Goal: Task Accomplishment & Management: Use online tool/utility

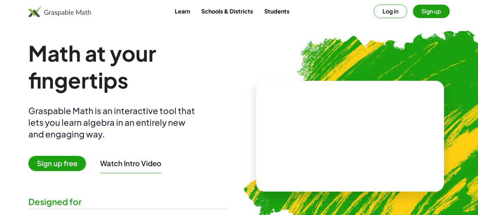
click at [418, 13] on button "Sign up" at bounding box center [431, 11] width 37 height 13
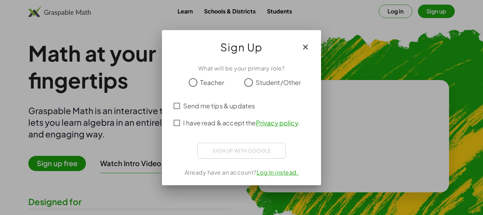
click at [388, 14] on div at bounding box center [241, 107] width 483 height 215
click at [372, 27] on div at bounding box center [241, 107] width 483 height 215
drag, startPoint x: 353, startPoint y: 38, endPoint x: 383, endPoint y: 41, distance: 29.6
click at [356, 35] on div at bounding box center [241, 107] width 483 height 215
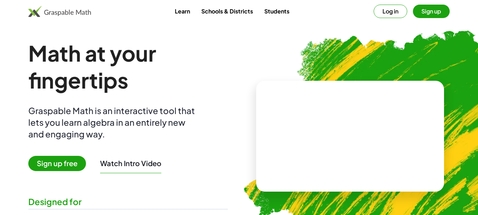
click at [402, 11] on button "Log in" at bounding box center [391, 11] width 34 height 13
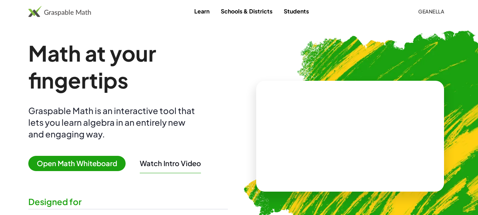
click at [121, 159] on span "Open Math Whiteboard" at bounding box center [76, 163] width 97 height 15
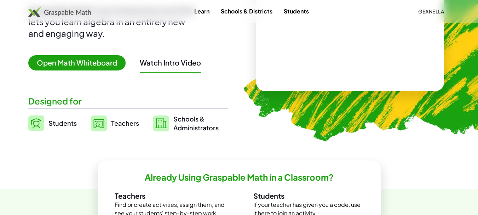
scroll to position [106, 0]
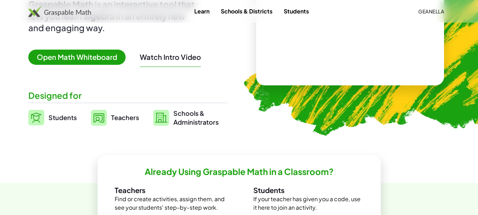
click at [105, 62] on span "Open Math Whiteboard" at bounding box center [76, 57] width 97 height 15
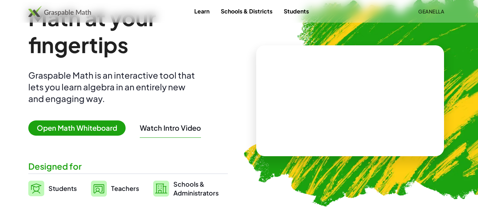
scroll to position [0, 0]
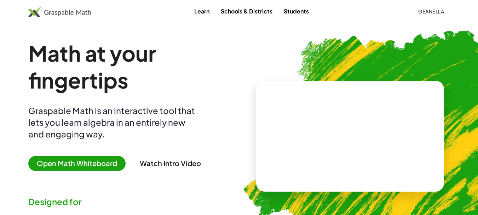
click at [367, 102] on div at bounding box center [350, 136] width 188 height 111
click at [439, 10] on span "Geanella" at bounding box center [431, 11] width 26 height 6
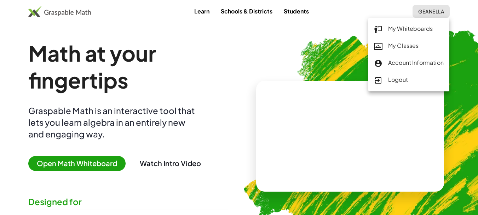
click at [414, 33] on div "My Whiteboards" at bounding box center [409, 28] width 70 height 9
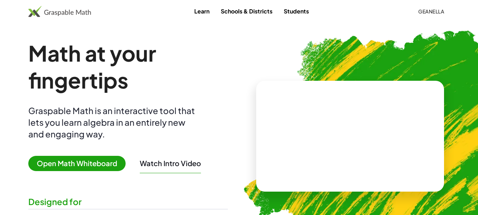
click at [418, 11] on span "Geanella" at bounding box center [431, 11] width 26 height 6
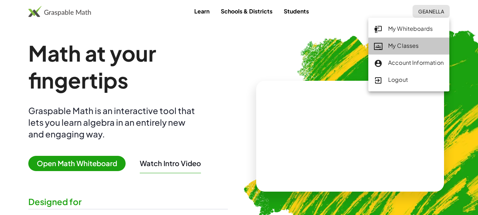
click at [423, 44] on div "My Classes" at bounding box center [409, 45] width 70 height 9
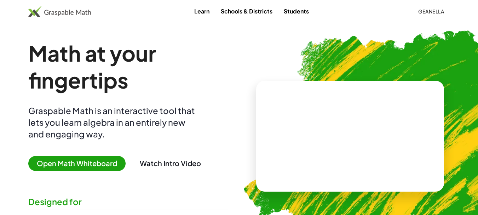
scroll to position [35, 0]
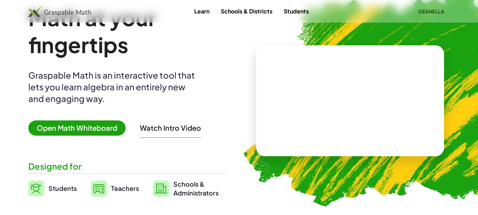
click at [91, 132] on span "Open Math Whiteboard" at bounding box center [76, 127] width 97 height 15
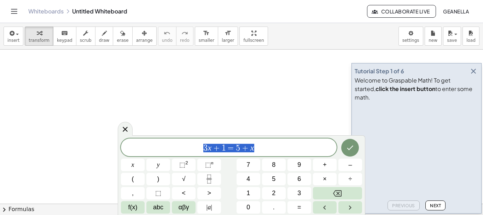
drag, startPoint x: 264, startPoint y: 149, endPoint x: 159, endPoint y: 144, distance: 104.5
click at [159, 144] on span "3 x + 1 = 5 + x" at bounding box center [229, 148] width 216 height 10
click at [473, 75] on icon "button" at bounding box center [474, 71] width 8 height 8
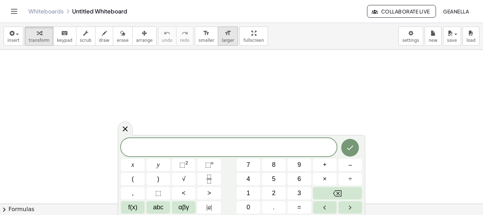
drag, startPoint x: 197, startPoint y: 3, endPoint x: 218, endPoint y: 39, distance: 41.5
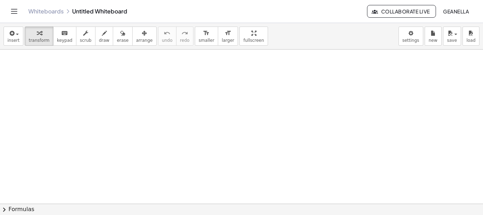
click at [99, 36] on div "button" at bounding box center [104, 33] width 11 height 8
drag, startPoint x: 102, startPoint y: 67, endPoint x: 104, endPoint y: 111, distance: 45.0
click at [144, 38] on div "insert select one: Math Expression Function Text Youtube Video Graphing Geometr…" at bounding box center [241, 36] width 483 height 27
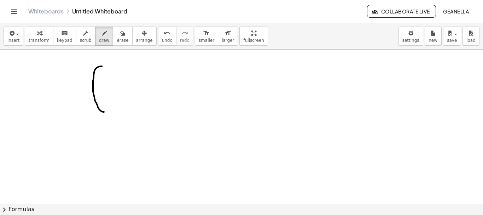
click at [144, 42] on div "insert select one: Math Expression Function Text Youtube Video Graphing Geometr…" at bounding box center [241, 36] width 483 height 27
drag, startPoint x: 84, startPoint y: 62, endPoint x: 86, endPoint y: 96, distance: 34.0
drag, startPoint x: 53, startPoint y: 35, endPoint x: 58, endPoint y: 37, distance: 4.9
click at [57, 35] on div "keyboard" at bounding box center [65, 33] width 16 height 8
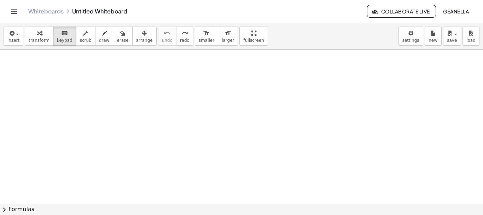
drag, startPoint x: 199, startPoint y: 128, endPoint x: 126, endPoint y: 105, distance: 76.6
click at [57, 34] on div "keyboard" at bounding box center [65, 33] width 16 height 8
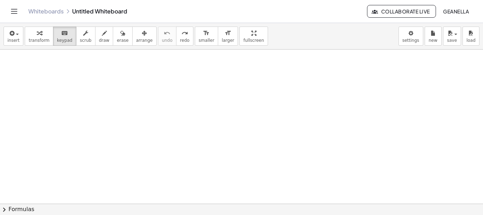
click at [13, 37] on icon "button" at bounding box center [11, 33] width 6 height 8
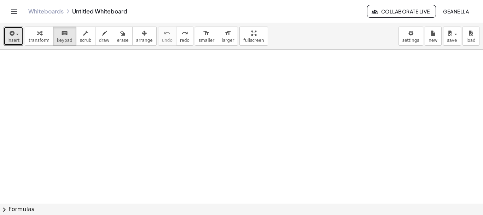
click at [16, 34] on span "button" at bounding box center [17, 34] width 3 height 1
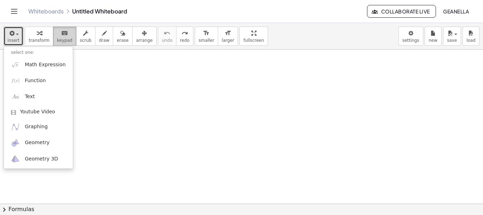
click at [61, 34] on icon "keyboard" at bounding box center [64, 33] width 7 height 8
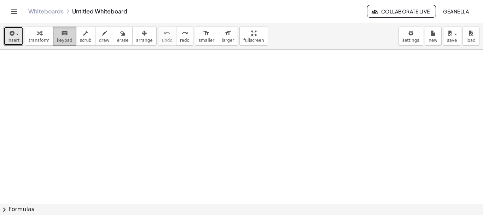
click at [61, 34] on icon "keyboard" at bounding box center [64, 33] width 7 height 8
click at [142, 35] on icon "button" at bounding box center [144, 33] width 5 height 8
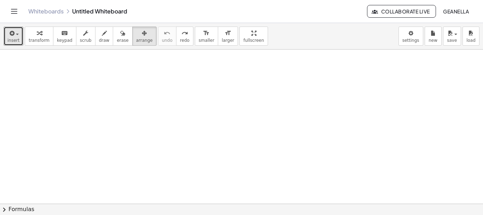
click at [69, 37] on button "keyboard keypad" at bounding box center [64, 36] width 23 height 19
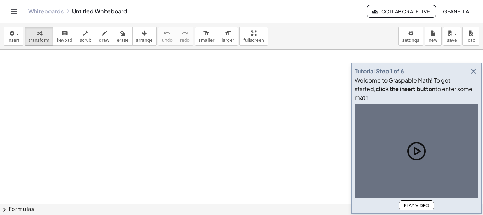
click at [476, 75] on icon "button" at bounding box center [474, 71] width 8 height 8
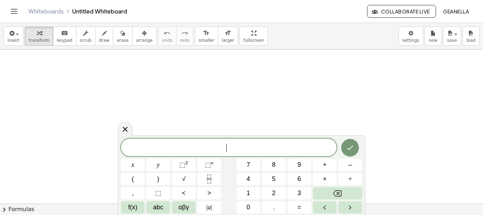
click at [343, 147] on button "Done" at bounding box center [351, 148] width 18 height 18
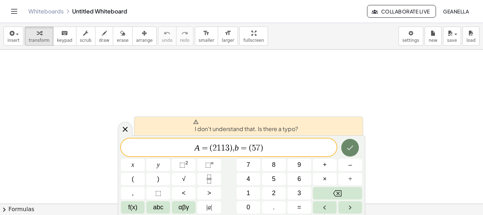
click at [343, 147] on button "Done" at bounding box center [351, 148] width 18 height 18
click at [124, 129] on icon at bounding box center [125, 129] width 8 height 8
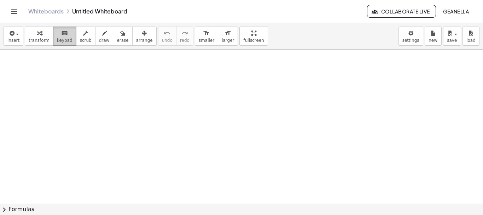
click at [63, 38] on span "keypad" at bounding box center [65, 40] width 16 height 5
click at [37, 37] on icon "button" at bounding box center [39, 33] width 5 height 8
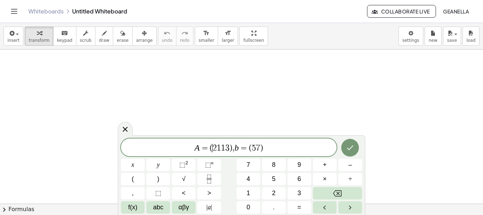
click at [213, 142] on div "A = ( ​ 2 1 ​ 1 3 ​ ) , b = ( 5 7 ​ )" at bounding box center [229, 147] width 216 height 18
click at [126, 128] on icon at bounding box center [125, 129] width 8 height 8
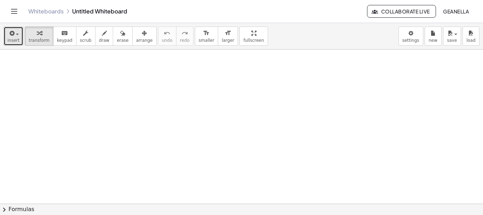
click at [14, 41] on span "insert" at bounding box center [13, 40] width 12 height 5
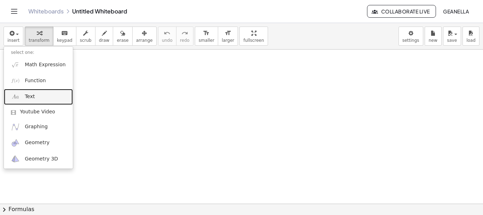
click at [44, 97] on link "Text" at bounding box center [38, 97] width 69 height 16
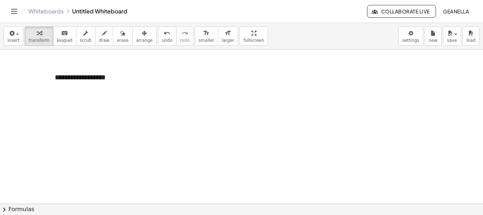
drag, startPoint x: 134, startPoint y: 92, endPoint x: 81, endPoint y: 72, distance: 56.3
click at [81, 69] on div "- + * * * * * * * * * * * * * * * * * *" at bounding box center [101, 77] width 106 height 24
click at [63, 39] on span "keypad" at bounding box center [65, 40] width 16 height 5
drag, startPoint x: 32, startPoint y: 35, endPoint x: 35, endPoint y: 39, distance: 5.0
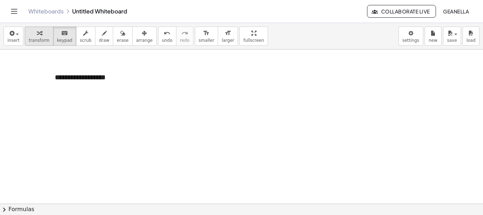
click at [33, 34] on div "button" at bounding box center [39, 33] width 21 height 8
click at [0, 0] on div "A = ( 2 1 ​ 1 3 ​ ) , b = ( 5 7 ​ )" at bounding box center [0, 0] width 0 height 0
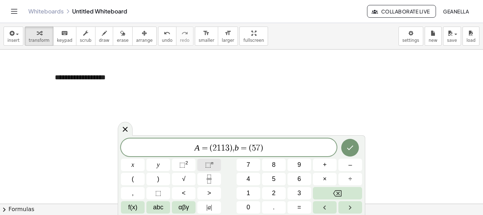
click at [203, 167] on button "⬚ n" at bounding box center [209, 165] width 24 height 12
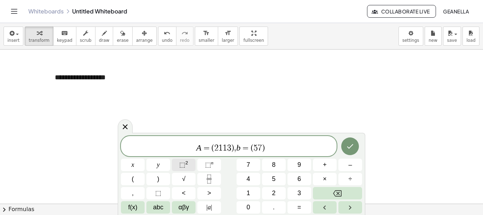
click at [183, 164] on span "⬚" at bounding box center [182, 164] width 6 height 7
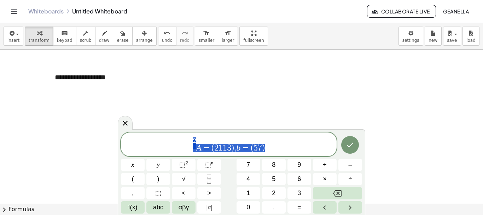
drag, startPoint x: 267, startPoint y: 148, endPoint x: 111, endPoint y: 131, distance: 157.0
click at [111, 131] on body "Graspable Math Activities Whiteboards Classes Account v1.30.2 | Privacy policy …" at bounding box center [241, 107] width 483 height 215
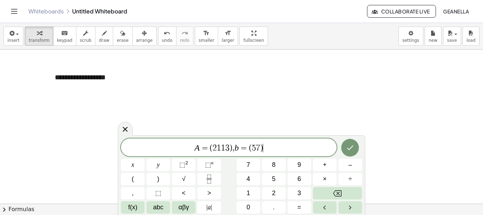
click at [220, 146] on span "1" at bounding box center [219, 148] width 4 height 8
click at [212, 177] on icon "Fraction" at bounding box center [209, 178] width 9 height 9
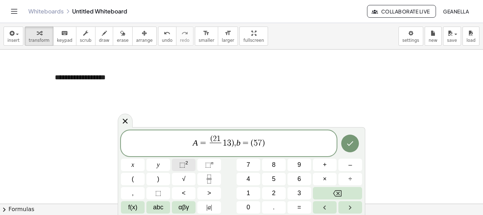
click at [187, 163] on sup "2" at bounding box center [186, 162] width 3 height 5
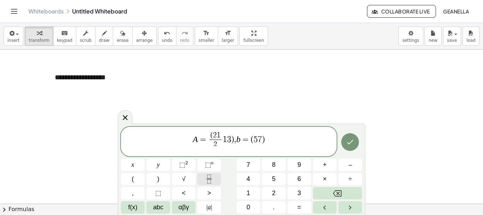
click at [201, 174] on button "Fraction" at bounding box center [209, 179] width 24 height 12
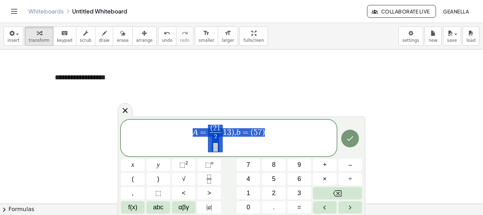
drag, startPoint x: 284, startPoint y: 136, endPoint x: 154, endPoint y: 137, distance: 129.5
click at [154, 137] on span "A = ( 2 1 2 ​ ​ ​ 1 3 ​ ) , b = ( 5 7 ​ )" at bounding box center [229, 138] width 216 height 29
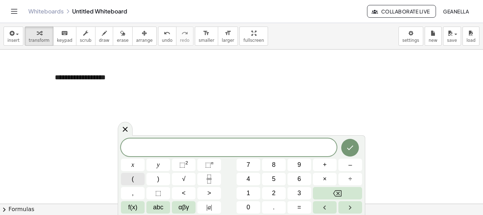
click at [137, 179] on button "(" at bounding box center [133, 179] width 24 height 12
click at [208, 177] on icon "Fraction" at bounding box center [209, 178] width 9 height 9
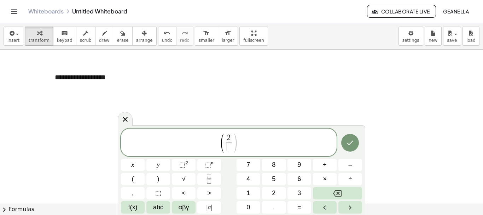
click at [229, 144] on span "​" at bounding box center [228, 147] width 5 height 10
click at [210, 179] on icon "Fraction" at bounding box center [209, 178] width 9 height 9
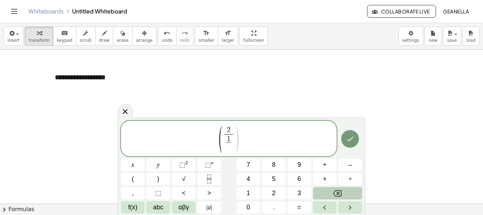
click at [342, 193] on button "Backspace" at bounding box center [337, 193] width 49 height 12
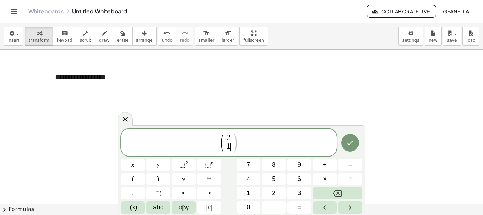
click at [232, 141] on span "2 1 ​ ​" at bounding box center [229, 142] width 8 height 17
click at [234, 143] on span ")" at bounding box center [235, 143] width 5 height 21
click at [203, 180] on button "Fraction" at bounding box center [209, 179] width 24 height 12
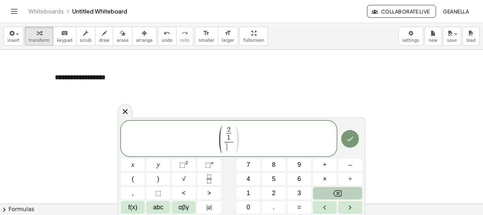
click at [347, 191] on button "Backspace" at bounding box center [337, 193] width 49 height 12
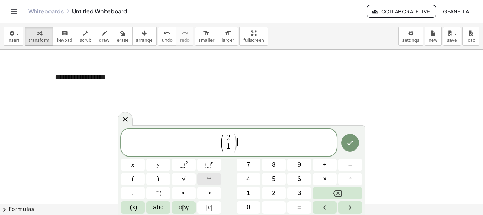
click at [207, 182] on icon "Fraction" at bounding box center [209, 178] width 9 height 9
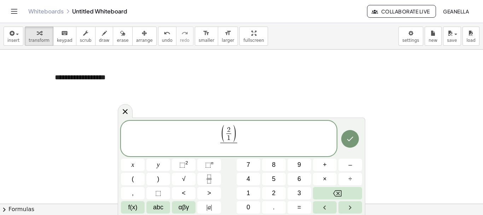
click at [127, 109] on icon at bounding box center [125, 111] width 8 height 8
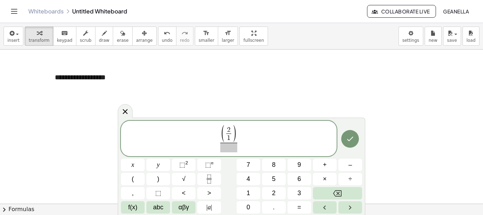
click at [127, 111] on icon at bounding box center [125, 111] width 8 height 8
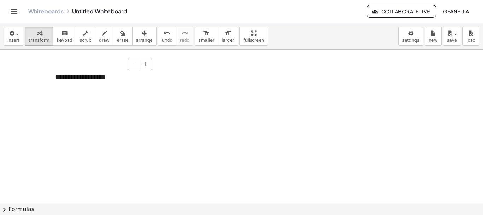
click at [151, 82] on div "* * * * * * * * * * * * * * * * * *" at bounding box center [101, 77] width 106 height 24
drag, startPoint x: 144, startPoint y: 82, endPoint x: 36, endPoint y: 69, distance: 109.0
click at [100, 86] on img at bounding box center [89, 81] width 68 height 19
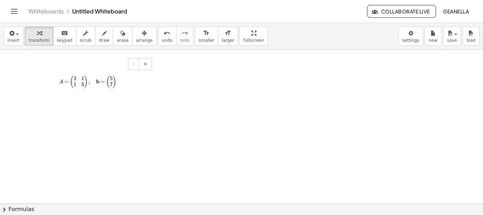
click at [95, 73] on img at bounding box center [89, 81] width 68 height 19
click at [81, 83] on img at bounding box center [89, 81] width 68 height 19
drag, startPoint x: 81, startPoint y: 83, endPoint x: 116, endPoint y: 84, distance: 35.0
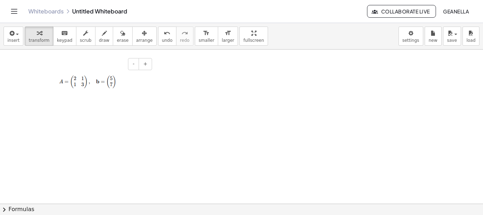
click at [116, 84] on img at bounding box center [89, 81] width 68 height 19
drag, startPoint x: 118, startPoint y: 85, endPoint x: 122, endPoint y: 105, distance: 19.9
click at [119, 86] on img at bounding box center [89, 81] width 68 height 19
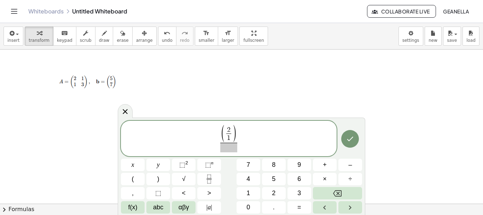
drag, startPoint x: 120, startPoint y: 108, endPoint x: 125, endPoint y: 113, distance: 7.8
click at [120, 107] on div at bounding box center [125, 111] width 15 height 14
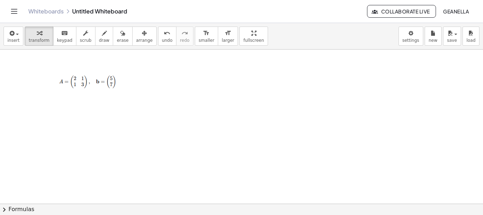
click at [0, 0] on span "( 2 1 ​ ) ​" at bounding box center [0, 0] width 0 height 0
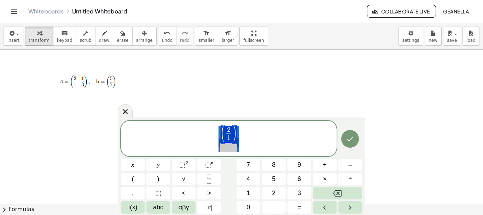
drag, startPoint x: 251, startPoint y: 146, endPoint x: 203, endPoint y: 126, distance: 52.3
click at [203, 126] on span "( 2 1 ​ ) ​" at bounding box center [229, 139] width 216 height 28
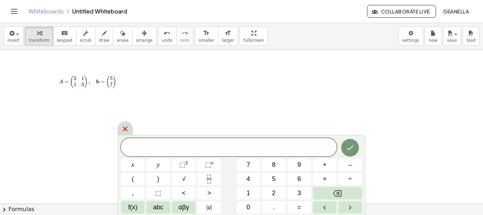
click at [121, 130] on icon at bounding box center [125, 129] width 8 height 8
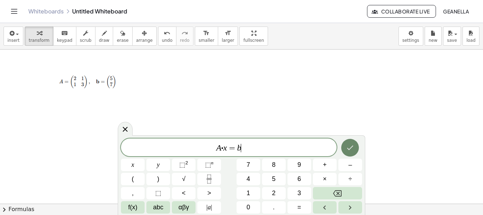
click at [351, 143] on icon "Done" at bounding box center [350, 147] width 8 height 8
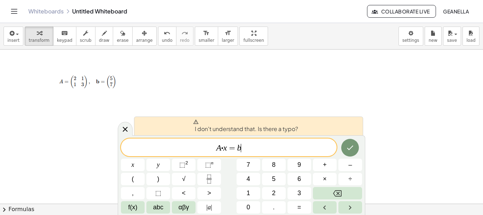
click at [225, 147] on var "x" at bounding box center [225, 147] width 4 height 9
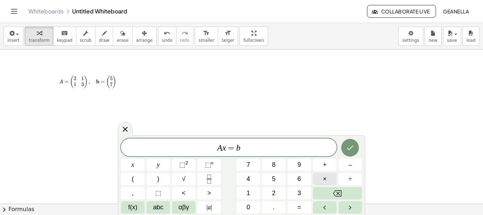
click at [327, 178] on button "×" at bounding box center [325, 179] width 24 height 12
click at [347, 154] on button "Done" at bounding box center [351, 148] width 18 height 18
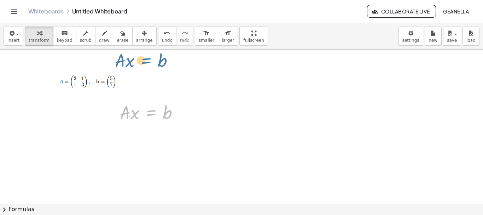
drag, startPoint x: 162, startPoint y: 115, endPoint x: 157, endPoint y: 62, distance: 53.7
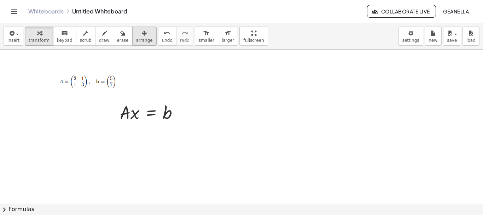
click at [142, 38] on button "arrange" at bounding box center [144, 36] width 24 height 19
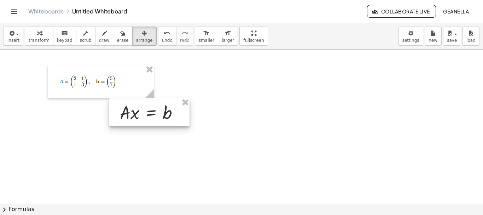
click at [144, 110] on div at bounding box center [149, 112] width 80 height 28
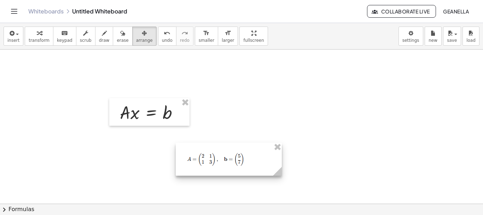
drag, startPoint x: 124, startPoint y: 80, endPoint x: 189, endPoint y: 135, distance: 85.6
click at [223, 156] on div at bounding box center [229, 159] width 106 height 33
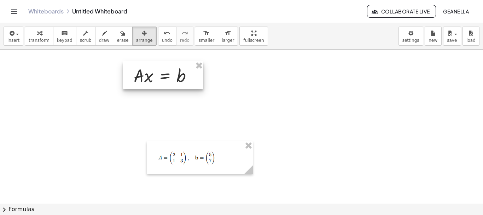
drag, startPoint x: 171, startPoint y: 115, endPoint x: 184, endPoint y: 78, distance: 39.3
click at [184, 78] on div at bounding box center [163, 75] width 80 height 28
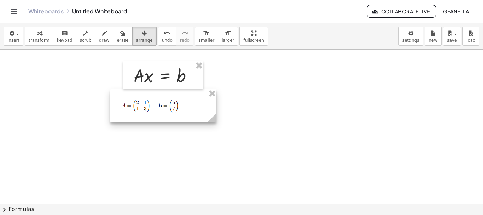
drag, startPoint x: 207, startPoint y: 148, endPoint x: 171, endPoint y: 96, distance: 63.5
click at [171, 96] on div at bounding box center [163, 105] width 106 height 33
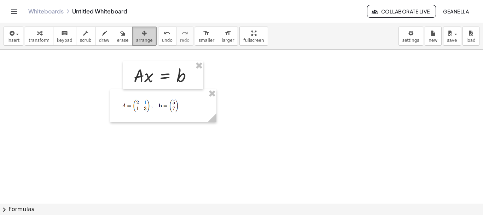
click at [136, 42] on span "arrange" at bounding box center [144, 40] width 17 height 5
click at [46, 30] on button "transform" at bounding box center [39, 36] width 29 height 19
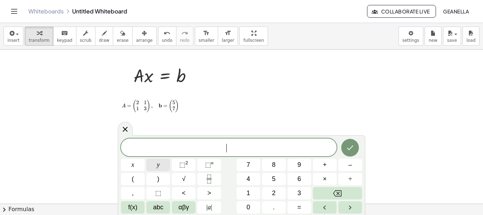
click at [170, 166] on button "y" at bounding box center [159, 165] width 24 height 12
click at [126, 127] on icon at bounding box center [125, 129] width 8 height 8
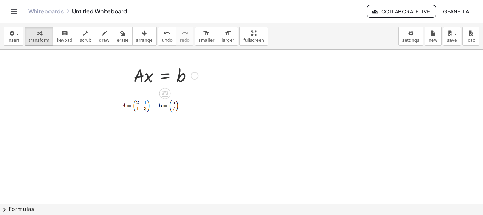
click at [154, 80] on div at bounding box center [165, 75] width 71 height 24
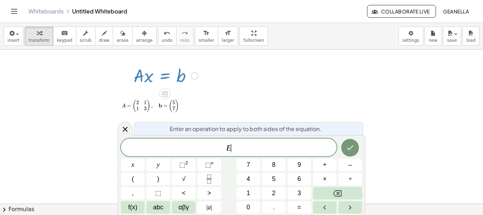
click at [147, 79] on div at bounding box center [165, 75] width 71 height 24
click at [130, 128] on div at bounding box center [125, 129] width 15 height 14
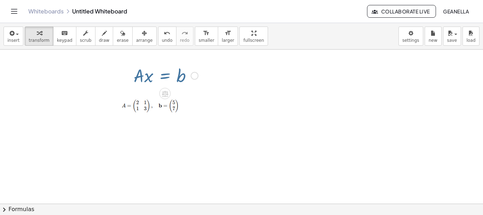
click at [147, 71] on div at bounding box center [165, 75] width 71 height 24
click at [163, 87] on div at bounding box center [165, 75] width 71 height 24
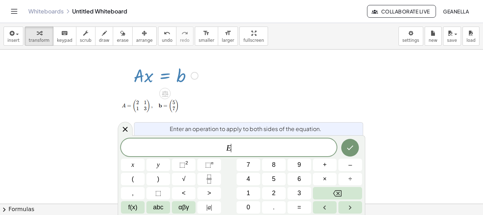
click at [163, 82] on div at bounding box center [165, 75] width 71 height 24
click at [192, 94] on div at bounding box center [163, 105] width 106 height 33
click at [179, 61] on div "· A · x = b" at bounding box center [163, 75] width 80 height 28
click at [182, 80] on div at bounding box center [165, 75] width 71 height 24
click at [181, 74] on div at bounding box center [165, 75] width 71 height 24
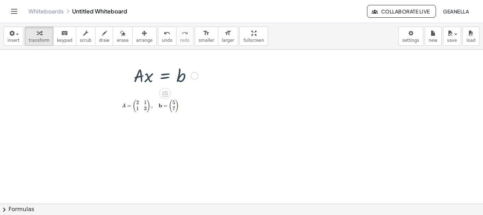
click at [156, 69] on div at bounding box center [165, 75] width 71 height 24
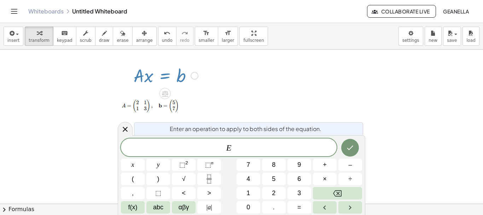
drag, startPoint x: 174, startPoint y: 81, endPoint x: 194, endPoint y: 81, distance: 20.2
click at [194, 81] on div at bounding box center [165, 75] width 71 height 24
click at [350, 145] on icon "Done" at bounding box center [350, 147] width 8 height 8
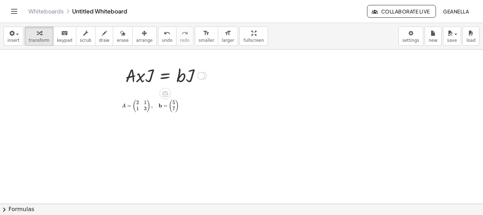
click at [174, 75] on div at bounding box center [166, 75] width 88 height 24
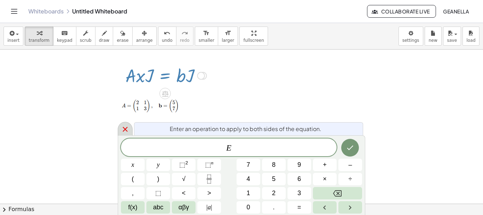
click at [124, 134] on div at bounding box center [125, 129] width 15 height 14
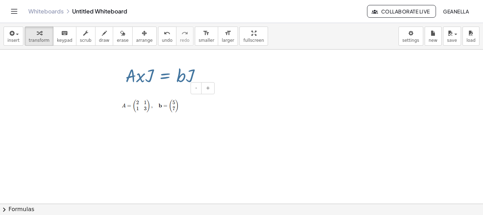
click at [143, 86] on div at bounding box center [166, 75] width 88 height 24
click at [145, 72] on div at bounding box center [166, 75] width 88 height 24
click at [132, 28] on button "arrange" at bounding box center [144, 36] width 24 height 19
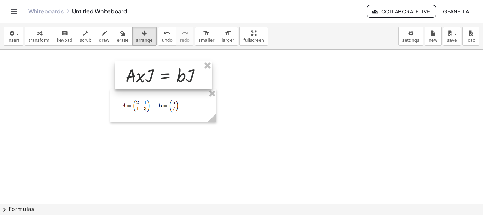
click at [145, 63] on div at bounding box center [163, 75] width 97 height 28
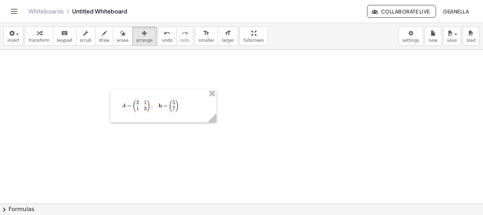
click at [39, 31] on div "button" at bounding box center [39, 33] width 21 height 8
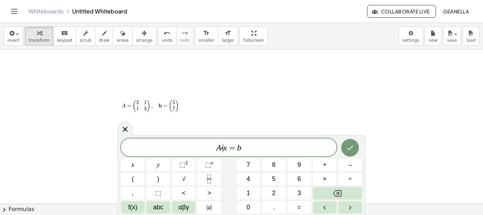
click at [224, 148] on var "x" at bounding box center [225, 147] width 4 height 9
click at [348, 155] on button "Done" at bounding box center [351, 148] width 18 height 18
click at [346, 155] on button "Done" at bounding box center [351, 148] width 18 height 18
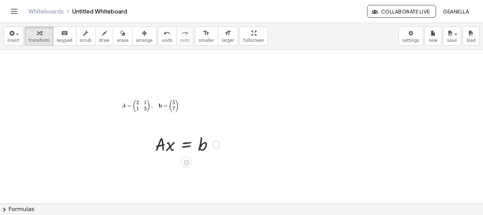
click at [189, 148] on div at bounding box center [187, 144] width 71 height 24
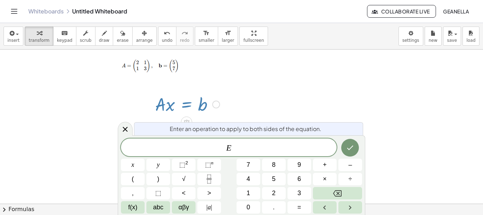
scroll to position [40, 0]
click at [138, 126] on div "Enter an operation to apply to both sides of the equation." at bounding box center [248, 128] width 229 height 13
click at [120, 126] on div at bounding box center [125, 129] width 15 height 14
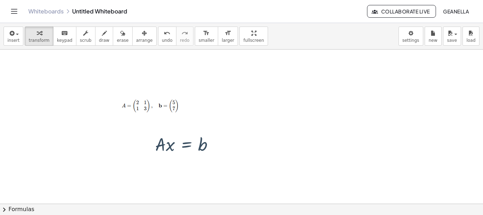
scroll to position [0, 0]
click at [179, 145] on div at bounding box center [187, 144] width 71 height 24
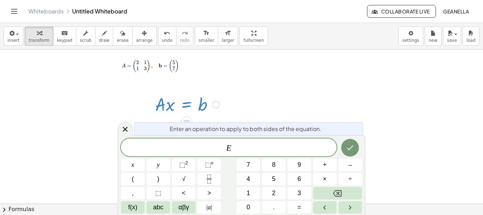
drag, startPoint x: 179, startPoint y: 145, endPoint x: 122, endPoint y: 127, distance: 59.3
click at [117, 124] on div at bounding box center [241, 187] width 483 height 354
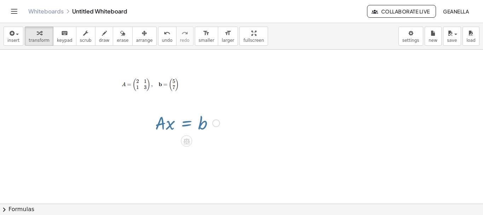
click at [125, 127] on div at bounding box center [241, 205] width 483 height 354
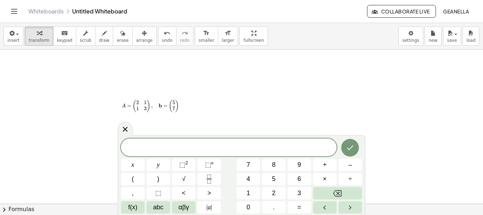
click at [124, 132] on icon at bounding box center [125, 129] width 8 height 8
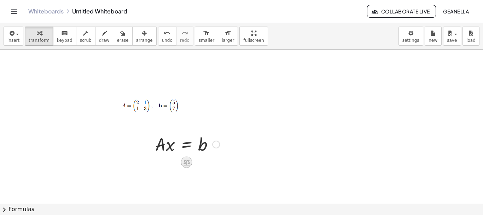
drag, startPoint x: 197, startPoint y: 140, endPoint x: 187, endPoint y: 162, distance: 24.9
click at [187, 162] on icon at bounding box center [187, 162] width 6 height 6
click at [216, 144] on div at bounding box center [216, 145] width 8 height 8
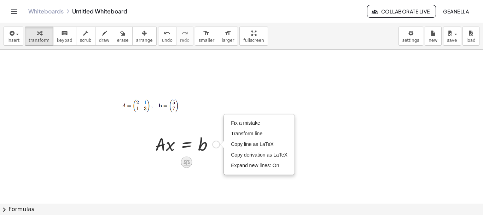
click at [192, 162] on div at bounding box center [186, 161] width 11 height 11
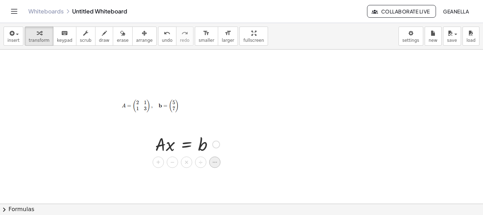
click at [214, 165] on icon at bounding box center [215, 162] width 6 height 6
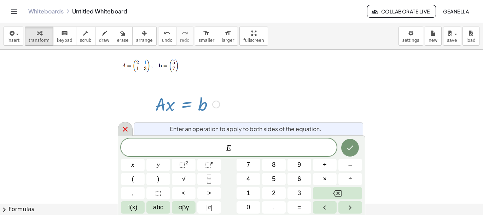
click at [125, 130] on icon at bounding box center [125, 129] width 5 height 5
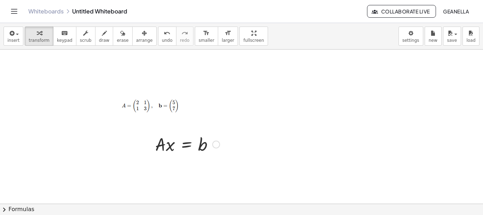
click at [216, 144] on div "Fix a mistake Transform line Copy line as LaTeX Copy derivation as LaTeX Expand…" at bounding box center [216, 145] width 8 height 8
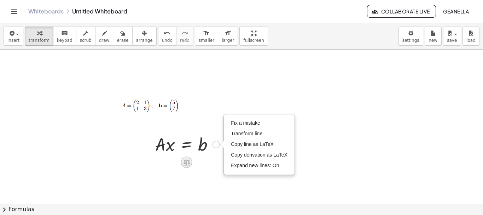
click at [184, 166] on div at bounding box center [186, 161] width 11 height 11
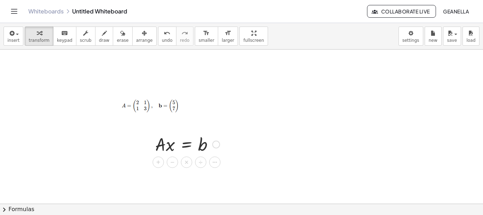
click at [219, 144] on div "Fix a mistake Transform line Copy line as LaTeX Copy derivation as LaTeX Expand…" at bounding box center [216, 145] width 8 height 8
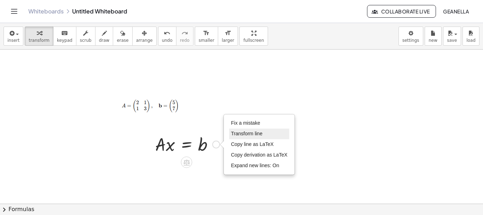
click at [242, 136] on span "Transform line" at bounding box center [246, 134] width 31 height 6
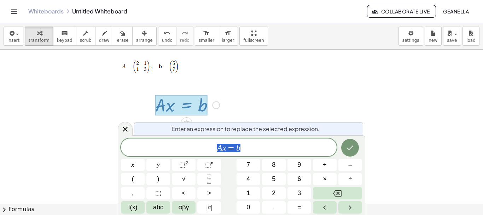
scroll to position [40, 0]
click at [326, 179] on span "×" at bounding box center [325, 179] width 4 height 10
click at [349, 149] on icon "Done" at bounding box center [350, 147] width 8 height 8
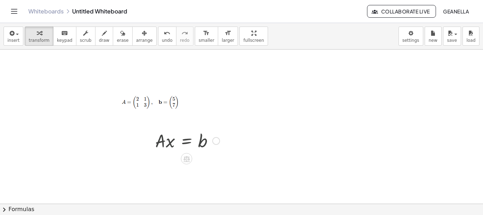
scroll to position [0, 0]
click at [185, 160] on icon at bounding box center [186, 162] width 7 height 7
click at [216, 156] on div "+ − × ÷" at bounding box center [190, 161] width 62 height 13
click at [213, 143] on div at bounding box center [216, 145] width 8 height 8
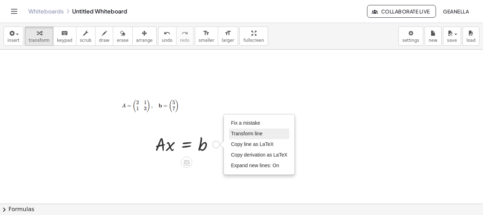
click at [249, 131] on span "Transform line" at bounding box center [246, 134] width 31 height 6
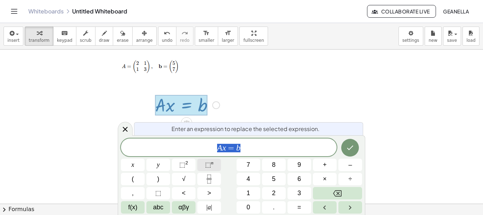
scroll to position [40, 0]
click at [222, 150] on var "A" at bounding box center [219, 147] width 5 height 9
click at [271, 208] on button "." at bounding box center [274, 207] width 24 height 12
drag, startPoint x: 229, startPoint y: 150, endPoint x: 266, endPoint y: 155, distance: 37.5
click at [230, 150] on span "=" at bounding box center [232, 148] width 10 height 8
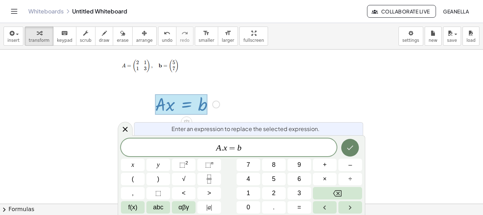
click at [348, 147] on icon "Done" at bounding box center [350, 147] width 8 height 8
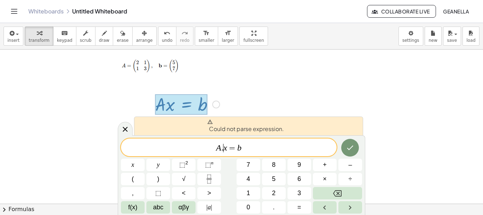
click at [223, 152] on span "A . ​ x = b" at bounding box center [229, 148] width 216 height 10
click at [150, 210] on button "abc" at bounding box center [159, 207] width 24 height 12
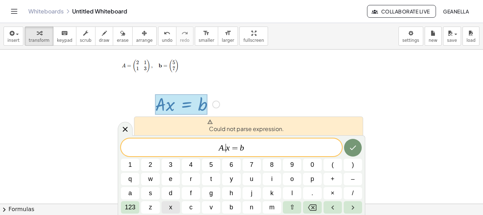
click at [177, 204] on button "x" at bounding box center [171, 207] width 18 height 12
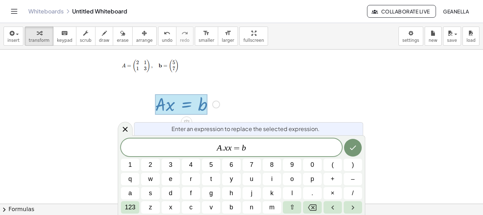
click at [228, 150] on span "A . x ​ x = b" at bounding box center [231, 148] width 221 height 10
click at [349, 145] on icon "Done" at bounding box center [353, 147] width 8 height 8
click at [351, 148] on icon "Done" at bounding box center [353, 147] width 6 height 5
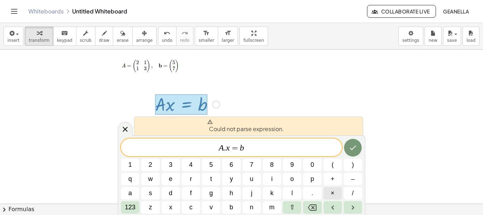
click at [336, 189] on button "×" at bounding box center [333, 193] width 18 height 12
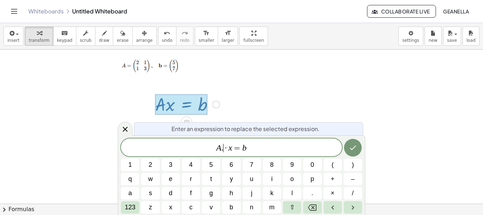
click at [223, 148] on span "A . ​ · x = b" at bounding box center [231, 148] width 221 height 10
click at [350, 153] on button "Done" at bounding box center [353, 148] width 18 height 18
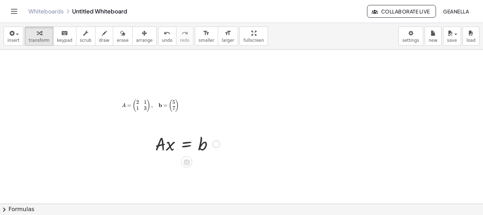
scroll to position [0, 0]
click at [208, 151] on div at bounding box center [187, 144] width 71 height 24
drag, startPoint x: 184, startPoint y: 143, endPoint x: 179, endPoint y: 145, distance: 5.3
click at [179, 145] on div at bounding box center [187, 144] width 71 height 24
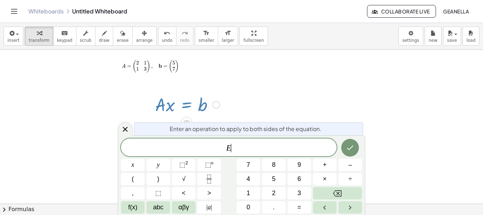
scroll to position [40, 0]
click at [157, 110] on div at bounding box center [187, 104] width 71 height 24
click at [130, 127] on div at bounding box center [125, 129] width 15 height 14
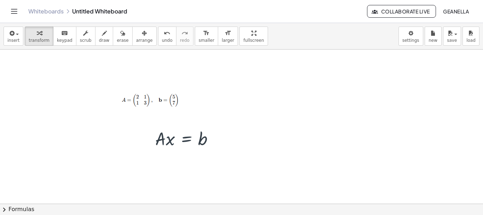
scroll to position [0, 0]
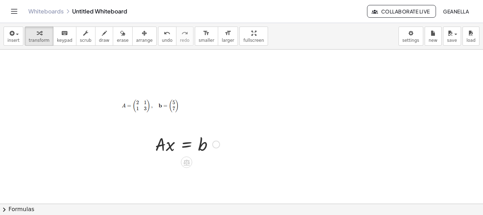
drag, startPoint x: 204, startPoint y: 145, endPoint x: 172, endPoint y: 125, distance: 37.5
click at [142, 35] on icon "button" at bounding box center [144, 33] width 5 height 8
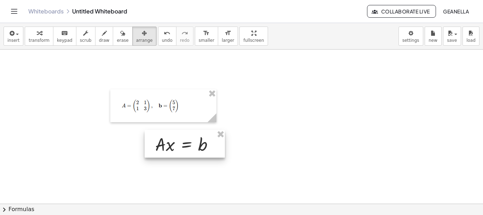
click at [193, 153] on div at bounding box center [185, 144] width 80 height 28
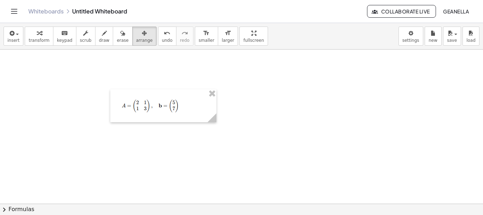
drag, startPoint x: 142, startPoint y: 141, endPoint x: 136, endPoint y: 134, distance: 8.5
click at [21, 37] on button "insert" at bounding box center [14, 36] width 20 height 19
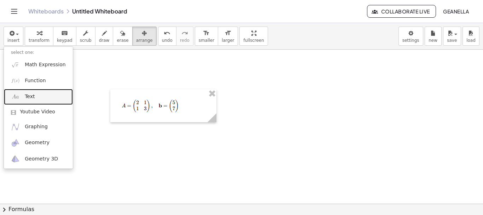
click at [41, 101] on link "Text" at bounding box center [38, 97] width 69 height 16
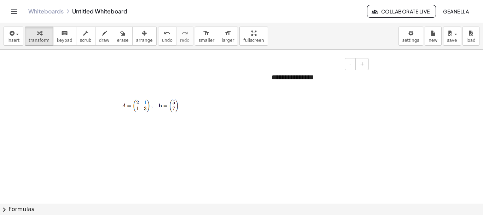
paste div
click at [286, 80] on span "*" at bounding box center [283, 77] width 6 height 7
drag, startPoint x: 298, startPoint y: 79, endPoint x: 246, endPoint y: 77, distance: 52.4
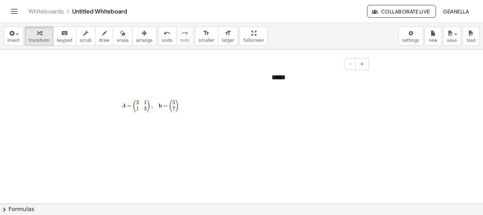
click at [273, 80] on span "*" at bounding box center [275, 77] width 6 height 7
click at [275, 77] on span "*" at bounding box center [275, 77] width 6 height 7
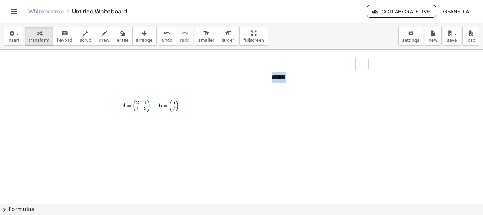
click at [275, 77] on span "*" at bounding box center [275, 77] width 6 height 7
click at [296, 80] on div "* * * * *" at bounding box center [318, 77] width 106 height 24
drag, startPoint x: 298, startPoint y: 79, endPoint x: 270, endPoint y: 78, distance: 28.0
click at [270, 78] on div "- + * * * * *" at bounding box center [318, 77] width 106 height 24
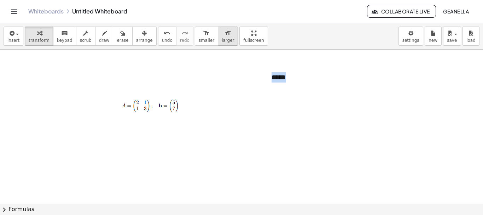
click at [218, 38] on button "format_size larger" at bounding box center [228, 36] width 20 height 19
click at [203, 37] on icon "format_size" at bounding box center [206, 33] width 7 height 8
click at [15, 35] on span "button" at bounding box center [15, 33] width 1 height 5
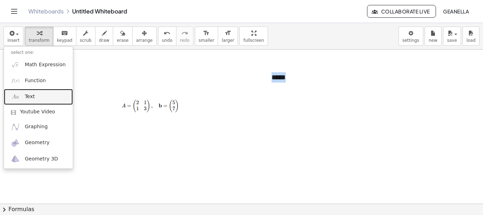
click at [38, 98] on link "Text" at bounding box center [38, 97] width 69 height 16
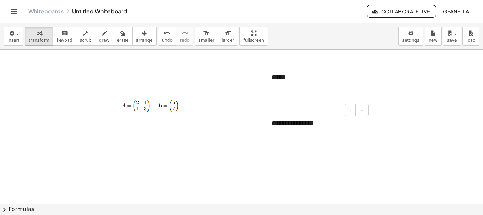
click at [334, 117] on div "**********" at bounding box center [318, 123] width 106 height 24
click at [312, 120] on div "**********" at bounding box center [318, 123] width 106 height 24
click at [311, 111] on div "- +" at bounding box center [316, 110] width 106 height 12
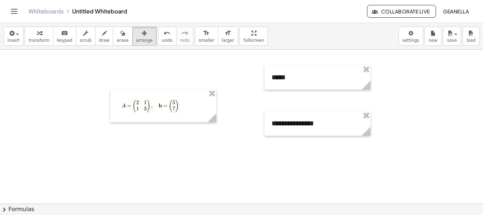
drag, startPoint x: 140, startPoint y: 35, endPoint x: 248, endPoint y: 101, distance: 127.4
click at [142, 36] on button "arrange" at bounding box center [144, 36] width 24 height 19
click at [292, 120] on div at bounding box center [318, 123] width 106 height 24
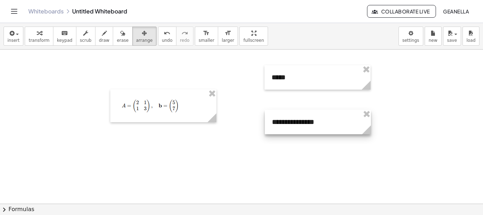
drag, startPoint x: 366, startPoint y: 113, endPoint x: 256, endPoint y: 74, distance: 117.3
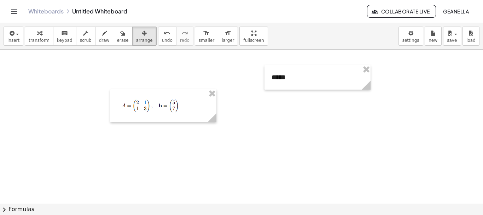
click at [311, 76] on div at bounding box center [318, 77] width 106 height 24
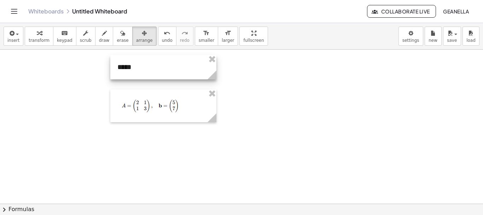
drag, startPoint x: 271, startPoint y: 80, endPoint x: 152, endPoint y: 69, distance: 119.8
click at [152, 72] on div at bounding box center [163, 67] width 106 height 24
click at [142, 48] on div "insert select one: Math Expression Function Text Youtube Video Graphing Geometr…" at bounding box center [241, 36] width 483 height 27
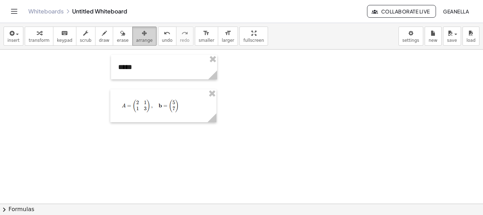
click at [136, 32] on div "button" at bounding box center [144, 33] width 17 height 8
click at [32, 40] on span "transform" at bounding box center [39, 40] width 21 height 5
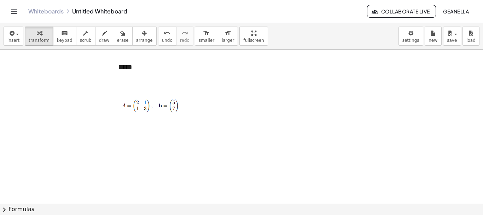
click at [132, 68] on span "*" at bounding box center [132, 66] width 0 height 7
click at [132, 67] on span "*" at bounding box center [132, 66] width 0 height 7
click at [146, 69] on div "* * * * *" at bounding box center [164, 67] width 106 height 24
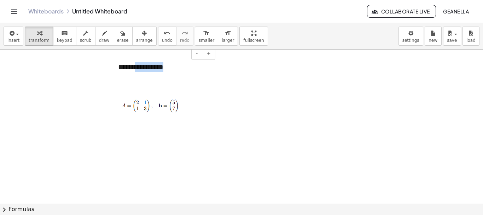
drag, startPoint x: 189, startPoint y: 69, endPoint x: 141, endPoint y: 72, distance: 48.6
click at [141, 72] on div "* * * * ******* * * * * *" at bounding box center [164, 67] width 106 height 24
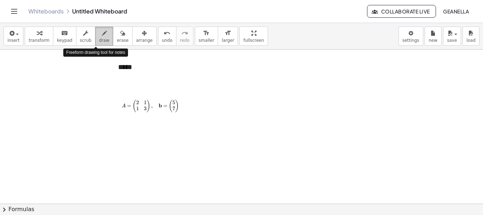
click at [95, 45] on button "draw" at bounding box center [104, 36] width 18 height 19
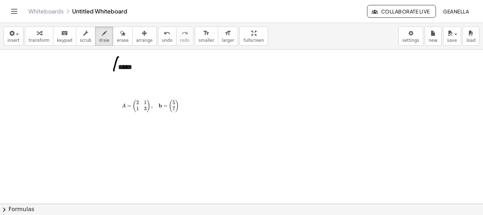
drag, startPoint x: 119, startPoint y: 57, endPoint x: 114, endPoint y: 74, distance: 17.4
click at [95, 42] on button "draw" at bounding box center [104, 36] width 18 height 19
click at [117, 41] on span "erase" at bounding box center [123, 40] width 12 height 5
drag, startPoint x: 116, startPoint y: 61, endPoint x: 101, endPoint y: 65, distance: 15.2
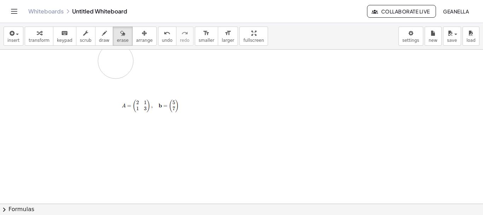
click at [81, 40] on span "scrub" at bounding box center [86, 40] width 12 height 5
drag, startPoint x: 92, startPoint y: 76, endPoint x: 116, endPoint y: 100, distance: 34.3
drag, startPoint x: 108, startPoint y: 84, endPoint x: 150, endPoint y: 99, distance: 43.9
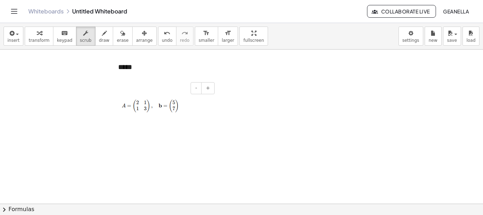
click at [132, 64] on span "*" at bounding box center [132, 66] width 0 height 7
drag, startPoint x: 89, startPoint y: 64, endPoint x: 124, endPoint y: 74, distance: 36.4
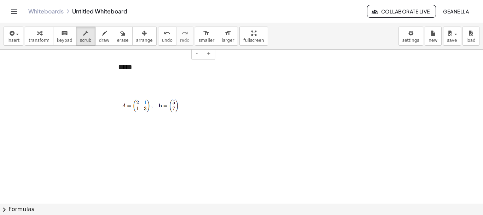
click at [124, 64] on span "*" at bounding box center [124, 66] width 0 height 7
click at [130, 67] on span "*" at bounding box center [130, 66] width 6 height 7
drag, startPoint x: 91, startPoint y: 97, endPoint x: 79, endPoint y: 82, distance: 19.7
click at [4, 34] on button "insert" at bounding box center [14, 36] width 20 height 19
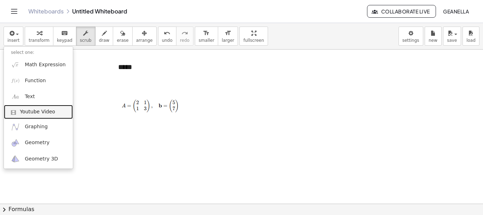
click at [42, 116] on link "Youtube Video" at bounding box center [38, 112] width 69 height 14
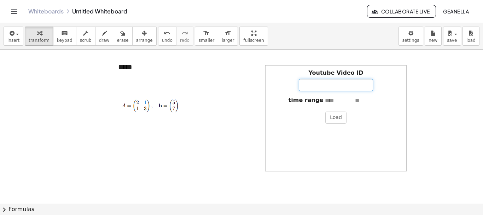
click at [338, 91] on input "Youtube Video ID" at bounding box center [336, 85] width 74 height 12
click at [362, 97] on input "text" at bounding box center [369, 101] width 28 height 8
click at [336, 84] on input "Youtube Video ID" at bounding box center [336, 85] width 74 height 12
paste input "**********"
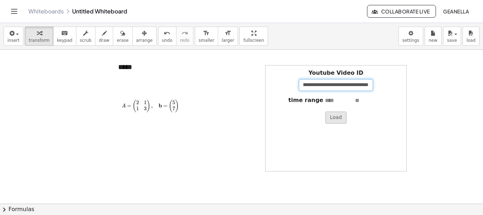
type input "**********"
click at [334, 119] on button "Load" at bounding box center [336, 117] width 21 height 12
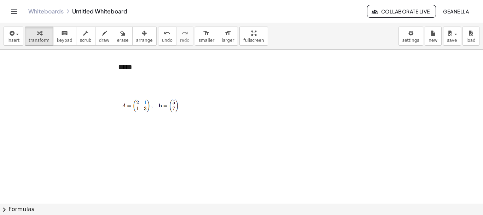
click at [162, 40] on span "undo" at bounding box center [167, 40] width 11 height 5
click at [6, 39] on button "insert" at bounding box center [14, 36] width 20 height 19
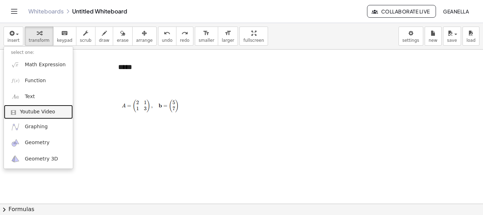
click at [28, 106] on link "Youtube Video" at bounding box center [38, 112] width 69 height 14
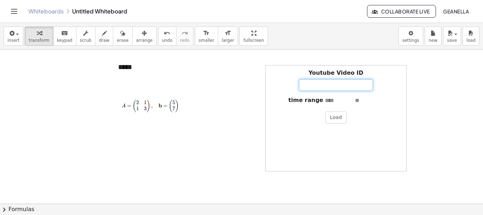
drag, startPoint x: 305, startPoint y: 91, endPoint x: 303, endPoint y: 85, distance: 6.7
click at [303, 85] on input "Youtube Video ID" at bounding box center [336, 85] width 74 height 12
paste input "**********"
type input "**********"
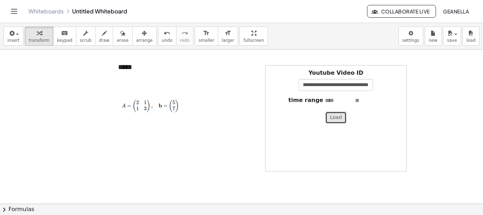
scroll to position [0, 0]
click at [333, 118] on button "Load" at bounding box center [336, 117] width 21 height 12
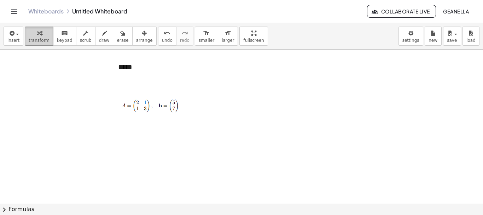
click at [25, 41] on button "transform" at bounding box center [39, 36] width 29 height 19
click at [17, 41] on span "insert" at bounding box center [13, 40] width 12 height 5
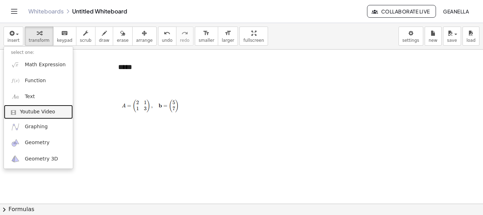
click at [34, 114] on span "Youtube Video" at bounding box center [37, 111] width 35 height 7
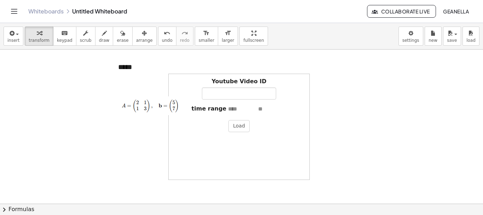
click at [223, 100] on div "Youtube Video ID time range Load" at bounding box center [239, 127] width 142 height 106
click at [223, 97] on input "Youtube Video ID" at bounding box center [239, 93] width 74 height 12
paste input "**********"
type input "**********"
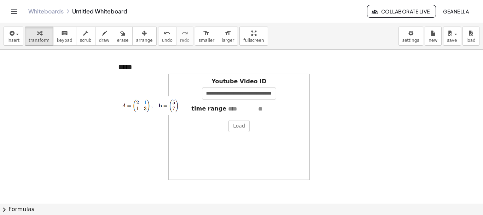
scroll to position [0, 0]
click at [259, 110] on input "text" at bounding box center [272, 109] width 28 height 8
click at [235, 111] on input "text" at bounding box center [242, 109] width 28 height 8
click at [235, 75] on div "**********" at bounding box center [239, 127] width 142 height 106
click at [190, 79] on div "* * * * *" at bounding box center [164, 67] width 106 height 24
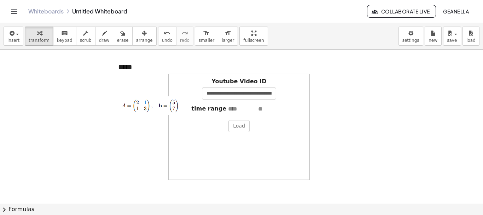
click at [190, 87] on div "**********" at bounding box center [239, 89] width 134 height 22
click at [202, 79] on div "**********" at bounding box center [239, 89] width 134 height 22
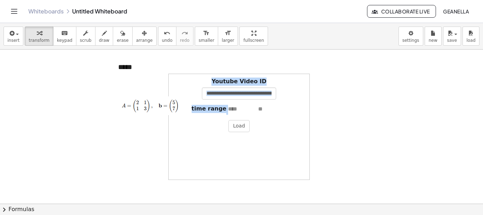
drag, startPoint x: 248, startPoint y: 75, endPoint x: 233, endPoint y: 110, distance: 38.3
click at [234, 110] on div "**********" at bounding box center [239, 127] width 142 height 106
click at [241, 124] on button "Load" at bounding box center [239, 126] width 21 height 12
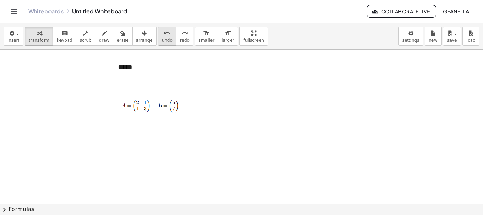
click at [159, 33] on button "undo undo" at bounding box center [167, 36] width 18 height 19
click at [126, 70] on span "*" at bounding box center [125, 66] width 3 height 7
drag, startPoint x: 145, startPoint y: 71, endPoint x: 110, endPoint y: 64, distance: 35.7
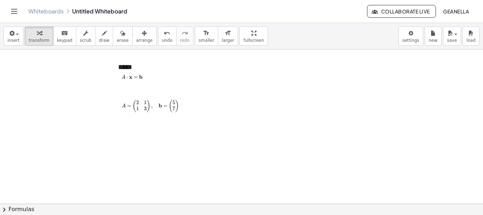
drag, startPoint x: 148, startPoint y: 65, endPoint x: 106, endPoint y: 65, distance: 41.8
drag, startPoint x: 137, startPoint y: 68, endPoint x: 87, endPoint y: 63, distance: 50.1
click at [118, 76] on div at bounding box center [114, 72] width 7 height 34
click at [122, 79] on img at bounding box center [136, 77] width 37 height 10
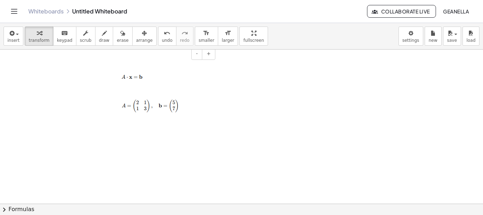
click at [125, 75] on img at bounding box center [136, 77] width 37 height 10
drag, startPoint x: 111, startPoint y: 78, endPoint x: 92, endPoint y: 80, distance: 19.5
click at [92, 80] on div at bounding box center [95, 74] width 7 height 34
click at [99, 80] on div at bounding box center [95, 74] width 7 height 34
click at [113, 82] on img at bounding box center [117, 79] width 37 height 10
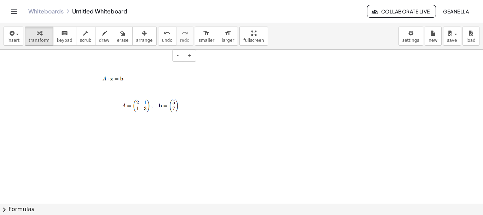
click at [123, 77] on img at bounding box center [117, 79] width 37 height 10
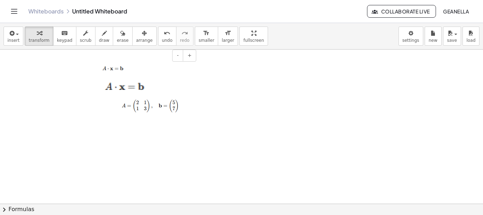
click at [138, 68] on div at bounding box center [145, 69] width 106 height 24
click at [118, 105] on img at bounding box center [152, 105] width 68 height 19
click at [124, 85] on div "- +" at bounding box center [162, 88] width 106 height 12
drag, startPoint x: 130, startPoint y: 79, endPoint x: 135, endPoint y: 82, distance: 5.9
click at [130, 79] on div at bounding box center [145, 69] width 106 height 24
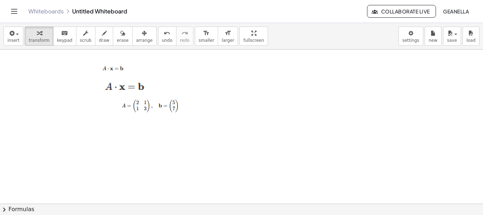
click at [136, 82] on div at bounding box center [134, 87] width 71 height 19
click at [136, 84] on div at bounding box center [134, 87] width 71 height 19
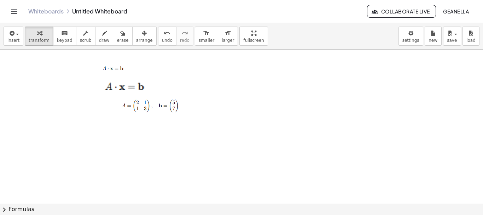
click at [130, 88] on div at bounding box center [134, 87] width 71 height 19
click at [129, 88] on div at bounding box center [134, 87] width 71 height 19
click at [157, 86] on div at bounding box center [134, 87] width 71 height 19
click at [139, 29] on div "button" at bounding box center [144, 33] width 17 height 8
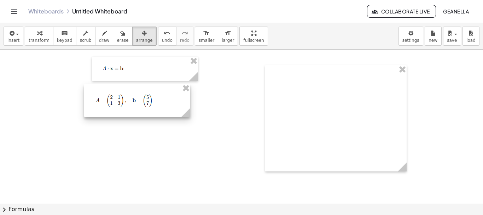
drag, startPoint x: 151, startPoint y: 100, endPoint x: 161, endPoint y: 106, distance: 10.8
click at [161, 106] on div at bounding box center [137, 100] width 106 height 33
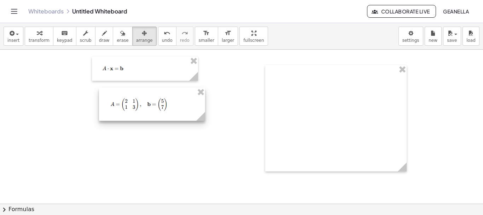
drag, startPoint x: 138, startPoint y: 115, endPoint x: 125, endPoint y: 110, distance: 14.6
click at [125, 110] on div at bounding box center [152, 104] width 106 height 33
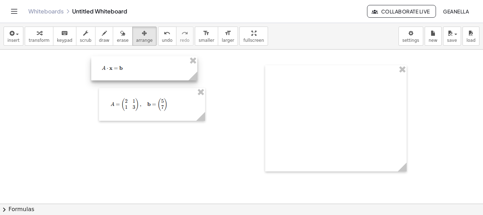
drag, startPoint x: 143, startPoint y: 74, endPoint x: 137, endPoint y: 74, distance: 5.3
click at [137, 74] on div at bounding box center [144, 68] width 106 height 24
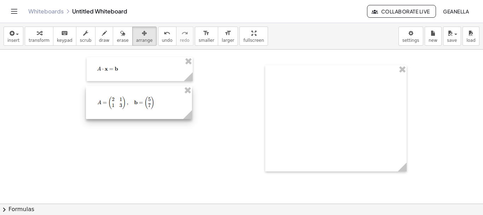
drag, startPoint x: 150, startPoint y: 106, endPoint x: 137, endPoint y: 104, distance: 13.6
click at [137, 104] on div at bounding box center [139, 102] width 106 height 33
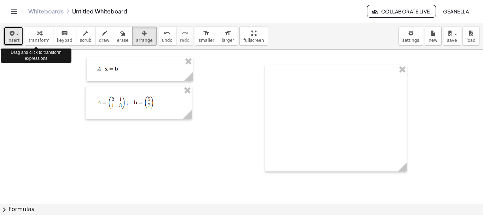
click at [15, 33] on span "button" at bounding box center [15, 33] width 1 height 5
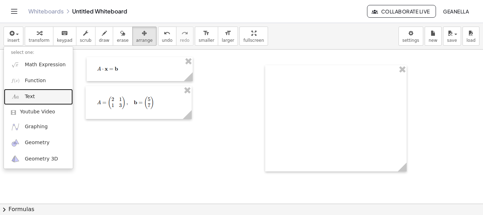
drag, startPoint x: 32, startPoint y: 97, endPoint x: 58, endPoint y: 114, distance: 30.9
click at [32, 97] on span "Text" at bounding box center [30, 96] width 10 height 7
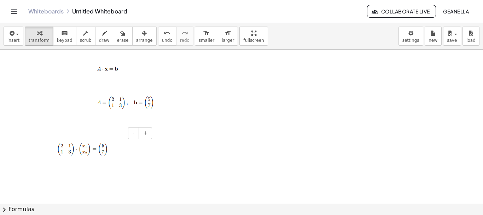
click at [108, 134] on div "- +" at bounding box center [99, 133] width 106 height 12
click at [97, 148] on img at bounding box center [84, 151] width 58 height 21
drag, startPoint x: 97, startPoint y: 133, endPoint x: 128, endPoint y: 128, distance: 31.5
click at [128, 128] on div "- +" at bounding box center [99, 133] width 106 height 12
drag, startPoint x: 130, startPoint y: 36, endPoint x: 118, endPoint y: 86, distance: 51.3
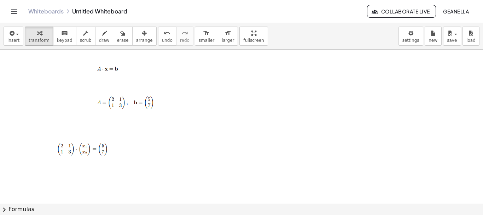
click at [142, 36] on icon "button" at bounding box center [144, 33] width 5 height 8
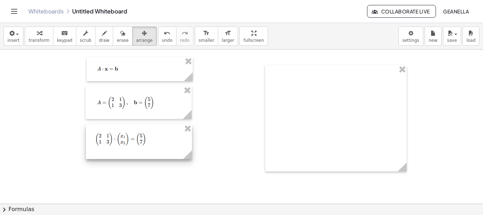
drag, startPoint x: 93, startPoint y: 140, endPoint x: 131, endPoint y: 130, distance: 39.5
click at [131, 130] on div at bounding box center [139, 141] width 106 height 35
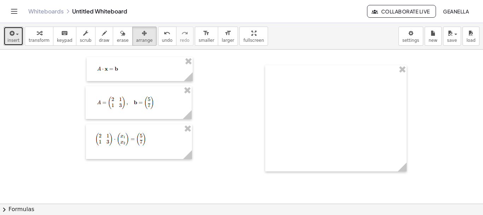
click at [13, 39] on span "insert" at bounding box center [13, 40] width 12 height 5
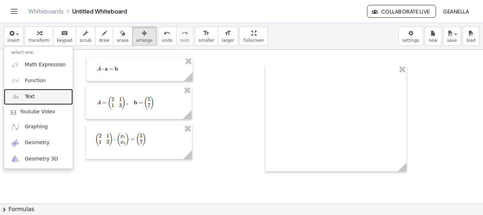
click at [39, 102] on link "Text" at bounding box center [38, 97] width 69 height 16
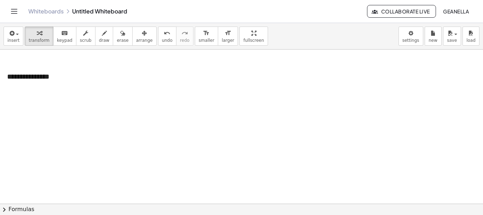
scroll to position [83, 0]
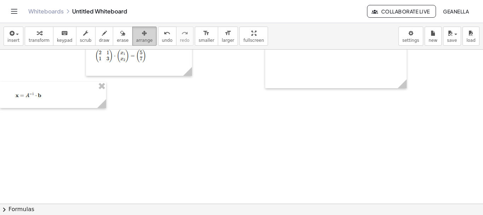
click at [136, 35] on div "button" at bounding box center [144, 33] width 17 height 8
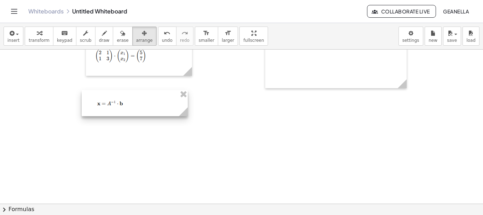
drag, startPoint x: 49, startPoint y: 93, endPoint x: 131, endPoint y: 101, distance: 82.2
click at [131, 101] on div at bounding box center [135, 103] width 106 height 26
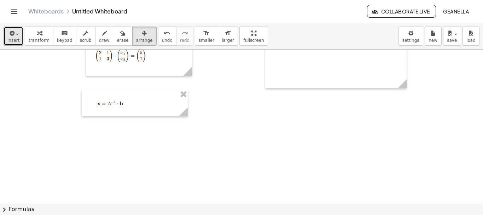
click at [17, 41] on span "insert" at bounding box center [13, 40] width 12 height 5
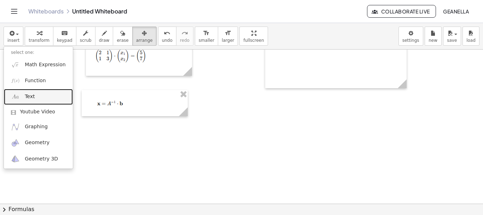
click at [36, 96] on link "Text" at bounding box center [38, 97] width 69 height 16
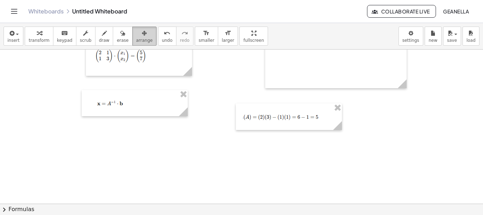
drag, startPoint x: 136, startPoint y: 30, endPoint x: 155, endPoint y: 151, distance: 122.5
click at [136, 31] on div "button" at bounding box center [144, 33] width 17 height 8
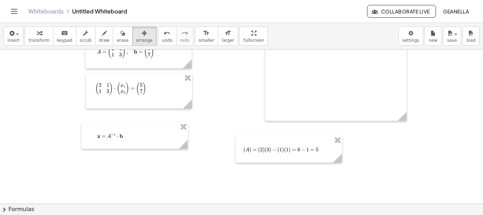
scroll to position [12, 0]
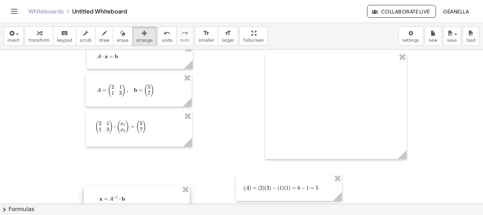
drag, startPoint x: 153, startPoint y: 163, endPoint x: 155, endPoint y: 187, distance: 24.5
click at [155, 187] on div at bounding box center [137, 198] width 106 height 26
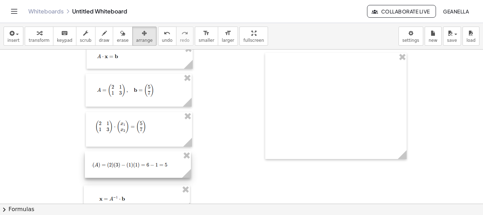
drag, startPoint x: 260, startPoint y: 178, endPoint x: 135, endPoint y: 161, distance: 126.4
click at [135, 161] on div at bounding box center [138, 164] width 106 height 27
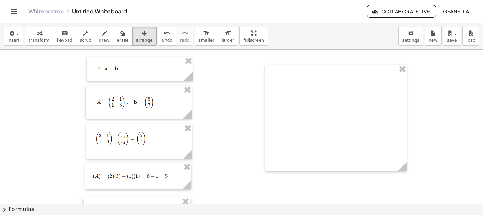
scroll to position [0, 0]
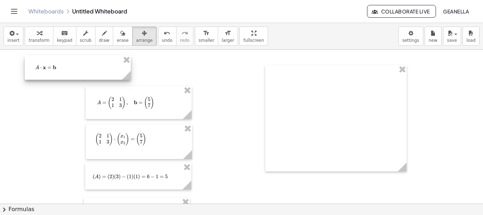
drag, startPoint x: 119, startPoint y: 75, endPoint x: 45, endPoint y: 74, distance: 74.0
click at [45, 74] on div at bounding box center [78, 68] width 106 height 24
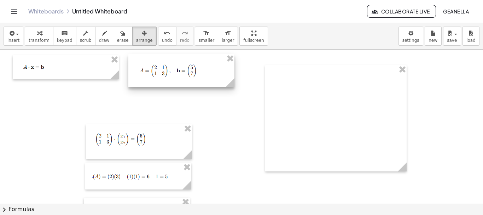
drag, startPoint x: 161, startPoint y: 79, endPoint x: 183, endPoint y: 69, distance: 23.4
click at [183, 69] on div at bounding box center [181, 70] width 106 height 33
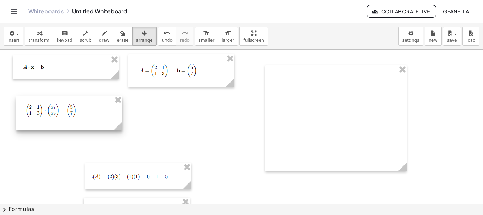
drag, startPoint x: 137, startPoint y: 143, endPoint x: 67, endPoint y: 115, distance: 75.4
click at [67, 115] on div at bounding box center [69, 113] width 106 height 35
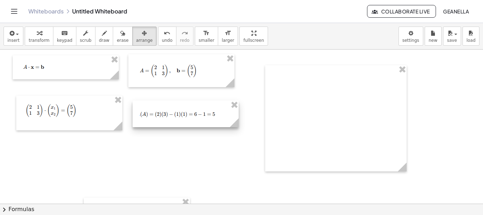
drag, startPoint x: 124, startPoint y: 175, endPoint x: 164, endPoint y: 119, distance: 69.2
click at [164, 119] on div at bounding box center [186, 114] width 106 height 27
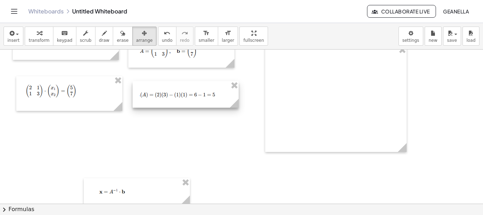
scroll to position [35, 0]
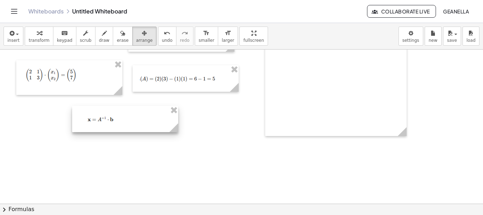
drag, startPoint x: 138, startPoint y: 179, endPoint x: 126, endPoint y: 124, distance: 57.4
click at [126, 123] on div at bounding box center [125, 119] width 106 height 26
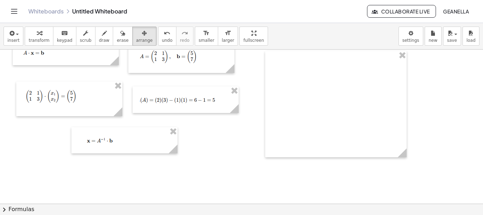
scroll to position [12, 0]
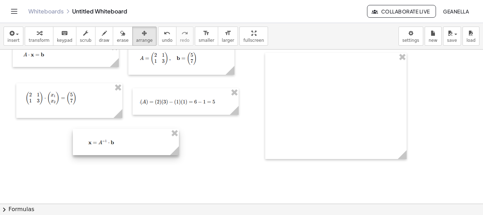
click at [147, 142] on div at bounding box center [126, 142] width 106 height 26
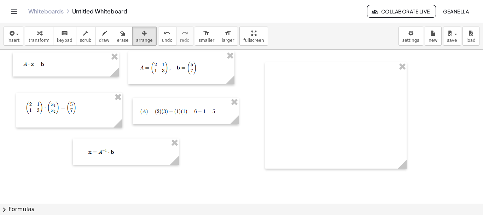
scroll to position [0, 0]
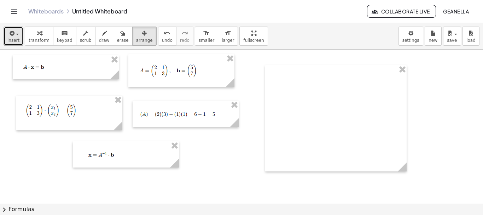
click at [21, 36] on button "insert" at bounding box center [14, 36] width 20 height 19
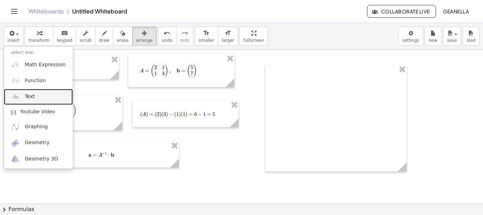
click at [34, 101] on link "Text" at bounding box center [38, 97] width 69 height 16
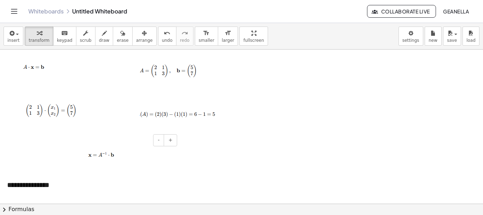
click at [121, 160] on img at bounding box center [102, 154] width 44 height 12
click at [68, 176] on div "- +" at bounding box center [51, 172] width 106 height 12
click at [57, 183] on div "**********" at bounding box center [53, 185] width 106 height 24
drag, startPoint x: 63, startPoint y: 184, endPoint x: 0, endPoint y: 176, distance: 63.2
click at [0, 176] on div "**********" at bounding box center [53, 185] width 106 height 24
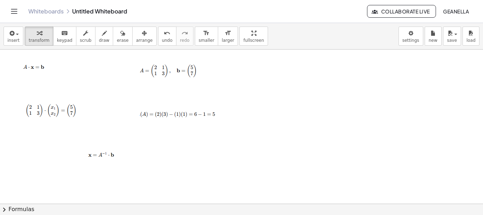
click at [207, 165] on div at bounding box center [241, 204] width 483 height 308
click at [162, 39] on button "undo undo" at bounding box center [167, 36] width 18 height 19
click at [161, 35] on button "undo undo" at bounding box center [167, 36] width 18 height 19
click at [160, 32] on button "undo undo" at bounding box center [167, 36] width 18 height 19
click at [131, 167] on div at bounding box center [241, 204] width 483 height 308
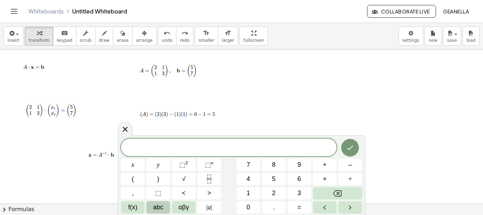
click at [156, 208] on span "abc" at bounding box center [158, 207] width 10 height 10
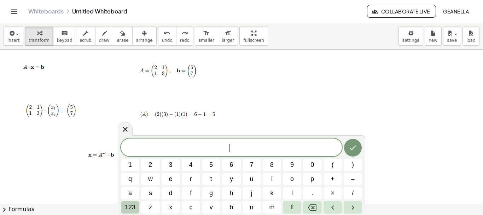
click at [127, 206] on span "123" at bounding box center [130, 207] width 11 height 10
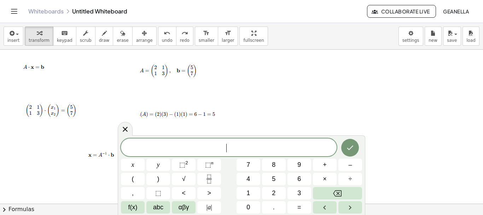
click at [127, 206] on button "f(x)" at bounding box center [133, 207] width 24 height 12
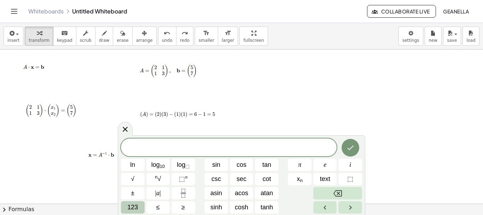
click at [136, 208] on span "123" at bounding box center [132, 207] width 11 height 10
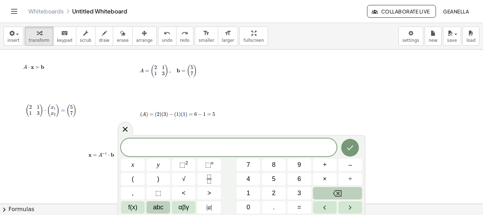
click at [159, 208] on span "abc" at bounding box center [158, 207] width 10 height 10
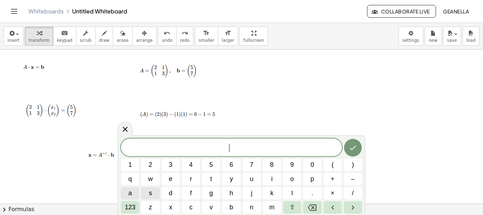
click at [132, 197] on button "a" at bounding box center [130, 193] width 18 height 12
click at [314, 204] on icon "Backspace" at bounding box center [312, 207] width 8 height 6
click at [133, 203] on span "123" at bounding box center [130, 207] width 11 height 10
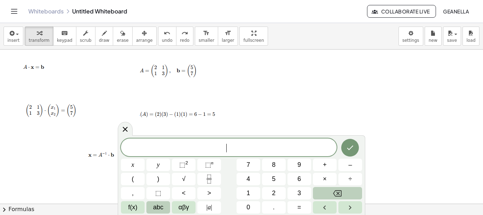
click at [162, 207] on span "abc" at bounding box center [158, 207] width 10 height 10
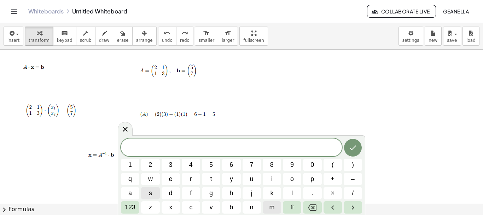
click at [270, 203] on span "m" at bounding box center [271, 207] width 5 height 10
click at [131, 196] on span "a" at bounding box center [130, 193] width 4 height 10
click at [216, 173] on button "t" at bounding box center [211, 179] width 18 height 12
click at [191, 177] on span "r" at bounding box center [191, 179] width 2 height 10
click at [272, 181] on span "i" at bounding box center [271, 179] width 1 height 10
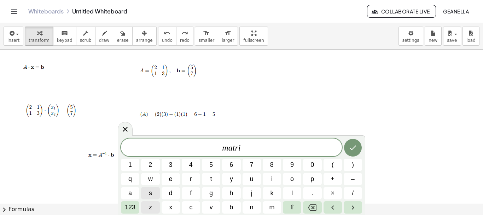
click at [152, 204] on span "z" at bounding box center [150, 207] width 3 height 10
click at [350, 205] on icon "Right arrow" at bounding box center [353, 207] width 8 height 8
click at [351, 176] on span "–" at bounding box center [353, 179] width 4 height 10
click at [187, 208] on button "c" at bounding box center [191, 207] width 18 height 12
click at [247, 183] on button "u" at bounding box center [252, 179] width 18 height 12
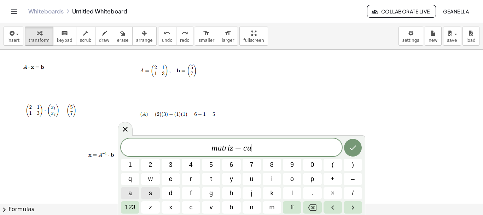
click at [136, 187] on button "a" at bounding box center [130, 193] width 18 height 12
click at [173, 191] on button "d" at bounding box center [171, 193] width 18 height 12
click at [198, 175] on button "r" at bounding box center [191, 179] width 18 height 12
click at [137, 190] on button "a" at bounding box center [130, 193] width 18 height 12
click at [167, 195] on button "d" at bounding box center [171, 193] width 18 height 12
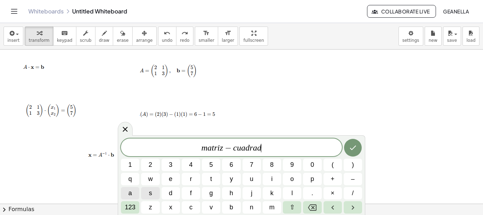
click at [134, 189] on button "a" at bounding box center [130, 193] width 18 height 12
click at [359, 143] on button "Done" at bounding box center [353, 148] width 18 height 18
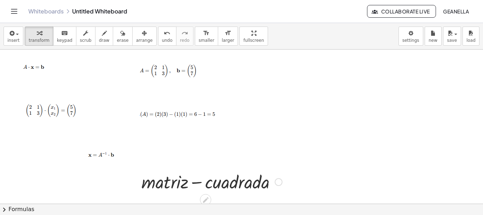
click at [210, 183] on div at bounding box center [212, 181] width 148 height 24
click at [136, 39] on span "arrange" at bounding box center [144, 40] width 17 height 5
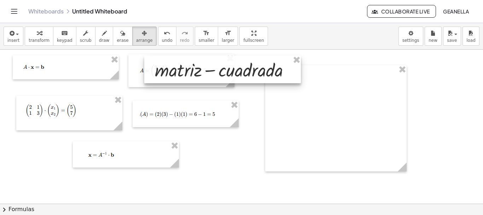
drag, startPoint x: 181, startPoint y: 177, endPoint x: 194, endPoint y: 70, distance: 107.4
click at [194, 70] on div at bounding box center [222, 70] width 157 height 28
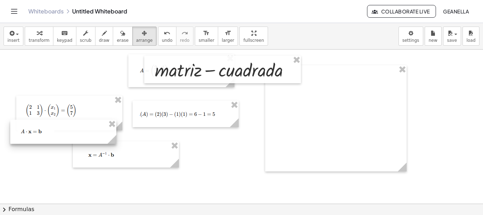
drag, startPoint x: 88, startPoint y: 63, endPoint x: 86, endPoint y: 128, distance: 64.5
click at [86, 128] on div at bounding box center [63, 132] width 106 height 24
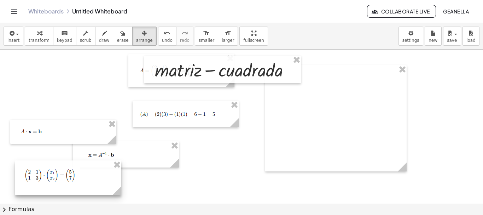
drag, startPoint x: 88, startPoint y: 106, endPoint x: 130, endPoint y: 137, distance: 52.1
click at [86, 171] on div at bounding box center [68, 177] width 106 height 35
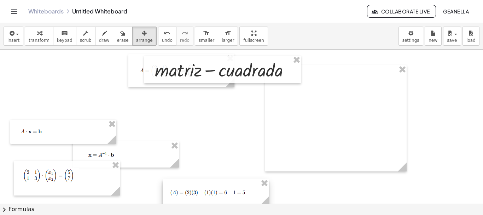
drag, startPoint x: 181, startPoint y: 111, endPoint x: 204, endPoint y: 189, distance: 80.7
click at [211, 189] on div at bounding box center [216, 192] width 106 height 27
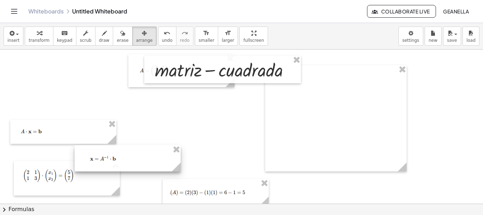
drag, startPoint x: 160, startPoint y: 159, endPoint x: 170, endPoint y: 214, distance: 55.7
click at [171, 214] on html "Graspable Math Activities Whiteboards Classes Account v1.30.2 | Privacy policy …" at bounding box center [241, 107] width 483 height 215
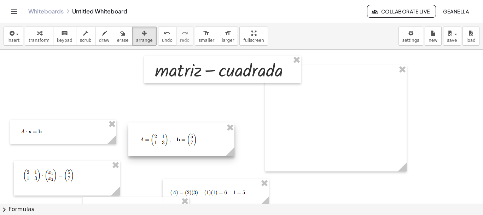
drag, startPoint x: 169, startPoint y: 86, endPoint x: 169, endPoint y: 155, distance: 69.0
click at [169, 155] on div at bounding box center [181, 139] width 106 height 33
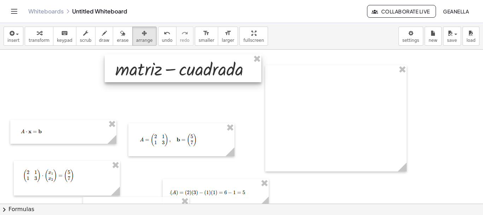
drag, startPoint x: 191, startPoint y: 69, endPoint x: 151, endPoint y: 68, distance: 39.7
click at [151, 68] on div at bounding box center [183, 69] width 157 height 28
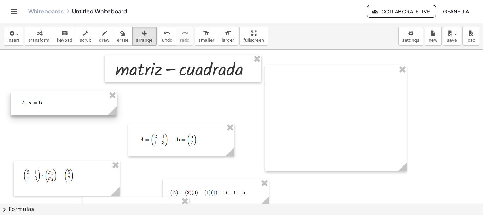
drag, startPoint x: 76, startPoint y: 129, endPoint x: 77, endPoint y: 100, distance: 28.7
click at [77, 100] on div at bounding box center [64, 103] width 106 height 24
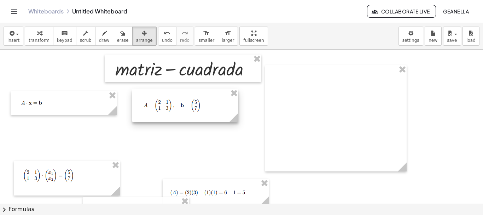
drag, startPoint x: 178, startPoint y: 145, endPoint x: 182, endPoint y: 111, distance: 34.6
click at [182, 111] on div at bounding box center [185, 105] width 106 height 33
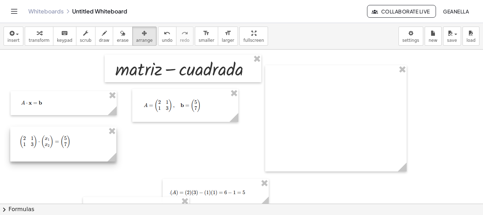
drag, startPoint x: 85, startPoint y: 174, endPoint x: 81, endPoint y: 140, distance: 34.2
click at [81, 140] on div at bounding box center [63, 144] width 106 height 35
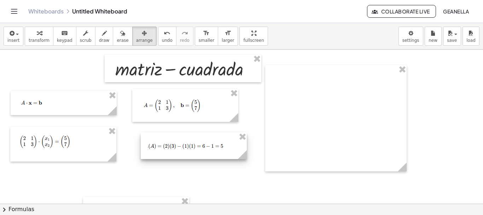
drag, startPoint x: 195, startPoint y: 196, endPoint x: 170, endPoint y: 149, distance: 53.2
click at [170, 149] on div at bounding box center [194, 145] width 106 height 27
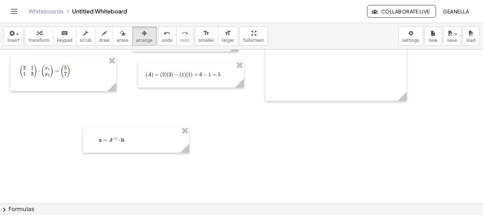
scroll to position [71, 0]
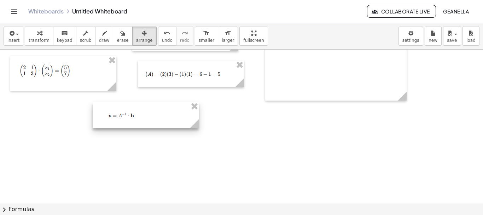
drag, startPoint x: 162, startPoint y: 145, endPoint x: 172, endPoint y: 118, distance: 28.7
click at [172, 118] on div at bounding box center [146, 115] width 106 height 26
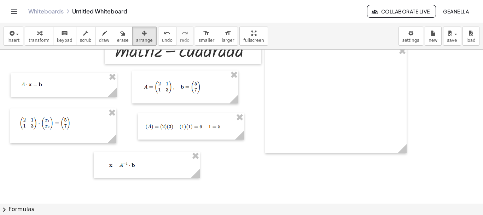
scroll to position [35, 0]
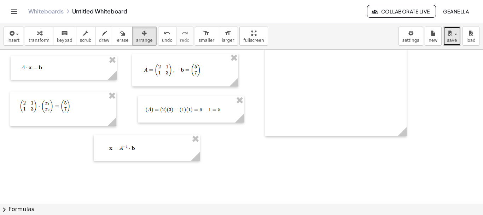
click at [458, 42] on button "save" at bounding box center [452, 36] width 18 height 19
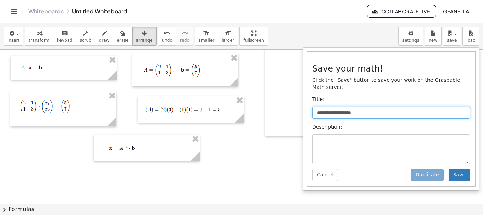
click at [342, 109] on input "**********" at bounding box center [392, 113] width 158 height 12
click at [367, 107] on input "**********" at bounding box center [392, 113] width 158 height 12
drag, startPoint x: 367, startPoint y: 104, endPoint x: 293, endPoint y: 108, distance: 74.8
click at [293, 108] on div "**********" at bounding box center [241, 119] width 483 height 192
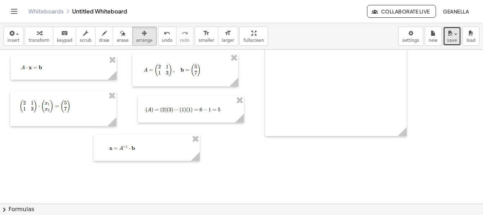
click at [451, 36] on icon "button" at bounding box center [450, 33] width 6 height 8
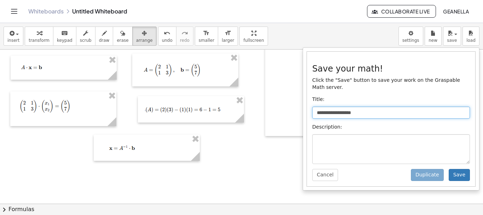
click at [352, 107] on input "**********" at bounding box center [392, 113] width 158 height 12
type input "********"
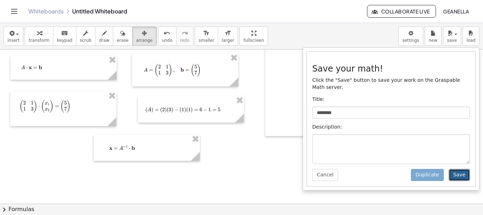
click at [458, 169] on button "Save" at bounding box center [459, 175] width 21 height 12
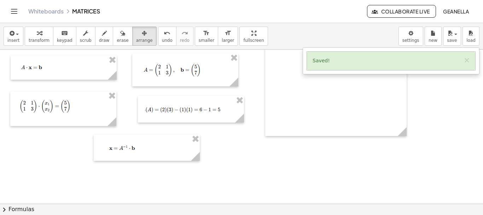
click at [327, 151] on div at bounding box center [241, 168] width 483 height 308
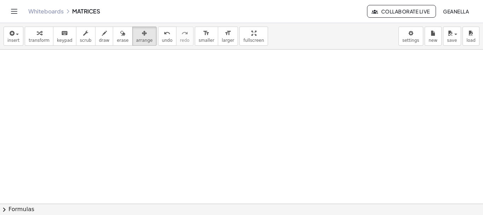
scroll to position [154, 0]
click at [21, 39] on button "insert" at bounding box center [14, 36] width 20 height 19
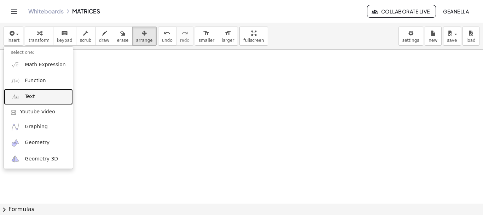
drag, startPoint x: 20, startPoint y: 94, endPoint x: 30, endPoint y: 96, distance: 9.8
click at [21, 94] on link "Text" at bounding box center [38, 97] width 69 height 16
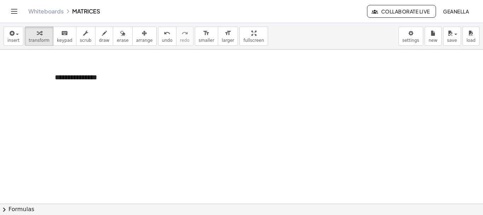
paste div
click at [132, 126] on div at bounding box center [241, 127] width 483 height 462
drag, startPoint x: 27, startPoint y: 41, endPoint x: 22, endPoint y: 39, distance: 4.8
click at [22, 40] on div "insert select one: Math Expression Function Text Youtube Video Graphing Geometr…" at bounding box center [241, 36] width 483 height 27
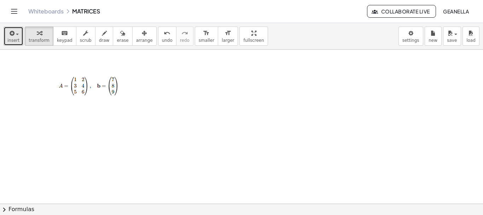
click at [20, 38] on button "insert" at bounding box center [14, 36] width 20 height 19
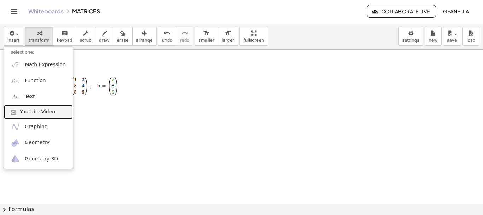
click at [39, 116] on link "Youtube Video" at bounding box center [38, 112] width 69 height 14
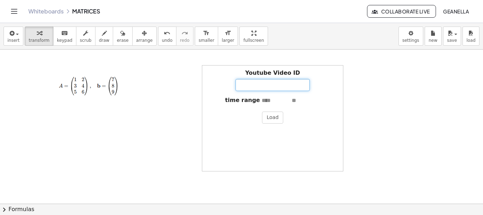
click at [263, 84] on input "Youtube Video ID" at bounding box center [273, 85] width 74 height 12
paste input "**********"
type input "**********"
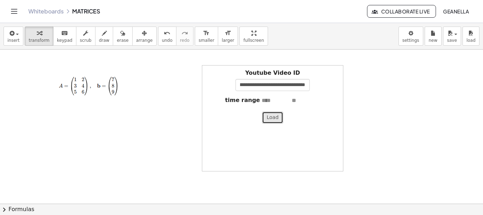
click at [272, 120] on button "Load" at bounding box center [272, 117] width 21 height 12
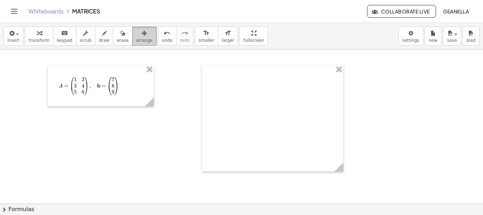
click at [132, 39] on button "arrange" at bounding box center [144, 36] width 24 height 19
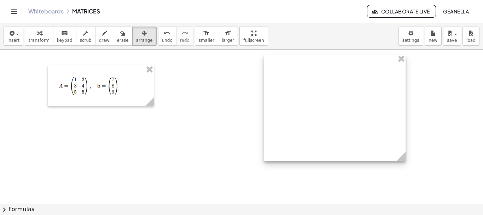
drag, startPoint x: 254, startPoint y: 107, endPoint x: 298, endPoint y: 96, distance: 45.2
click at [298, 96] on div at bounding box center [335, 108] width 142 height 106
click at [230, 92] on div at bounding box center [241, 127] width 483 height 462
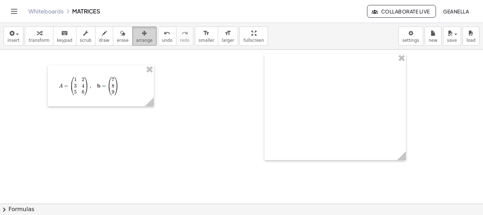
click at [142, 32] on icon "button" at bounding box center [144, 33] width 5 height 8
click at [225, 99] on div at bounding box center [241, 127] width 483 height 462
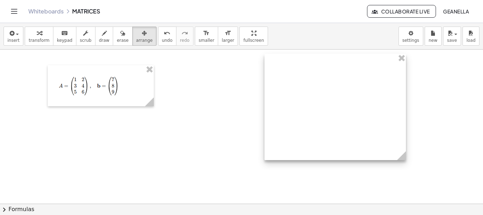
click at [348, 115] on div at bounding box center [336, 107] width 142 height 106
click at [390, 140] on div at bounding box center [336, 107] width 142 height 106
click at [407, 163] on div at bounding box center [241, 127] width 483 height 462
click at [404, 160] on circle at bounding box center [403, 157] width 12 height 12
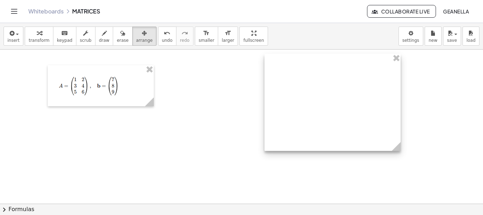
drag, startPoint x: 404, startPoint y: 160, endPoint x: 399, endPoint y: 151, distance: 9.8
click at [399, 151] on circle at bounding box center [398, 148] width 12 height 12
click at [353, 89] on div at bounding box center [333, 102] width 136 height 97
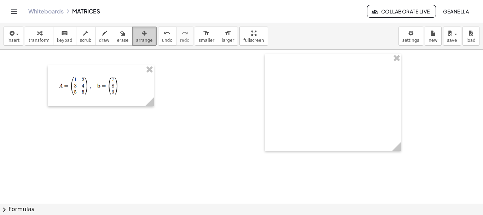
click at [142, 35] on icon "button" at bounding box center [144, 33] width 5 height 8
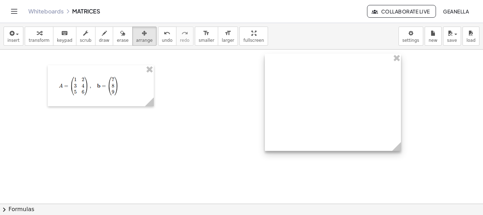
click at [291, 108] on div at bounding box center [333, 102] width 136 height 97
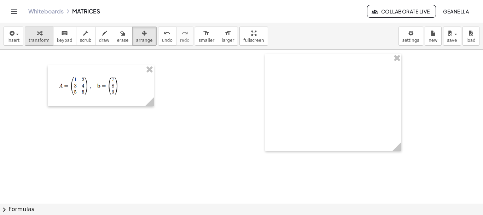
click at [48, 34] on button "transform" at bounding box center [39, 36] width 29 height 19
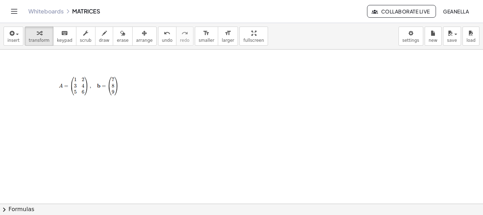
click at [236, 131] on div at bounding box center [241, 127] width 483 height 462
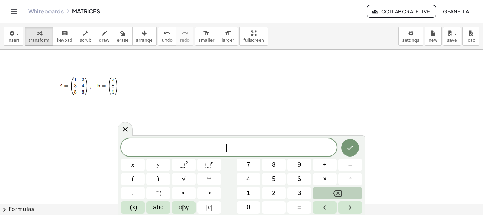
click at [242, 84] on div at bounding box center [241, 127] width 483 height 462
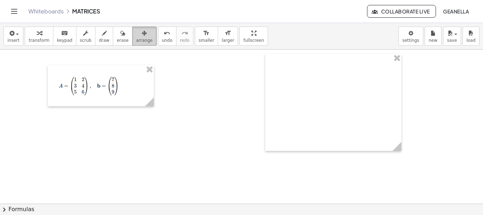
click at [137, 38] on span "arrange" at bounding box center [144, 40] width 17 height 5
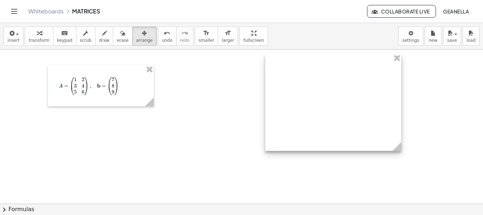
click at [331, 81] on div at bounding box center [333, 102] width 136 height 97
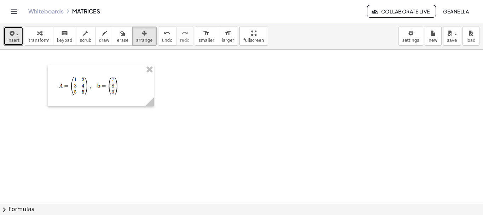
drag, startPoint x: 15, startPoint y: 36, endPoint x: 16, endPoint y: 51, distance: 14.5
click at [15, 37] on div "button" at bounding box center [13, 33] width 12 height 8
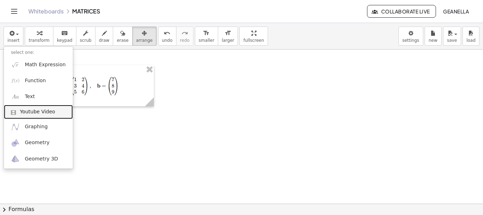
click at [44, 116] on link "Youtube Video" at bounding box center [38, 112] width 69 height 14
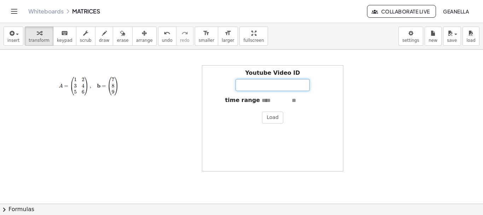
click at [268, 80] on input "Youtube Video ID" at bounding box center [273, 85] width 74 height 12
paste input "**********"
type input "**********"
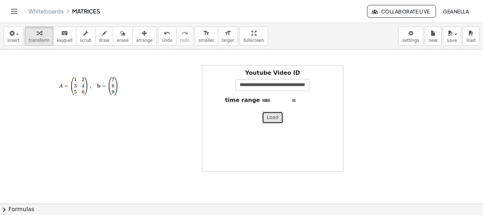
click at [279, 118] on button "Load" at bounding box center [272, 117] width 21 height 12
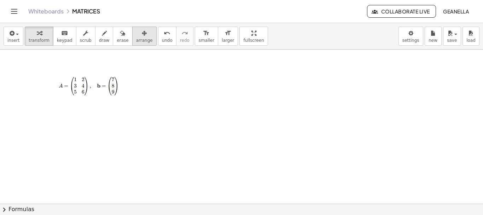
click at [140, 31] on button "arrange" at bounding box center [144, 36] width 24 height 19
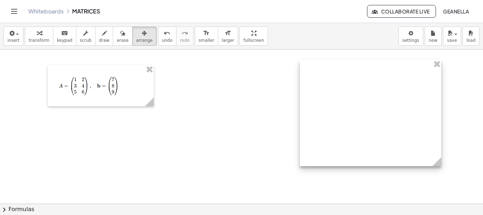
drag, startPoint x: 245, startPoint y: 74, endPoint x: 343, endPoint y: 68, distance: 97.8
click at [343, 68] on div at bounding box center [371, 113] width 142 height 106
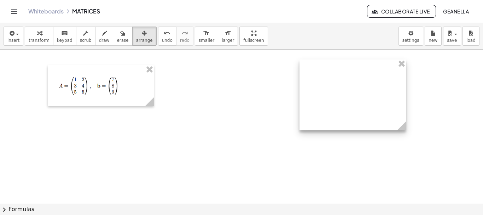
drag, startPoint x: 429, startPoint y: 154, endPoint x: 404, endPoint y: 128, distance: 36.1
click at [404, 128] on icon at bounding box center [401, 125] width 9 height 9
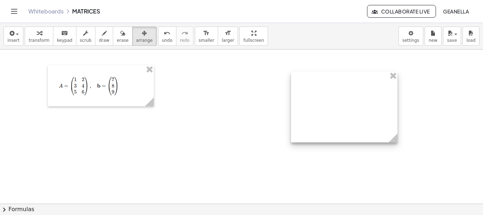
drag, startPoint x: 351, startPoint y: 64, endPoint x: 343, endPoint y: 76, distance: 14.2
click at [343, 76] on div at bounding box center [344, 106] width 107 height 71
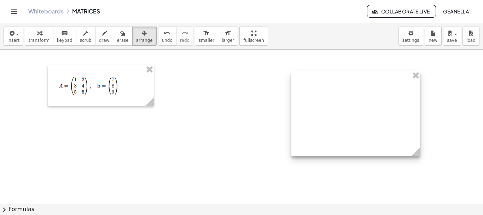
drag, startPoint x: 396, startPoint y: 142, endPoint x: 418, endPoint y: 156, distance: 26.4
click at [418, 156] on icon at bounding box center [416, 151] width 9 height 9
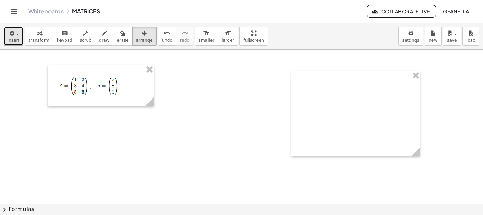
click at [21, 31] on button "insert" at bounding box center [14, 36] width 20 height 19
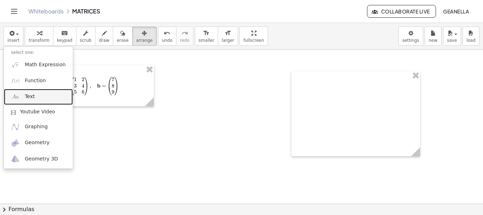
click at [23, 94] on link "Text" at bounding box center [38, 97] width 69 height 16
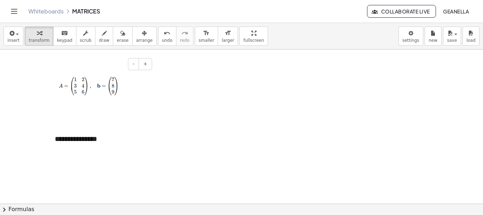
click at [150, 92] on div at bounding box center [101, 85] width 106 height 41
click at [100, 139] on div "**********" at bounding box center [101, 139] width 106 height 24
click at [46, 38] on button "transform" at bounding box center [39, 36] width 29 height 19
click at [197, 147] on div at bounding box center [241, 127] width 483 height 462
click at [222, 166] on div at bounding box center [241, 127] width 483 height 462
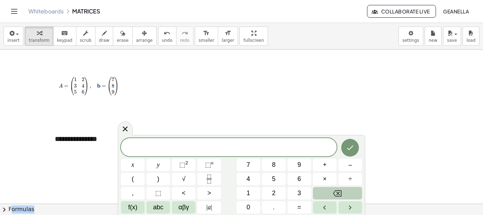
click at [222, 166] on div "x y ⬚ 2 ⬚ n 7 8 9 + – ( ) √ 4 5 6 × ÷ , ⬚ < > 1 2 3 f(x) abc αβγ | a | 0 . =" at bounding box center [241, 175] width 241 height 75
click at [236, 148] on span "​" at bounding box center [229, 148] width 216 height 10
click at [247, 148] on var "g" at bounding box center [248, 147] width 4 height 9
click at [221, 148] on span "M a t r i z ​ R e c t a g u l a r" at bounding box center [229, 148] width 216 height 10
click at [352, 168] on span "–" at bounding box center [351, 165] width 4 height 10
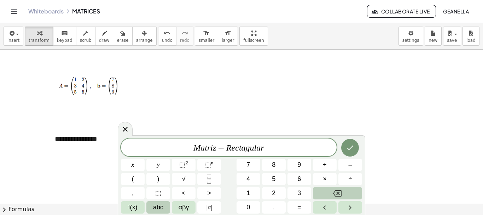
click at [153, 211] on button "abc" at bounding box center [159, 207] width 24 height 12
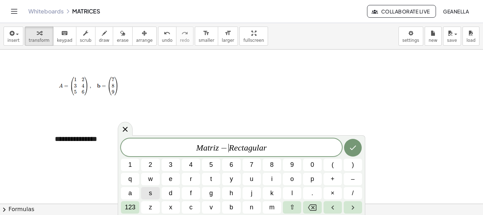
click at [216, 149] on var "z" at bounding box center [217, 147] width 3 height 9
click at [208, 150] on var "t" at bounding box center [209, 147] width 2 height 9
click at [315, 207] on icon "Backspace" at bounding box center [312, 207] width 8 height 8
click at [137, 193] on button "a" at bounding box center [130, 193] width 18 height 12
click at [349, 150] on icon "Done" at bounding box center [353, 147] width 8 height 8
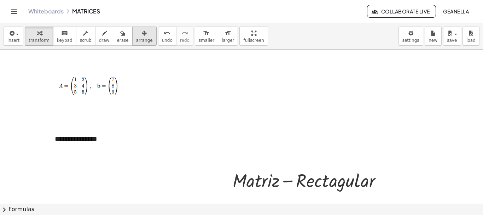
click at [132, 28] on button "arrange" at bounding box center [144, 36] width 24 height 19
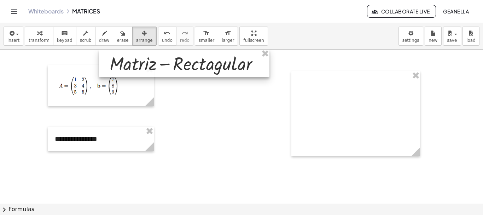
drag, startPoint x: 243, startPoint y: 179, endPoint x: 122, endPoint y: 65, distance: 166.0
click at [122, 65] on div at bounding box center [184, 63] width 171 height 28
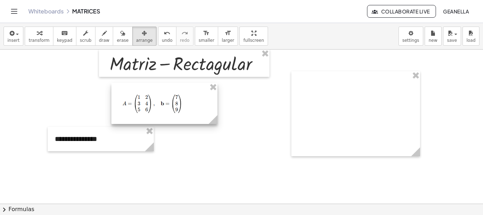
drag, startPoint x: 103, startPoint y: 98, endPoint x: 167, endPoint y: 115, distance: 66.1
click at [167, 115] on div at bounding box center [164, 103] width 106 height 41
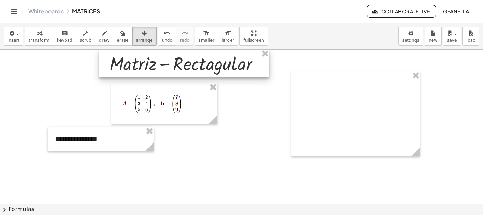
click at [132, 51] on div at bounding box center [184, 63] width 171 height 28
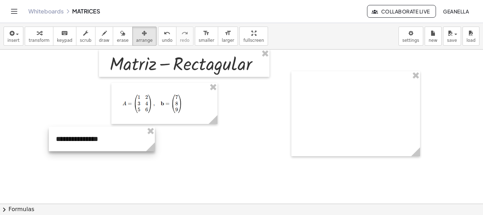
click at [118, 131] on div at bounding box center [102, 139] width 106 height 24
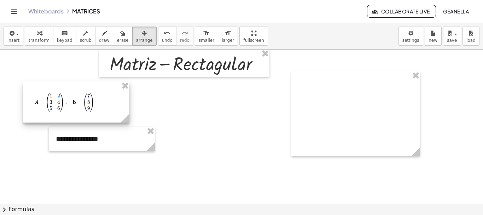
drag, startPoint x: 174, startPoint y: 84, endPoint x: 82, endPoint y: 82, distance: 91.7
click at [82, 82] on div at bounding box center [76, 101] width 106 height 41
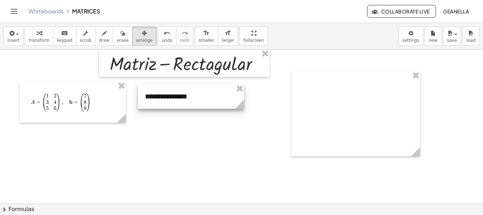
drag, startPoint x: 119, startPoint y: 132, endPoint x: 201, endPoint y: 93, distance: 90.9
click at [201, 93] on div at bounding box center [191, 96] width 106 height 24
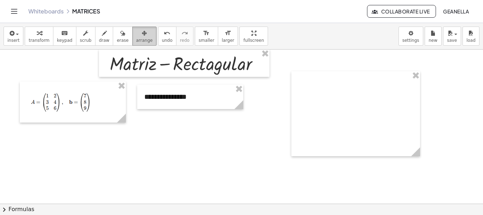
click at [142, 36] on icon "button" at bounding box center [144, 33] width 5 height 8
click at [29, 36] on div "button" at bounding box center [39, 33] width 21 height 8
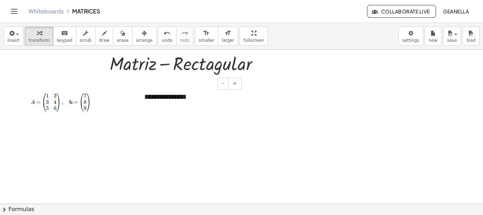
click at [179, 98] on div "**********" at bounding box center [190, 97] width 106 height 24
click at [165, 98] on div "**********" at bounding box center [190, 97] width 106 height 24
click at [164, 98] on div "**********" at bounding box center [190, 97] width 106 height 24
click at [164, 99] on div "**********" at bounding box center [190, 97] width 106 height 24
drag, startPoint x: 131, startPoint y: 96, endPoint x: 111, endPoint y: 96, distance: 20.2
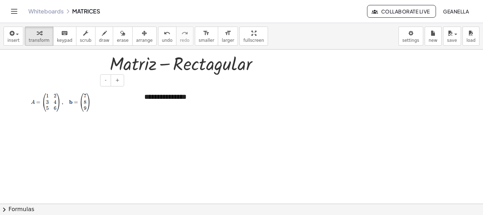
click at [111, 96] on div "**********" at bounding box center [241, 127] width 483 height 462
click at [139, 37] on div "button" at bounding box center [144, 33] width 17 height 8
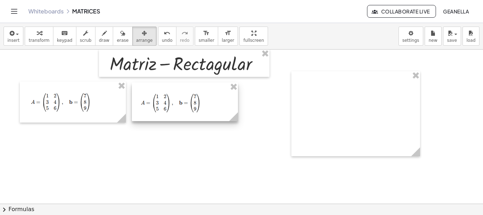
drag, startPoint x: 176, startPoint y: 109, endPoint x: 172, endPoint y: 107, distance: 5.2
click at [171, 107] on div at bounding box center [185, 101] width 106 height 39
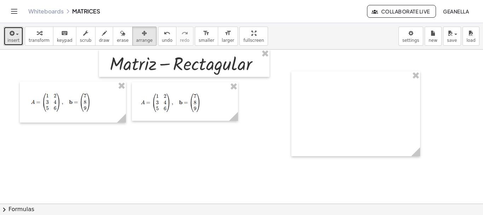
click at [12, 35] on icon "button" at bounding box center [11, 33] width 6 height 8
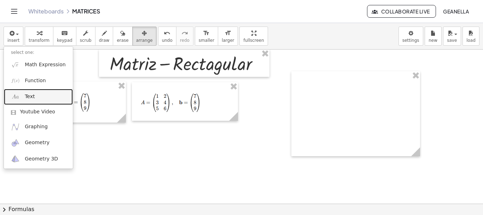
click at [31, 97] on span "Text" at bounding box center [30, 96] width 10 height 7
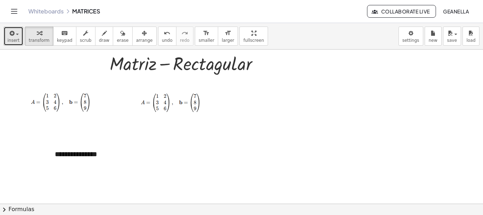
click at [18, 38] on span "insert" at bounding box center [13, 40] width 12 height 5
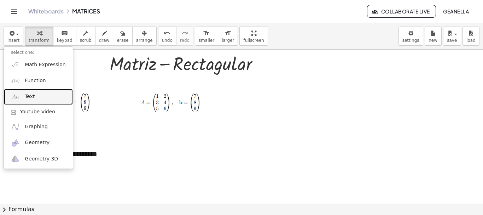
click at [32, 92] on link "Text" at bounding box center [38, 97] width 69 height 16
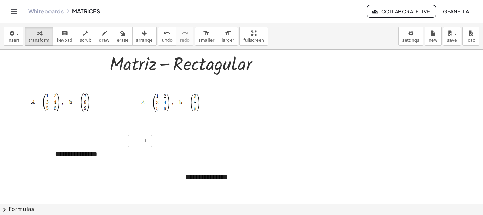
click at [82, 157] on div "**********" at bounding box center [101, 154] width 106 height 24
click at [82, 156] on div "**********" at bounding box center [101, 154] width 106 height 24
paste div
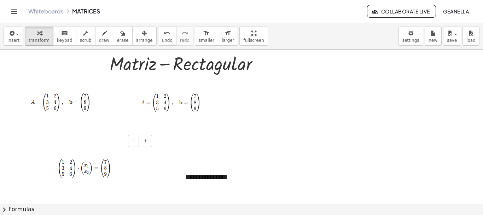
drag, startPoint x: 97, startPoint y: 142, endPoint x: 95, endPoint y: 135, distance: 7.6
click at [95, 135] on div "- +" at bounding box center [99, 141] width 106 height 12
click at [93, 150] on img at bounding box center [86, 164] width 62 height 30
click at [142, 33] on icon "button" at bounding box center [144, 33] width 5 height 8
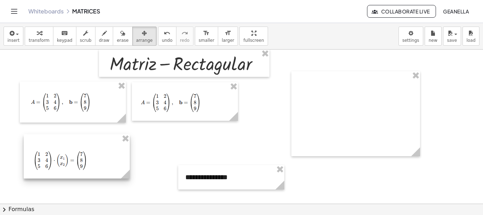
drag, startPoint x: 97, startPoint y: 172, endPoint x: 72, endPoint y: 164, distance: 26.0
click at [72, 164] on div at bounding box center [77, 156] width 106 height 44
click at [229, 172] on div at bounding box center [231, 177] width 106 height 24
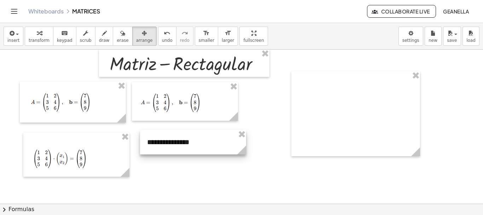
drag, startPoint x: 229, startPoint y: 172, endPoint x: 191, endPoint y: 137, distance: 50.8
click at [191, 137] on div at bounding box center [193, 142] width 106 height 24
click at [172, 144] on div at bounding box center [194, 142] width 106 height 24
click at [57, 39] on span "keypad" at bounding box center [65, 40] width 16 height 5
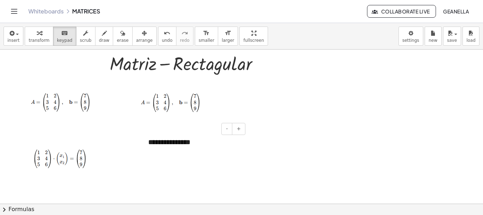
click at [173, 142] on div "**********" at bounding box center [194, 142] width 106 height 24
click at [174, 142] on div "**********" at bounding box center [194, 142] width 106 height 24
paste div
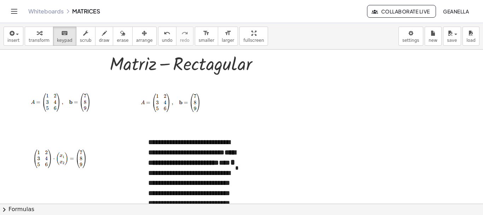
scroll to position [189, 0]
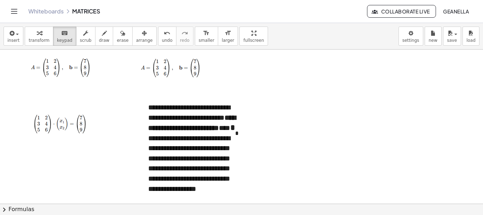
click at [247, 124] on div at bounding box center [241, 92] width 483 height 462
drag, startPoint x: 219, startPoint y: 133, endPoint x: 208, endPoint y: 112, distance: 23.3
click at [218, 133] on div "**********" at bounding box center [194, 153] width 106 height 116
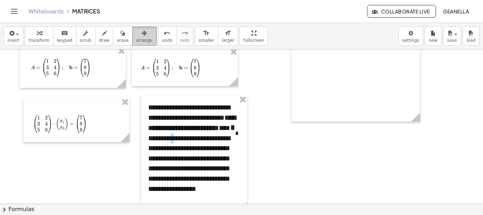
click at [136, 43] on span "arrange" at bounding box center [144, 40] width 17 height 5
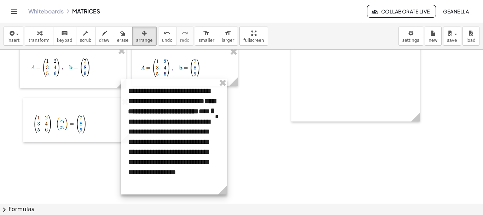
drag, startPoint x: 224, startPoint y: 136, endPoint x: 207, endPoint y: 120, distance: 23.6
click at [207, 120] on div at bounding box center [174, 137] width 106 height 116
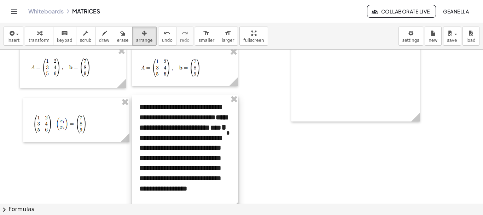
drag, startPoint x: 225, startPoint y: 141, endPoint x: 236, endPoint y: 157, distance: 19.5
click at [236, 157] on div at bounding box center [185, 153] width 106 height 116
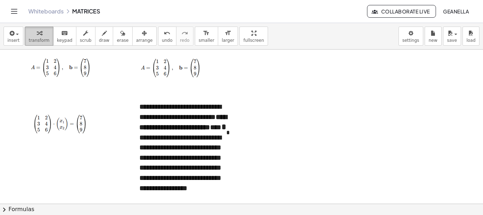
click at [31, 40] on span "transform" at bounding box center [39, 40] width 21 height 5
click at [116, 88] on div at bounding box center [241, 92] width 483 height 462
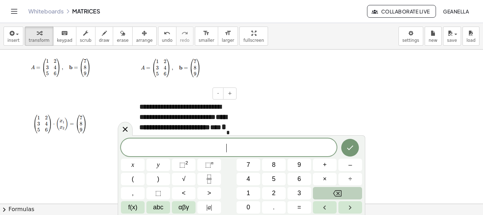
click at [206, 113] on div "**********" at bounding box center [185, 152] width 106 height 116
click at [128, 124] on div at bounding box center [125, 128] width 15 height 14
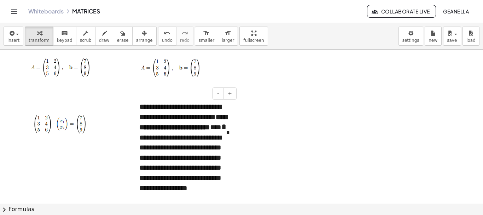
click at [235, 119] on div "**********" at bounding box center [185, 152] width 106 height 116
drag, startPoint x: 239, startPoint y: 116, endPoint x: 237, endPoint y: 112, distance: 4.9
click at [237, 112] on div "**********" at bounding box center [241, 92] width 483 height 462
click at [178, 125] on strong "**********" at bounding box center [183, 122] width 88 height 18
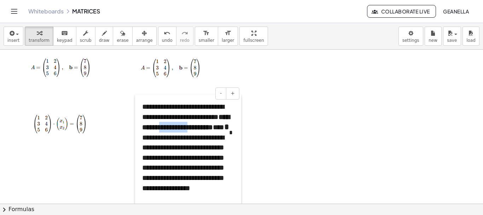
drag, startPoint x: 137, startPoint y: 107, endPoint x: 143, endPoint y: 110, distance: 6.6
click at [142, 110] on div at bounding box center [138, 152] width 7 height 116
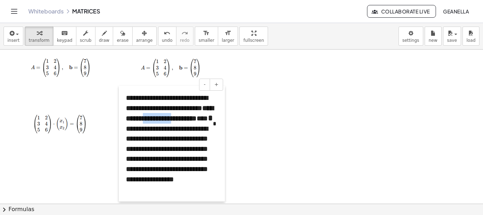
drag, startPoint x: 138, startPoint y: 106, endPoint x: 124, endPoint y: 97, distance: 16.5
click at [124, 97] on div at bounding box center [122, 144] width 7 height 116
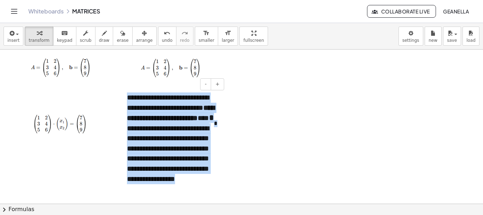
drag, startPoint x: 127, startPoint y: 98, endPoint x: 213, endPoint y: 192, distance: 127.8
click at [213, 192] on div "**********" at bounding box center [173, 143] width 106 height 116
click at [195, 41] on button "format_size smaller" at bounding box center [206, 36] width 23 height 19
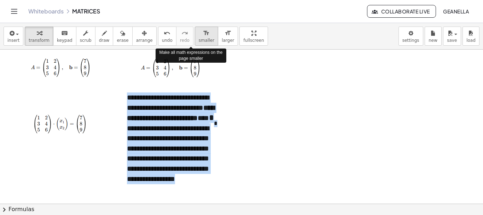
click at [195, 41] on button "format_size smaller" at bounding box center [206, 36] width 23 height 19
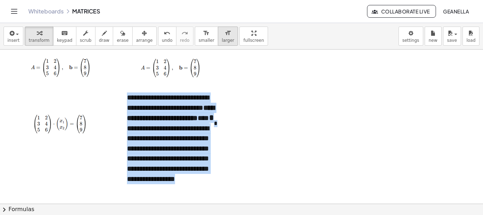
click at [222, 39] on span "larger" at bounding box center [228, 40] width 12 height 5
click at [201, 36] on button "format_size smaller" at bounding box center [206, 36] width 23 height 19
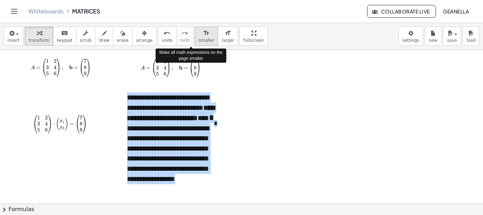
click at [201, 36] on button "format_size smaller" at bounding box center [206, 36] width 23 height 19
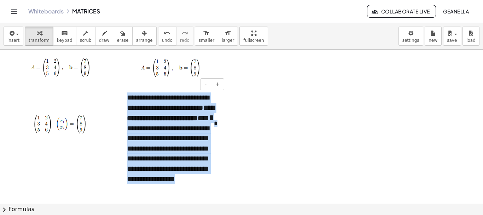
click at [223, 118] on div "**********" at bounding box center [173, 143] width 106 height 116
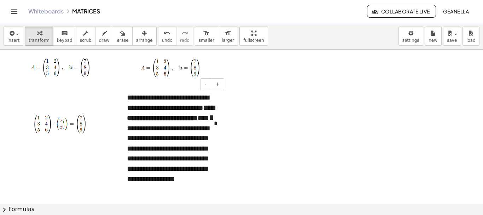
click at [214, 127] on span "*" at bounding box center [215, 123] width 3 height 7
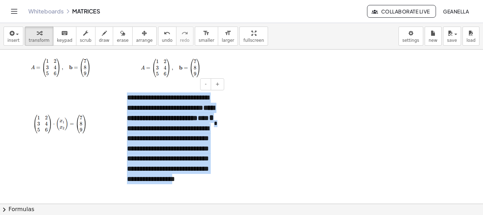
drag, startPoint x: 192, startPoint y: 194, endPoint x: 128, endPoint y: 88, distance: 123.7
click at [128, 88] on div "**********" at bounding box center [173, 143] width 106 height 116
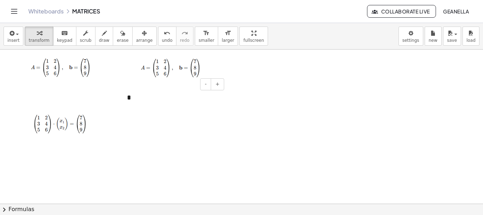
click at [143, 102] on div "*" at bounding box center [173, 97] width 106 height 24
drag, startPoint x: 169, startPoint y: 122, endPoint x: 162, endPoint y: 93, distance: 30.5
click at [169, 122] on div at bounding box center [241, 92] width 483 height 462
click at [162, 92] on img at bounding box center [173, 97] width 92 height 10
click at [160, 97] on img at bounding box center [173, 97] width 92 height 10
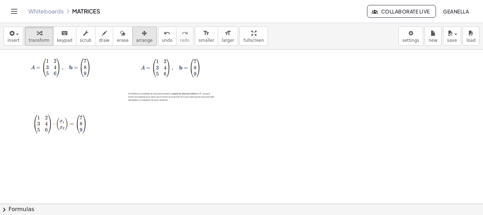
click at [142, 36] on icon "button" at bounding box center [144, 33] width 5 height 8
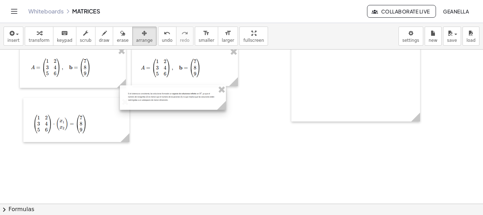
click at [174, 94] on div at bounding box center [173, 97] width 106 height 24
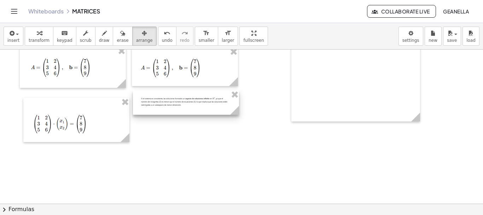
drag, startPoint x: 205, startPoint y: 103, endPoint x: 217, endPoint y: 108, distance: 13.0
click at [217, 108] on div at bounding box center [186, 102] width 106 height 24
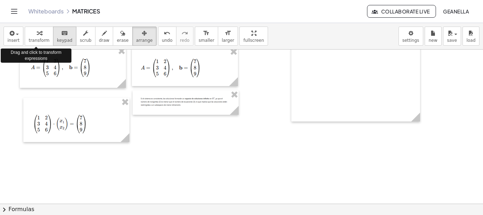
click at [61, 36] on icon "keyboard" at bounding box center [64, 33] width 7 height 8
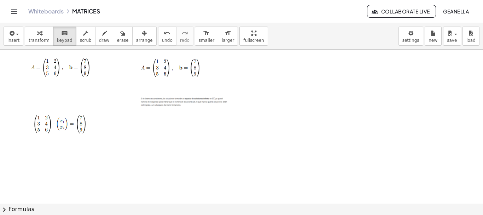
click at [198, 87] on div at bounding box center [241, 92] width 483 height 462
click at [199, 42] on span "smaller" at bounding box center [207, 40] width 16 height 5
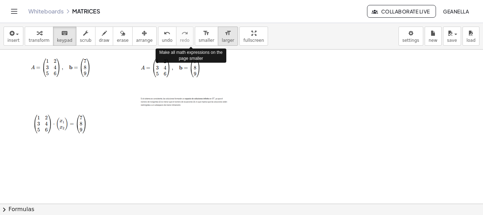
click at [222, 39] on span "larger" at bounding box center [228, 40] width 12 height 5
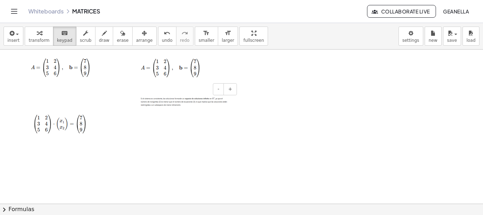
click at [181, 98] on img at bounding box center [186, 102] width 92 height 10
click at [181, 91] on div "- +" at bounding box center [184, 89] width 106 height 12
click at [189, 102] on img at bounding box center [186, 102] width 92 height 10
drag, startPoint x: 184, startPoint y: 109, endPoint x: 178, endPoint y: 107, distance: 6.0
click at [178, 107] on div at bounding box center [186, 102] width 106 height 24
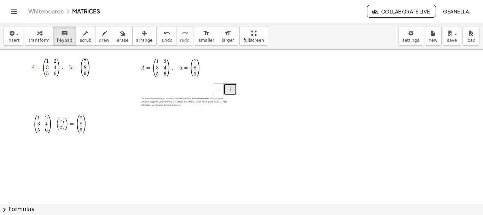
click at [233, 92] on button "+" at bounding box center [230, 89] width 13 height 12
click at [189, 108] on div at bounding box center [186, 102] width 106 height 24
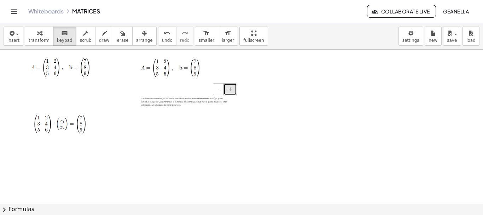
click at [226, 91] on button "+" at bounding box center [230, 89] width 13 height 12
click at [217, 102] on img at bounding box center [186, 102] width 92 height 10
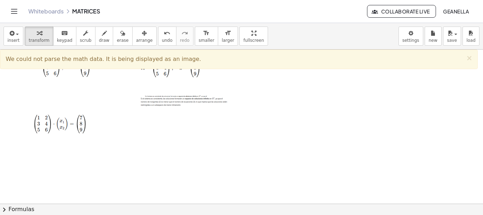
click at [216, 127] on div at bounding box center [241, 92] width 483 height 462
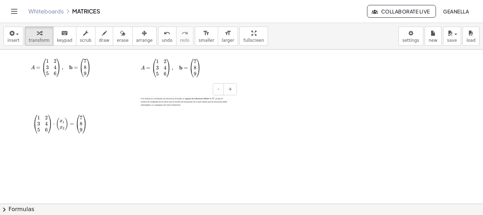
click at [169, 101] on img at bounding box center [186, 102] width 92 height 10
click at [142, 36] on icon "button" at bounding box center [144, 33] width 5 height 8
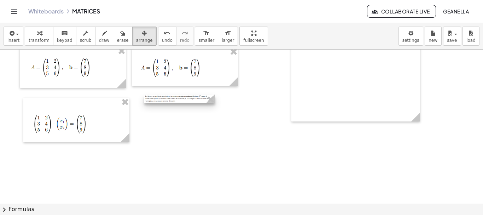
click at [203, 101] on div at bounding box center [179, 99] width 71 height 8
click at [207, 99] on div at bounding box center [241, 92] width 483 height 462
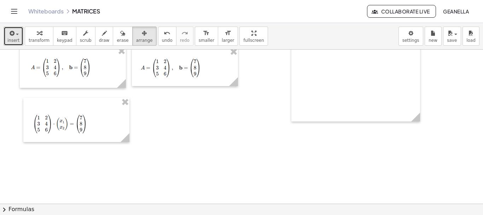
click at [16, 36] on div "button" at bounding box center [13, 33] width 12 height 8
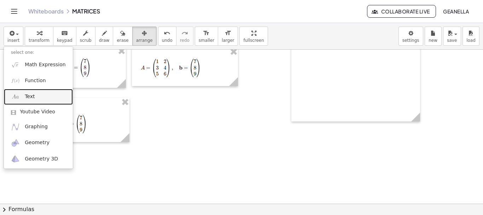
click at [20, 92] on link "Text" at bounding box center [38, 97] width 69 height 16
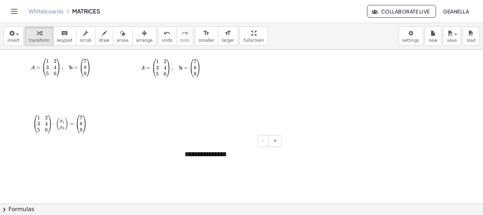
paste div
click at [215, 157] on img at bounding box center [231, 156] width 92 height 14
click at [229, 151] on img at bounding box center [231, 156] width 92 height 14
click at [229, 163] on div at bounding box center [231, 156] width 106 height 28
click at [229, 163] on img at bounding box center [231, 156] width 92 height 14
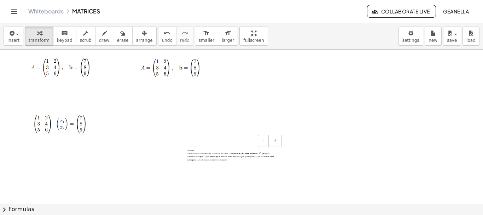
click at [243, 142] on div "- +" at bounding box center [229, 141] width 106 height 12
click at [158, 37] on button "undo undo" at bounding box center [167, 36] width 18 height 19
click at [19, 33] on button "insert" at bounding box center [14, 36] width 20 height 19
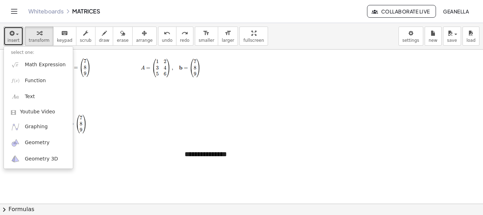
click at [147, 94] on div at bounding box center [241, 92] width 483 height 462
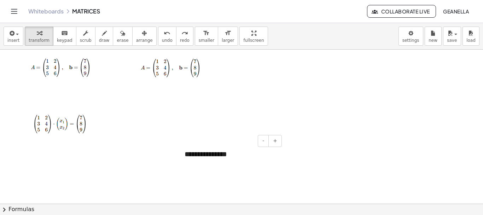
click at [205, 155] on div "**********" at bounding box center [231, 154] width 106 height 24
click at [205, 154] on div "**********" at bounding box center [231, 154] width 106 height 24
click at [206, 154] on div "**********" at bounding box center [231, 154] width 106 height 24
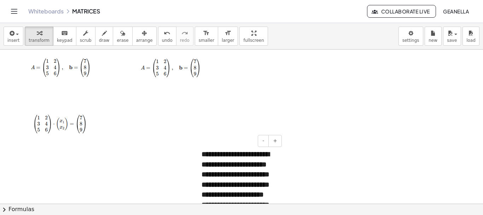
scroll to position [285, 0]
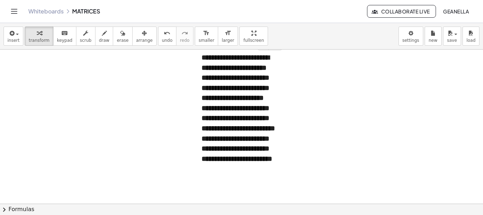
drag, startPoint x: 194, startPoint y: 166, endPoint x: 193, endPoint y: 161, distance: 4.7
click at [193, 161] on div "**********" at bounding box center [231, 129] width 106 height 169
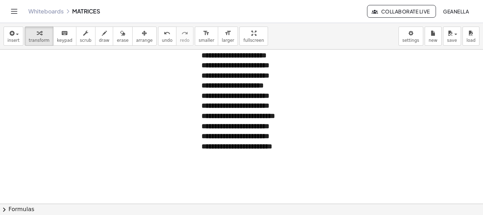
scroll to position [308, 0]
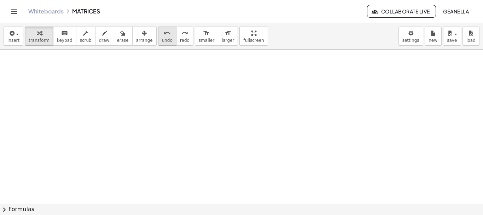
click at [164, 32] on icon "undo" at bounding box center [167, 33] width 7 height 8
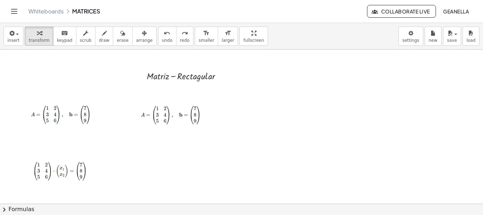
scroll to position [177, 0]
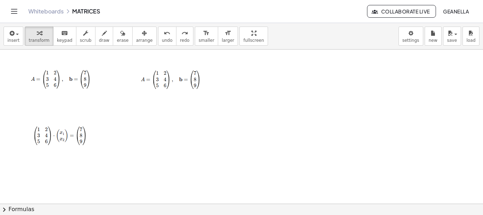
click at [140, 38] on button "arrange" at bounding box center [144, 36] width 24 height 19
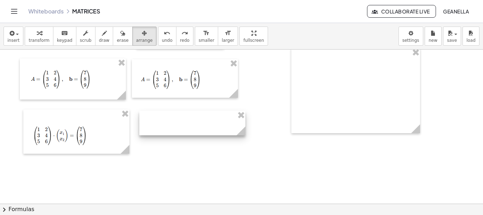
drag, startPoint x: 191, startPoint y: 151, endPoint x: 164, endPoint y: 115, distance: 45.9
click at [164, 115] on div at bounding box center [192, 123] width 106 height 24
click at [159, 166] on div at bounding box center [241, 104] width 483 height 462
drag, startPoint x: 159, startPoint y: 166, endPoint x: 130, endPoint y: 149, distance: 33.8
click at [130, 162] on div at bounding box center [241, 104] width 483 height 462
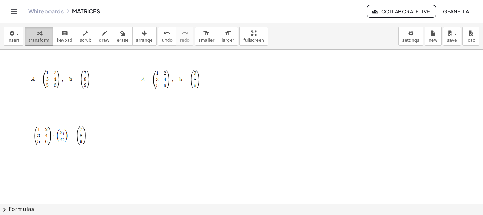
click at [45, 34] on button "transform" at bounding box center [39, 36] width 29 height 19
drag, startPoint x: 191, startPoint y: 144, endPoint x: 153, endPoint y: 121, distance: 44.7
drag, startPoint x: 153, startPoint y: 121, endPoint x: 138, endPoint y: 92, distance: 32.5
drag, startPoint x: 138, startPoint y: 92, endPoint x: 118, endPoint y: 127, distance: 39.5
drag, startPoint x: 118, startPoint y: 127, endPoint x: 139, endPoint y: 135, distance: 22.5
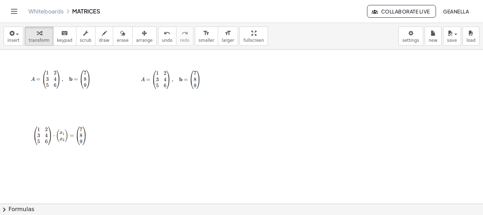
drag, startPoint x: 139, startPoint y: 135, endPoint x: 124, endPoint y: 110, distance: 29.2
drag, startPoint x: 124, startPoint y: 110, endPoint x: 93, endPoint y: 90, distance: 37.2
click at [93, 90] on div at bounding box center [73, 78] width 106 height 41
click at [138, 119] on div at bounding box center [241, 104] width 483 height 462
click at [235, 122] on div at bounding box center [192, 123] width 106 height 24
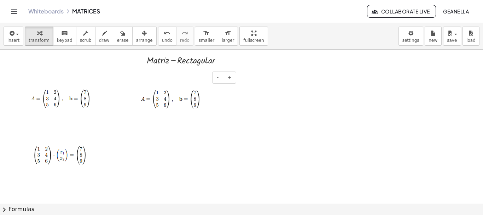
scroll to position [142, 0]
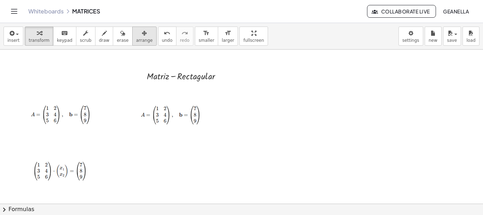
click at [136, 38] on span "arrange" at bounding box center [144, 40] width 17 height 5
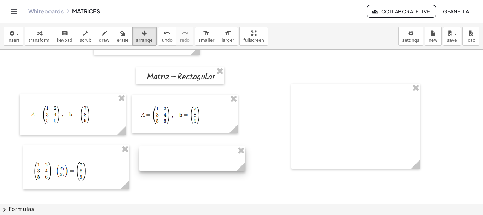
click at [177, 156] on div at bounding box center [192, 158] width 106 height 24
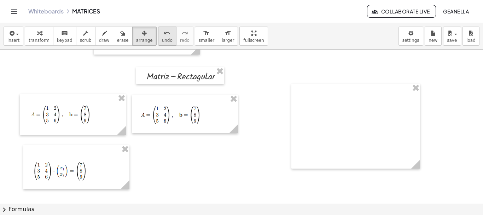
click at [162, 33] on div "undo" at bounding box center [167, 33] width 11 height 8
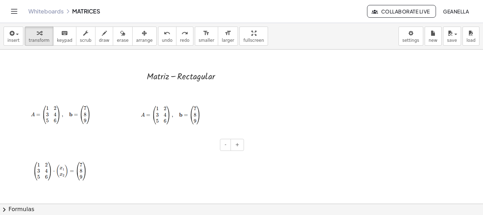
click at [167, 157] on div at bounding box center [193, 158] width 106 height 24
click at [191, 162] on div at bounding box center [193, 173] width 106 height 55
click at [191, 171] on div at bounding box center [193, 168] width 92 height 10
click at [167, 202] on div at bounding box center [241, 139] width 483 height 462
click at [142, 37] on icon "button" at bounding box center [144, 33] width 5 height 8
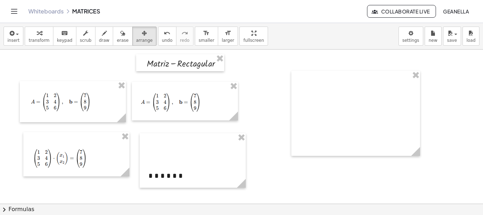
scroll to position [155, 0]
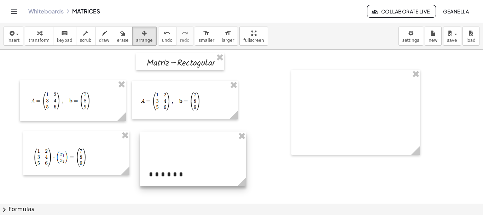
click at [182, 153] on div at bounding box center [193, 159] width 106 height 55
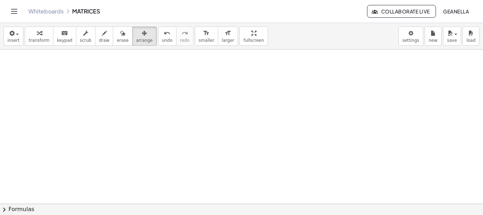
scroll to position [308, 0]
click at [12, 33] on icon "button" at bounding box center [11, 33] width 6 height 8
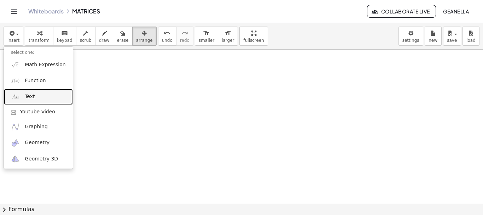
click at [39, 96] on link "Text" at bounding box center [38, 97] width 69 height 16
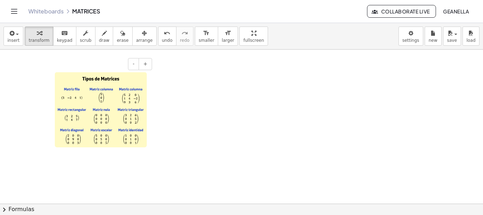
click at [97, 108] on img at bounding box center [101, 109] width 92 height 75
click at [220, 102] on div at bounding box center [241, 50] width 483 height 616
click at [142, 37] on icon "button" at bounding box center [144, 33] width 5 height 8
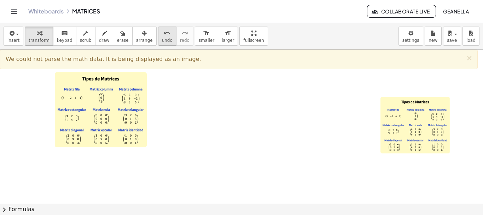
click at [160, 34] on button "undo undo" at bounding box center [167, 36] width 18 height 19
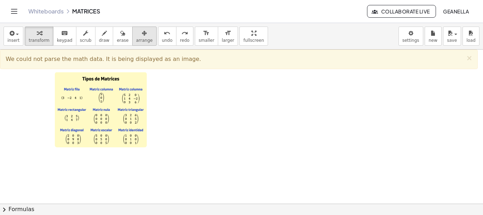
click at [139, 42] on span "arrange" at bounding box center [144, 40] width 17 height 5
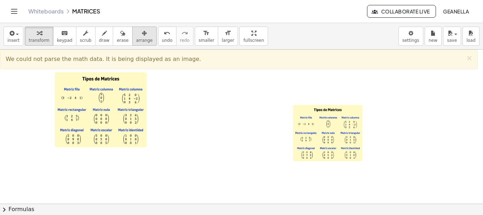
click at [142, 36] on icon "button" at bounding box center [144, 33] width 5 height 8
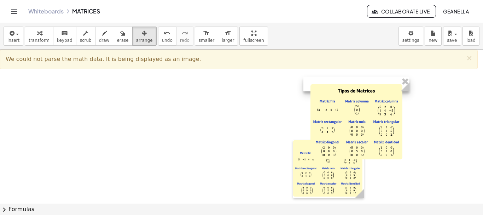
drag, startPoint x: 125, startPoint y: 103, endPoint x: 381, endPoint y: 79, distance: 257.3
click at [381, 79] on div at bounding box center [357, 84] width 106 height 14
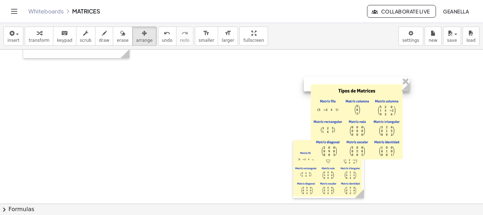
click at [324, 159] on div at bounding box center [357, 121] width 106 height 89
click at [317, 168] on div at bounding box center [328, 169] width 71 height 58
click at [313, 178] on div at bounding box center [328, 169] width 71 height 58
drag, startPoint x: 313, startPoint y: 179, endPoint x: 208, endPoint y: 102, distance: 129.8
click at [311, 179] on div at bounding box center [328, 169] width 71 height 58
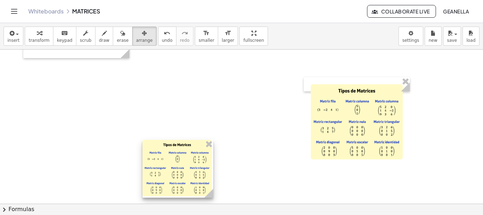
drag, startPoint x: 218, startPoint y: 179, endPoint x: 153, endPoint y: 178, distance: 65.1
click at [153, 178] on div at bounding box center [178, 169] width 71 height 58
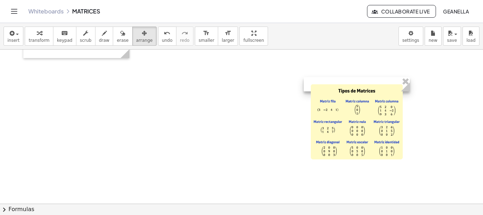
click at [411, 116] on div at bounding box center [241, 85] width 483 height 616
click at [325, 82] on div at bounding box center [357, 84] width 106 height 14
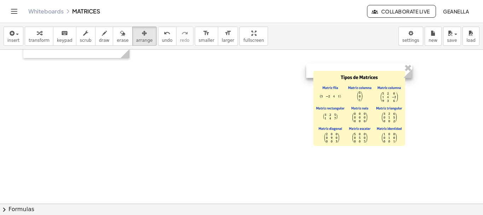
drag, startPoint x: 316, startPoint y: 86, endPoint x: 319, endPoint y: 72, distance: 13.7
click at [319, 72] on div at bounding box center [359, 71] width 106 height 14
click at [264, 105] on div at bounding box center [241, 85] width 483 height 616
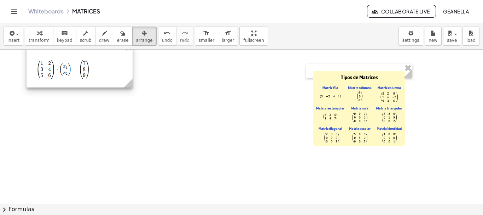
drag, startPoint x: 95, startPoint y: 56, endPoint x: 99, endPoint y: 90, distance: 33.5
click at [99, 84] on div at bounding box center [80, 65] width 106 height 44
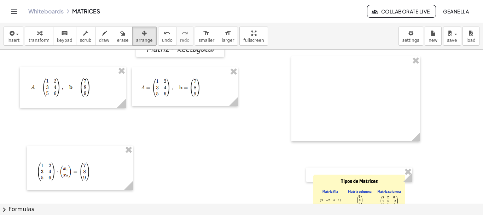
scroll to position [166, 0]
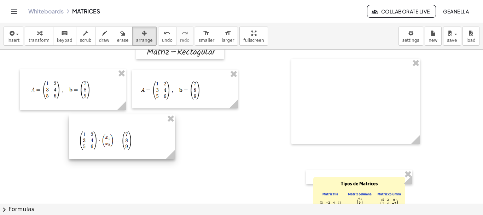
drag, startPoint x: 80, startPoint y: 152, endPoint x: 124, endPoint y: 142, distance: 45.1
click at [124, 142] on div at bounding box center [122, 136] width 106 height 44
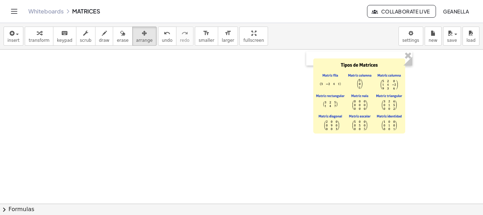
scroll to position [273, 0]
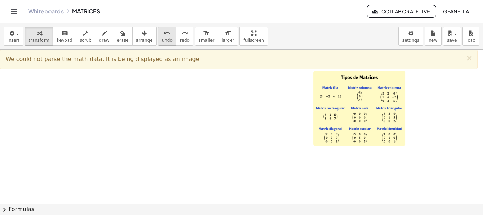
click at [164, 36] on icon "undo" at bounding box center [167, 33] width 7 height 8
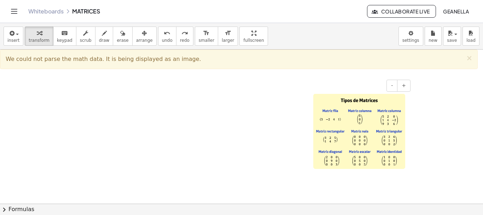
scroll to position [237, 0]
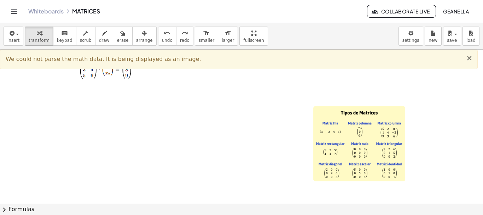
click at [470, 61] on span "×" at bounding box center [469, 58] width 6 height 8
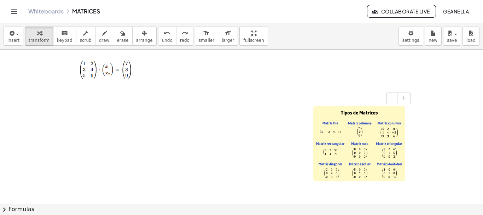
click at [356, 118] on img at bounding box center [360, 143] width 92 height 75
click at [362, 92] on div "- +" at bounding box center [358, 98] width 106 height 12
click at [356, 110] on img at bounding box center [360, 143] width 92 height 75
click at [144, 27] on div "insert select one: Math Expression Function Text Youtube Video Graphing Geometr…" at bounding box center [241, 36] width 483 height 27
click at [144, 29] on div "insert select one: Math Expression Function Text Youtube Video Graphing Geometr…" at bounding box center [241, 36] width 483 height 27
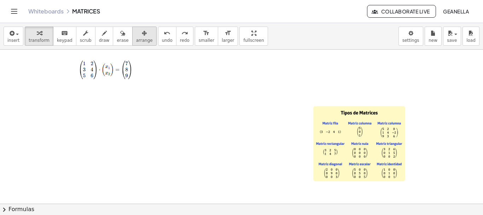
drag, startPoint x: 126, startPoint y: 37, endPoint x: 138, endPoint y: 42, distance: 13.9
click at [132, 39] on button "arrange" at bounding box center [144, 36] width 24 height 19
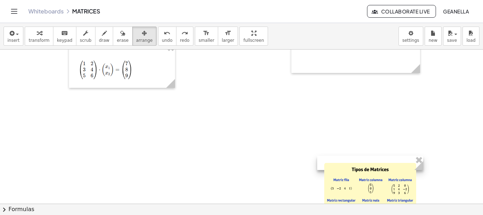
drag, startPoint x: 359, startPoint y: 105, endPoint x: 361, endPoint y: 145, distance: 40.8
click at [366, 156] on div at bounding box center [370, 163] width 106 height 14
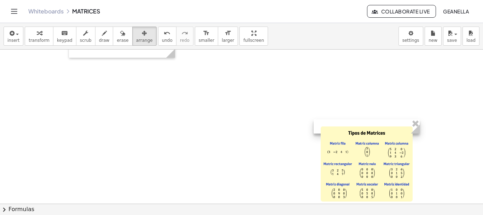
scroll to position [308, 0]
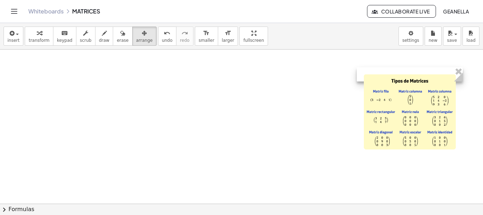
drag, startPoint x: 362, startPoint y: 84, endPoint x: 405, endPoint y: 72, distance: 44.6
click at [405, 72] on div at bounding box center [410, 74] width 106 height 14
click at [11, 13] on icon "Toggle navigation" at bounding box center [14, 11] width 8 height 8
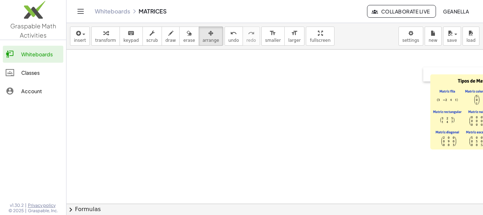
click at [80, 8] on icon "Toggle navigation" at bounding box center [80, 11] width 8 height 8
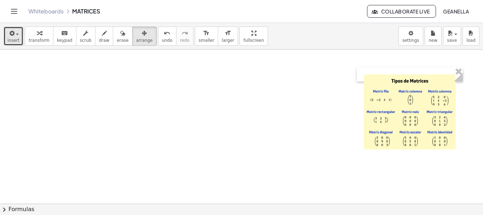
click at [5, 43] on button "insert" at bounding box center [14, 36] width 20 height 19
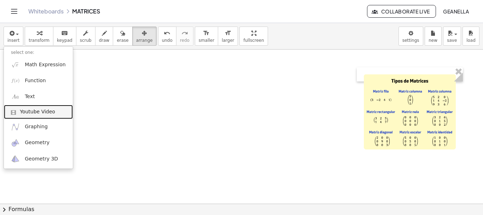
click at [40, 113] on span "Youtube Video" at bounding box center [37, 111] width 35 height 7
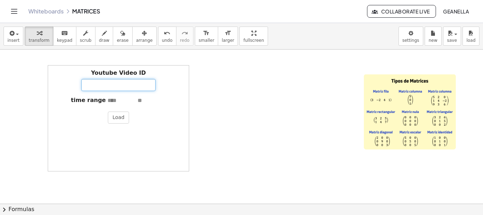
click at [117, 83] on input "Youtube Video ID" at bounding box center [118, 85] width 74 height 12
paste input "**********"
type input "**********"
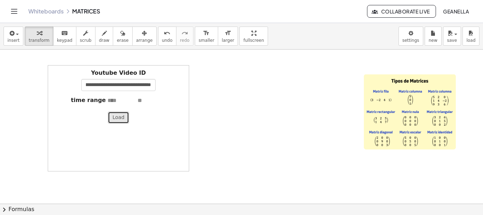
click at [115, 114] on button "Load" at bounding box center [118, 117] width 21 height 12
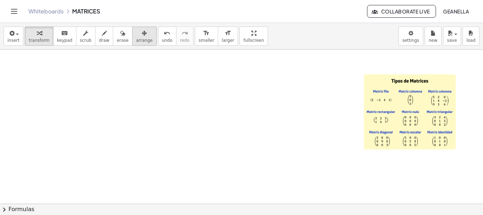
click at [137, 40] on span "arrange" at bounding box center [144, 40] width 17 height 5
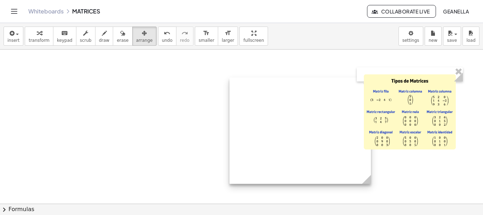
drag, startPoint x: 107, startPoint y: 68, endPoint x: 280, endPoint y: 75, distance: 172.5
click at [287, 78] on div at bounding box center [301, 131] width 142 height 106
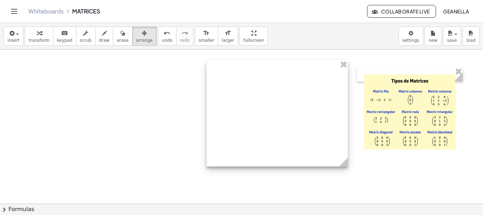
drag, startPoint x: 270, startPoint y: 77, endPoint x: 248, endPoint y: 62, distance: 26.1
click at [248, 62] on div at bounding box center [278, 113] width 142 height 106
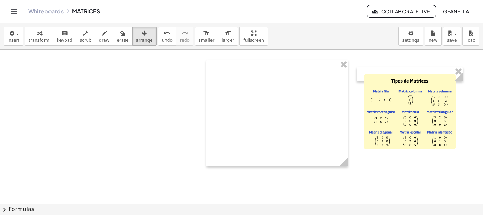
drag, startPoint x: 37, startPoint y: 36, endPoint x: 119, endPoint y: 76, distance: 91.3
click at [37, 35] on icon "button" at bounding box center [39, 33] width 5 height 8
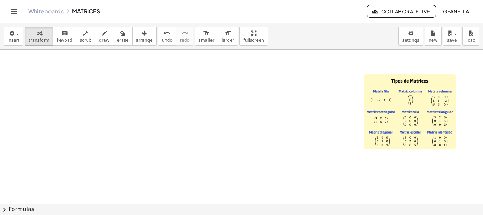
click at [170, 100] on div at bounding box center [241, 50] width 483 height 616
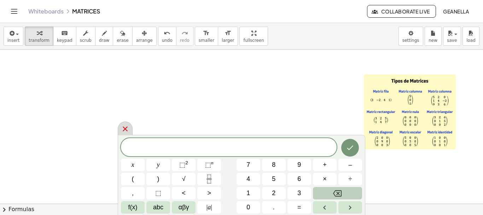
click at [122, 125] on icon at bounding box center [125, 129] width 8 height 8
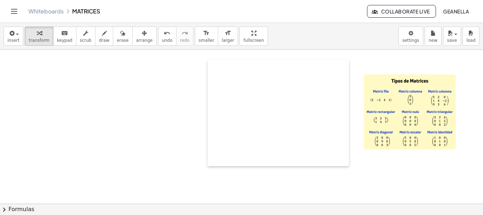
drag, startPoint x: 207, startPoint y: 61, endPoint x: 218, endPoint y: 65, distance: 11.8
click at [209, 61] on div at bounding box center [211, 113] width 7 height 106
click at [350, 127] on div at bounding box center [241, 50] width 483 height 616
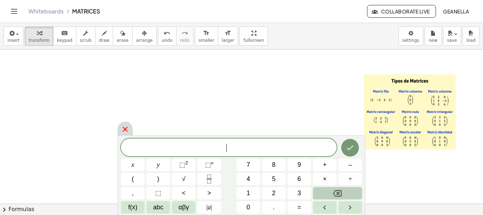
click at [125, 130] on icon at bounding box center [125, 129] width 8 height 8
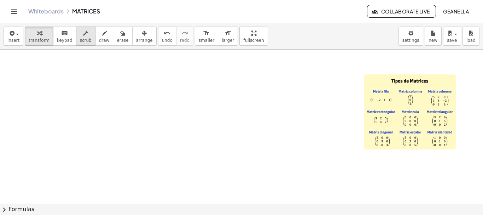
click at [76, 31] on button "scrub" at bounding box center [85, 36] width 19 height 19
click at [39, 36] on icon "button" at bounding box center [39, 33] width 5 height 8
click at [113, 101] on div at bounding box center [241, 50] width 483 height 616
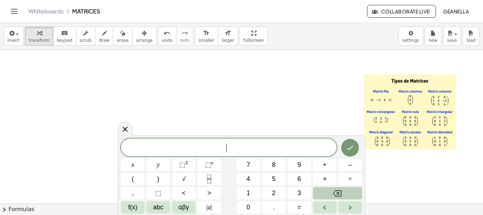
click at [204, 107] on div at bounding box center [241, 50] width 483 height 616
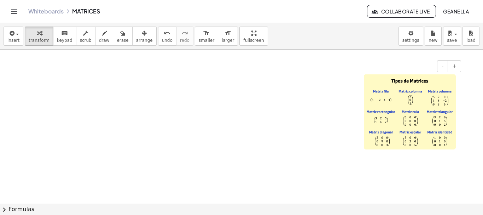
click at [399, 85] on img at bounding box center [410, 111] width 92 height 75
click at [132, 36] on button "arrange" at bounding box center [144, 36] width 24 height 19
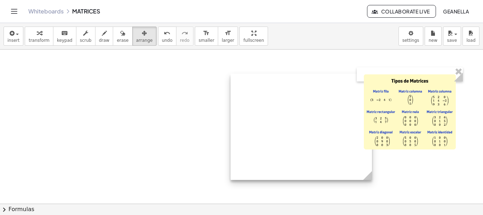
click at [297, 98] on div at bounding box center [302, 127] width 142 height 106
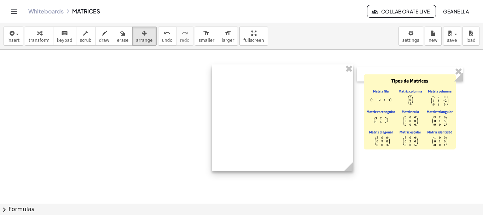
click at [212, 119] on div at bounding box center [283, 117] width 142 height 106
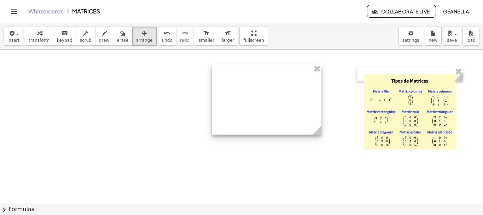
drag, startPoint x: 350, startPoint y: 169, endPoint x: 319, endPoint y: 133, distance: 48.1
click at [319, 133] on icon at bounding box center [317, 130] width 9 height 9
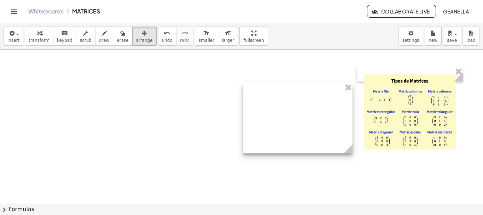
drag, startPoint x: 290, startPoint y: 67, endPoint x: 321, endPoint y: 86, distance: 36.4
click at [321, 86] on div at bounding box center [298, 118] width 110 height 70
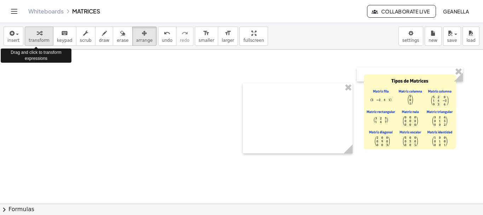
click at [42, 41] on span "transform" at bounding box center [39, 40] width 21 height 5
click at [106, 116] on div at bounding box center [241, 50] width 483 height 616
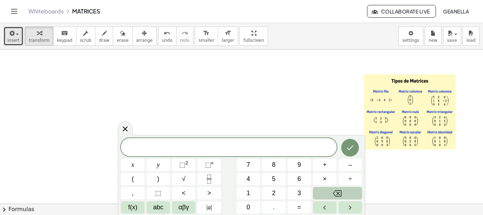
click at [13, 36] on icon "button" at bounding box center [11, 33] width 6 height 8
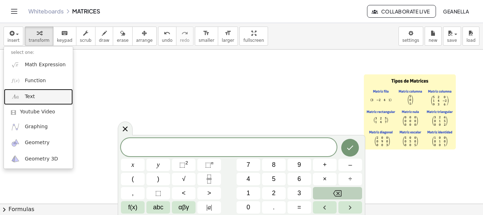
click at [38, 91] on link "Text" at bounding box center [38, 97] width 69 height 16
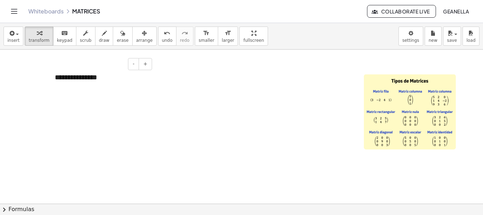
paste div
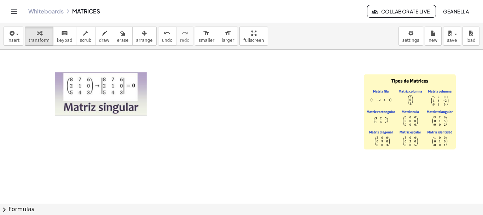
click at [136, 39] on span "arrange" at bounding box center [144, 40] width 17 height 5
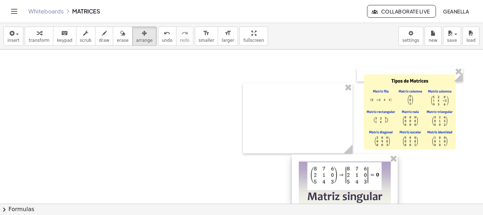
drag, startPoint x: 125, startPoint y: 94, endPoint x: 374, endPoint y: 170, distance: 260.7
click at [369, 183] on div at bounding box center [345, 182] width 106 height 57
click at [350, 179] on div at bounding box center [345, 182] width 106 height 57
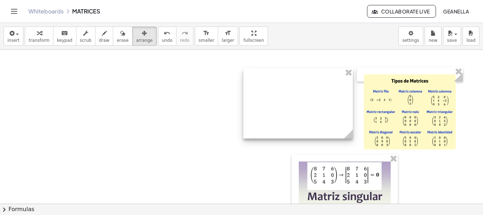
drag, startPoint x: 321, startPoint y: 120, endPoint x: 322, endPoint y: 105, distance: 14.9
click at [322, 105] on div at bounding box center [298, 103] width 110 height 70
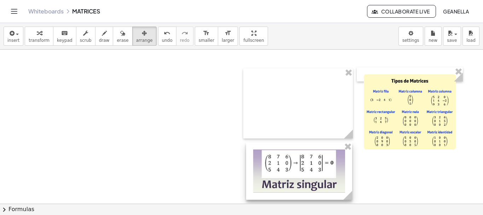
drag, startPoint x: 347, startPoint y: 179, endPoint x: 301, endPoint y: 167, distance: 47.2
click at [301, 167] on div at bounding box center [299, 170] width 106 height 57
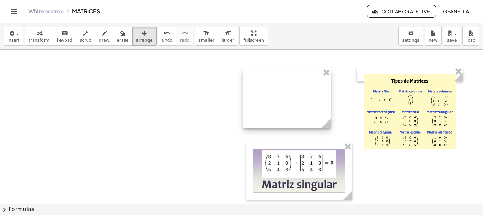
drag, startPoint x: 353, startPoint y: 135, endPoint x: 331, endPoint y: 124, distance: 24.9
click at [331, 124] on icon at bounding box center [326, 123] width 9 height 9
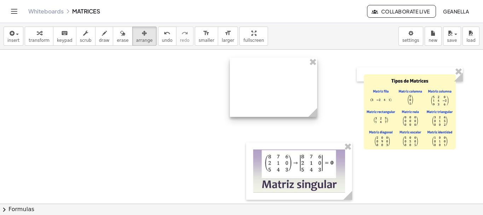
drag, startPoint x: 314, startPoint y: 93, endPoint x: 300, endPoint y: 83, distance: 17.1
click at [300, 83] on div at bounding box center [273, 87] width 87 height 59
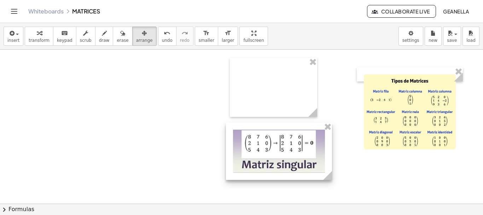
drag, startPoint x: 285, startPoint y: 153, endPoint x: 414, endPoint y: 116, distance: 134.1
click at [283, 151] on div at bounding box center [279, 150] width 106 height 57
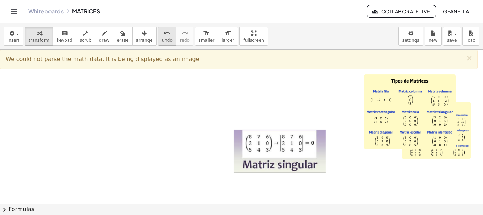
click at [158, 38] on button "undo undo" at bounding box center [167, 36] width 18 height 19
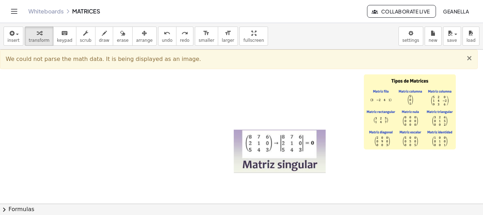
click at [469, 62] on span "×" at bounding box center [469, 58] width 6 height 8
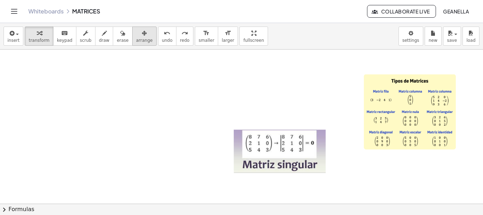
click at [142, 36] on icon "button" at bounding box center [144, 33] width 5 height 8
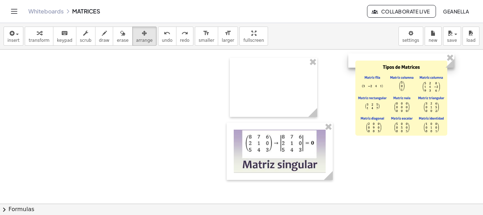
drag, startPoint x: 420, startPoint y: 69, endPoint x: 412, endPoint y: 55, distance: 16.2
click at [412, 55] on div at bounding box center [402, 60] width 106 height 14
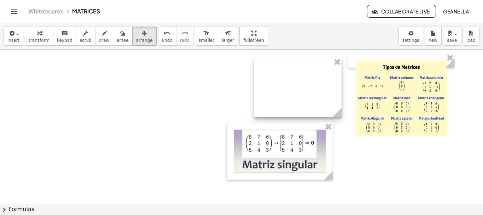
drag, startPoint x: 287, startPoint y: 62, endPoint x: 311, endPoint y: 62, distance: 24.4
click at [311, 62] on div at bounding box center [297, 87] width 87 height 59
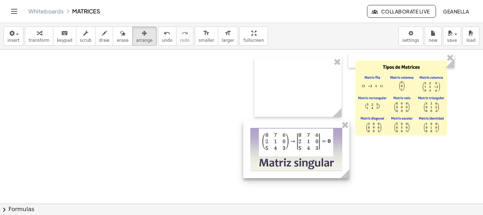
drag, startPoint x: 304, startPoint y: 157, endPoint x: 323, endPoint y: 157, distance: 18.8
click at [323, 157] on div at bounding box center [296, 149] width 106 height 57
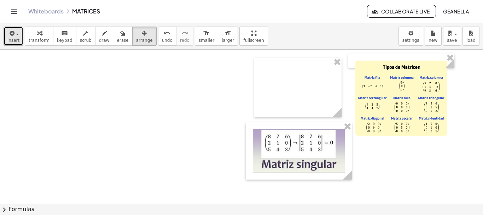
click at [19, 41] on button "insert" at bounding box center [14, 36] width 20 height 19
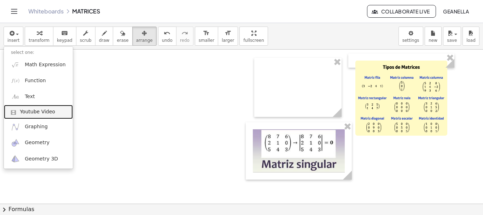
click at [43, 114] on span "Youtube Video" at bounding box center [37, 111] width 35 height 7
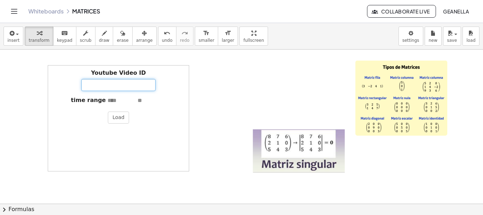
click at [124, 83] on input "Youtube Video ID" at bounding box center [118, 85] width 74 height 12
paste input "**********"
type input "**********"
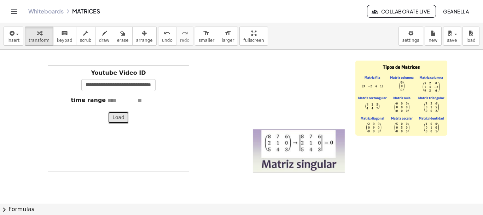
scroll to position [0, 0]
click at [117, 123] on button "Load" at bounding box center [118, 117] width 21 height 12
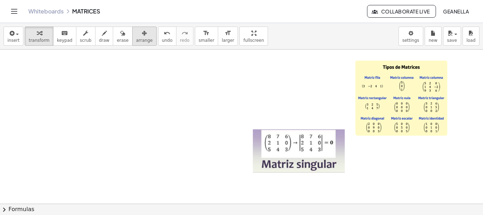
drag, startPoint x: 132, startPoint y: 37, endPoint x: 137, endPoint y: 54, distance: 18.0
click at [142, 36] on icon "button" at bounding box center [144, 33] width 5 height 8
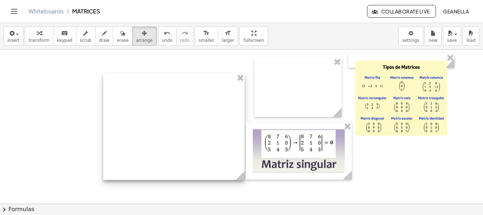
drag, startPoint x: 137, startPoint y: 88, endPoint x: 187, endPoint y: 93, distance: 50.2
click at [187, 93] on div at bounding box center [174, 127] width 142 height 106
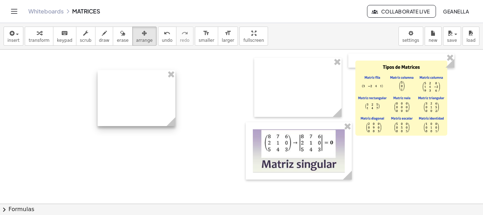
drag, startPoint x: 239, startPoint y: 176, endPoint x: 176, endPoint y: 126, distance: 80.1
click at [176, 126] on icon at bounding box center [171, 121] width 9 height 9
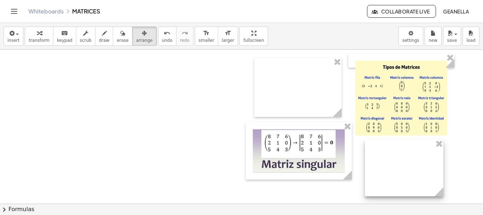
drag, startPoint x: 157, startPoint y: 94, endPoint x: 425, endPoint y: 163, distance: 276.4
click at [425, 163] on div at bounding box center [404, 167] width 79 height 57
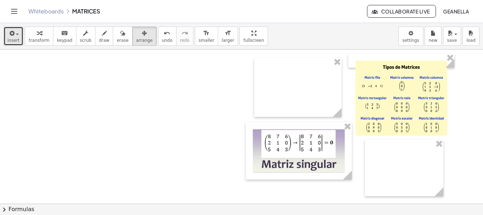
click at [19, 37] on button "insert" at bounding box center [14, 36] width 20 height 19
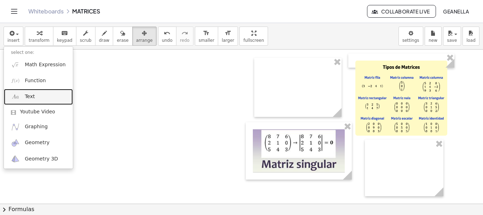
click at [30, 98] on span "Text" at bounding box center [30, 96] width 10 height 7
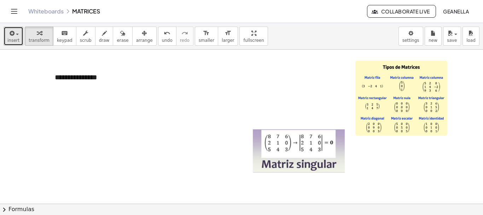
click at [13, 38] on span "insert" at bounding box center [13, 40] width 12 height 5
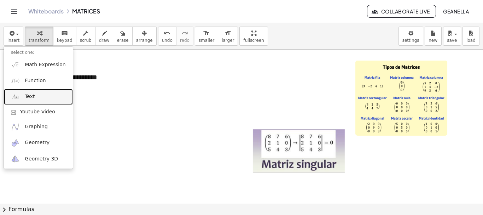
click at [27, 96] on span "Text" at bounding box center [30, 96] width 10 height 7
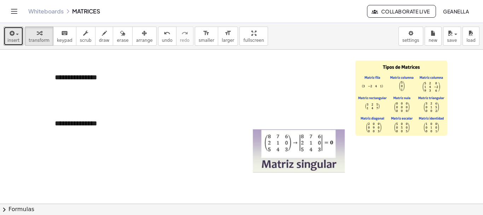
drag, startPoint x: 12, startPoint y: 33, endPoint x: 29, endPoint y: 70, distance: 39.9
click at [12, 34] on icon "button" at bounding box center [11, 33] width 6 height 8
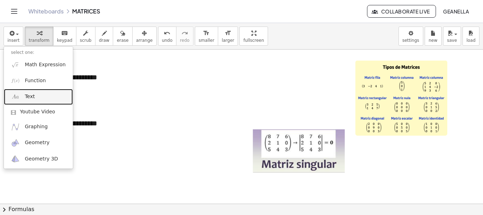
click at [34, 99] on link "Text" at bounding box center [38, 97] width 69 height 16
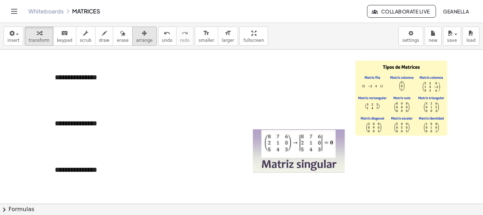
click at [142, 36] on icon "button" at bounding box center [144, 33] width 5 height 8
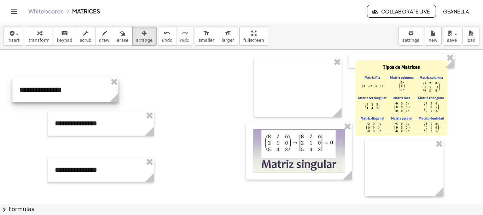
drag, startPoint x: 82, startPoint y: 81, endPoint x: 47, endPoint y: 94, distance: 36.9
click at [47, 94] on div at bounding box center [65, 90] width 106 height 24
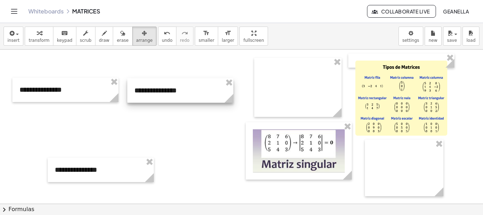
drag, startPoint x: 75, startPoint y: 120, endPoint x: 155, endPoint y: 87, distance: 86.2
click at [155, 87] on div at bounding box center [180, 90] width 106 height 24
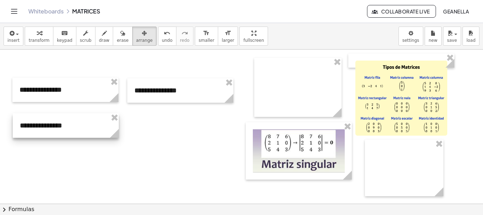
drag, startPoint x: 129, startPoint y: 164, endPoint x: 94, endPoint y: 119, distance: 56.4
click at [94, 119] on div at bounding box center [66, 125] width 106 height 24
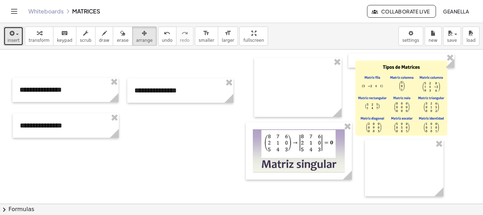
click at [18, 40] on button "insert" at bounding box center [14, 36] width 20 height 19
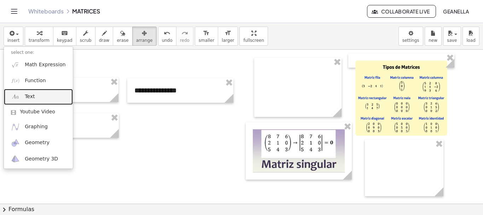
click at [33, 96] on span "Text" at bounding box center [30, 96] width 10 height 7
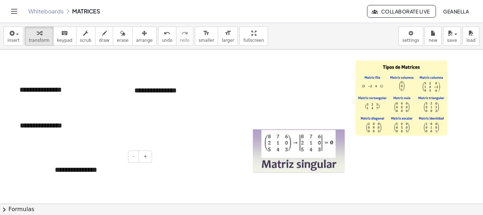
click at [93, 157] on div "- +" at bounding box center [99, 156] width 106 height 12
click at [142, 36] on icon "button" at bounding box center [144, 33] width 5 height 8
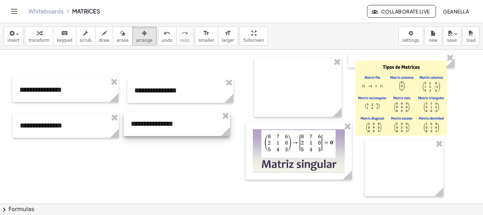
drag, startPoint x: 119, startPoint y: 145, endPoint x: 151, endPoint y: 118, distance: 42.0
click at [151, 118] on div at bounding box center [177, 123] width 106 height 24
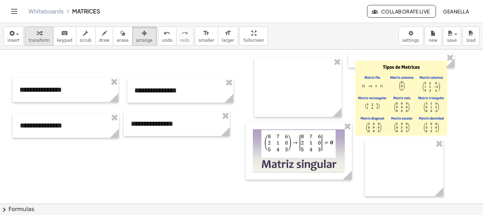
click at [37, 34] on icon "button" at bounding box center [39, 33] width 5 height 8
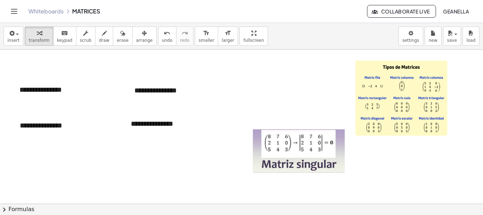
click at [127, 176] on div at bounding box center [241, 50] width 483 height 616
click at [0, 0] on button "(" at bounding box center [0, 0] width 0 height 0
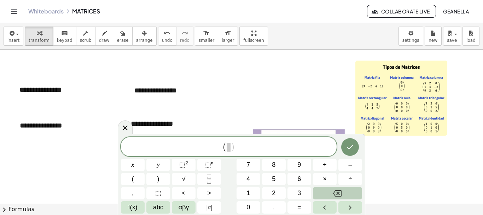
click at [279, 144] on span "( ) ​" at bounding box center [229, 147] width 216 height 12
click at [227, 150] on var "S" at bounding box center [228, 147] width 4 height 9
click at [344, 163] on button "–" at bounding box center [351, 165] width 24 height 12
click at [351, 143] on button "Done" at bounding box center [351, 148] width 18 height 18
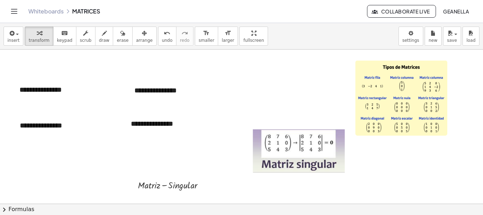
click at [138, 40] on span "arrange" at bounding box center [144, 40] width 17 height 5
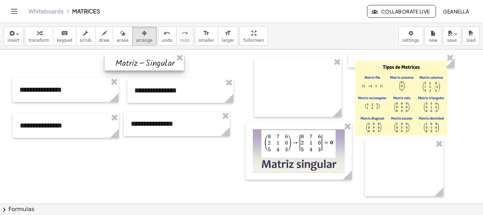
drag, startPoint x: 177, startPoint y: 185, endPoint x: 155, endPoint y: 63, distance: 124.5
click at [155, 63] on div at bounding box center [144, 61] width 79 height 17
click at [141, 156] on div at bounding box center [241, 50] width 483 height 616
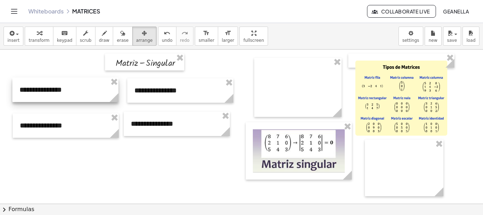
click at [97, 91] on div at bounding box center [65, 90] width 106 height 24
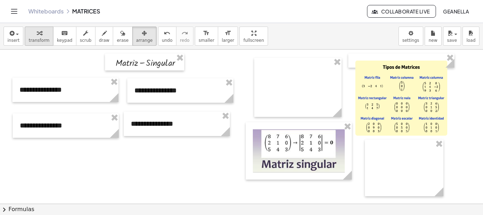
click at [36, 38] on span "transform" at bounding box center [39, 40] width 21 height 5
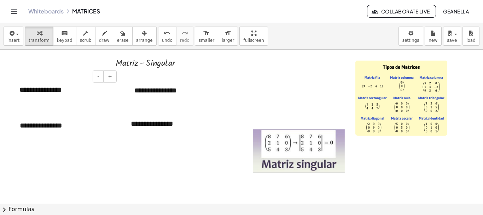
click at [59, 96] on div "**********" at bounding box center [65, 90] width 106 height 24
click at [62, 94] on div "**********" at bounding box center [65, 90] width 106 height 24
click at [61, 94] on div "**********" at bounding box center [65, 90] width 106 height 24
paste div
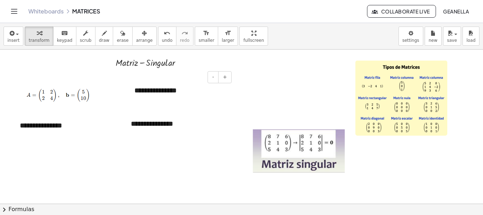
click at [161, 87] on div "**********" at bounding box center [180, 90] width 106 height 24
paste div
click at [157, 166] on div at bounding box center [241, 50] width 483 height 616
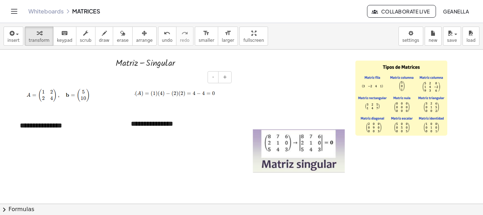
click at [148, 97] on img at bounding box center [177, 91] width 86 height 12
click at [136, 91] on img at bounding box center [177, 91] width 86 height 12
click at [113, 35] on button "erase" at bounding box center [122, 36] width 19 height 19
click at [53, 36] on button "keyboard keypad" at bounding box center [64, 36] width 23 height 19
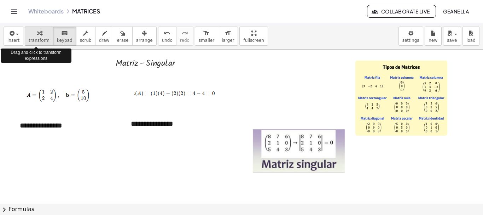
click at [38, 36] on icon "button" at bounding box center [39, 33] width 5 height 8
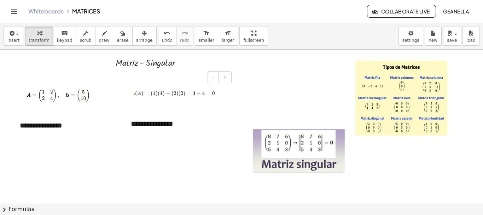
click at [153, 97] on img at bounding box center [177, 91] width 86 height 12
click at [158, 93] on img at bounding box center [177, 91] width 86 height 12
click at [177, 90] on img at bounding box center [177, 91] width 86 height 12
click at [139, 27] on button "arrange" at bounding box center [144, 36] width 24 height 19
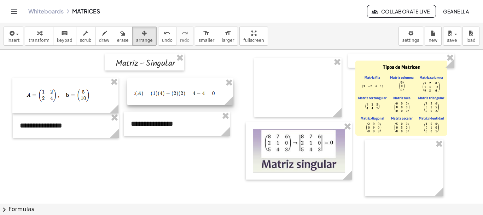
drag, startPoint x: 228, startPoint y: 82, endPoint x: 216, endPoint y: 82, distance: 11.7
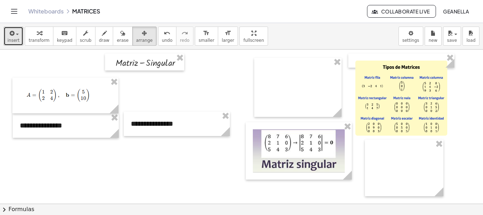
drag, startPoint x: 11, startPoint y: 34, endPoint x: 11, endPoint y: 39, distance: 5.0
click at [11, 34] on icon "button" at bounding box center [11, 33] width 6 height 8
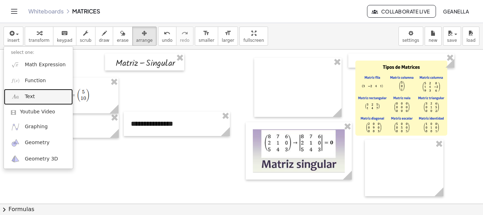
click at [26, 97] on span "Text" at bounding box center [30, 96] width 10 height 7
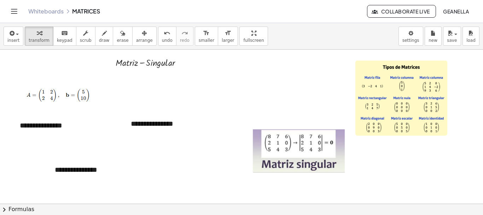
click at [132, 39] on button "arrange" at bounding box center [144, 36] width 24 height 19
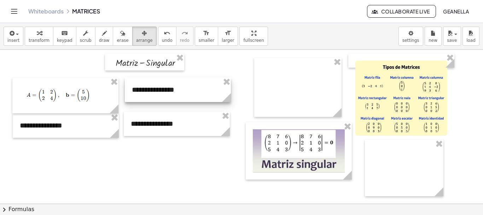
drag, startPoint x: 116, startPoint y: 172, endPoint x: 193, endPoint y: 92, distance: 111.1
click at [193, 92] on div at bounding box center [178, 90] width 106 height 24
drag, startPoint x: 181, startPoint y: 87, endPoint x: 178, endPoint y: 91, distance: 4.8
click at [178, 90] on div at bounding box center [178, 90] width 106 height 24
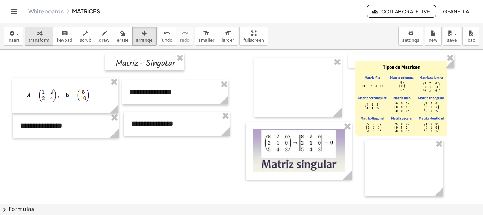
click at [43, 33] on div "button" at bounding box center [39, 33] width 21 height 8
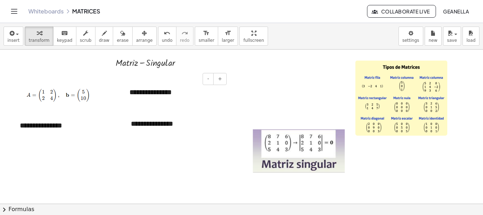
click at [165, 93] on div "**********" at bounding box center [175, 92] width 106 height 24
paste div
click at [123, 151] on div at bounding box center [241, 50] width 483 height 616
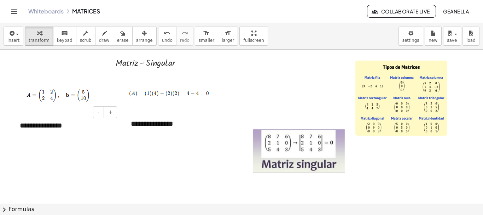
click at [39, 125] on div "**********" at bounding box center [66, 125] width 106 height 24
click at [41, 125] on div "**********" at bounding box center [66, 125] width 106 height 24
paste div
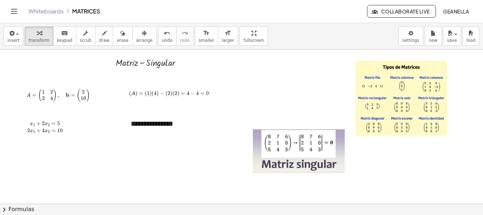
click at [58, 167] on div at bounding box center [241, 50] width 483 height 616
click at [40, 122] on img at bounding box center [46, 128] width 53 height 16
click at [162, 132] on div "**********" at bounding box center [177, 123] width 106 height 24
click at [161, 131] on div "**********" at bounding box center [177, 123] width 106 height 24
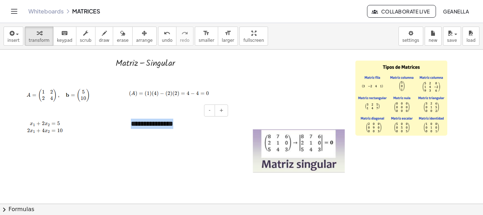
click at [161, 131] on div "**********" at bounding box center [177, 123] width 106 height 24
paste div
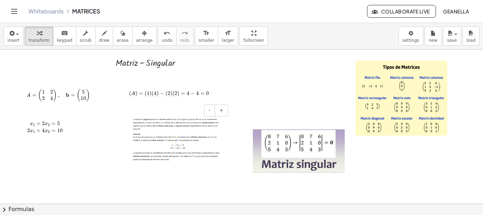
click at [161, 131] on img at bounding box center [177, 140] width 92 height 42
click at [172, 113] on div "- +" at bounding box center [175, 110] width 106 height 12
click at [166, 121] on img at bounding box center [177, 140] width 92 height 42
click at [162, 39] on span "undo" at bounding box center [167, 40] width 11 height 5
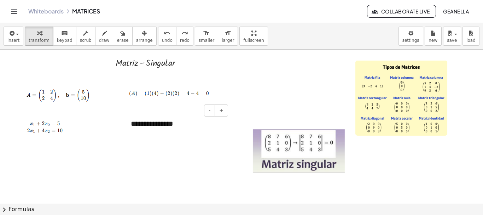
click at [156, 128] on div "**********" at bounding box center [177, 123] width 106 height 24
click at [156, 127] on div "**********" at bounding box center [177, 123] width 106 height 24
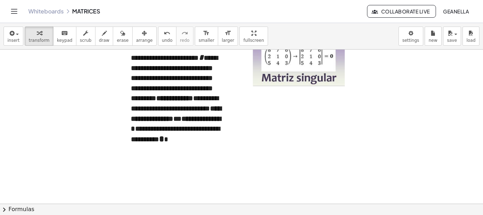
scroll to position [462, 0]
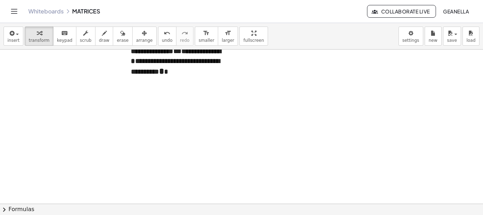
click at [229, 103] on div "**********" at bounding box center [177, 31] width 106 height 147
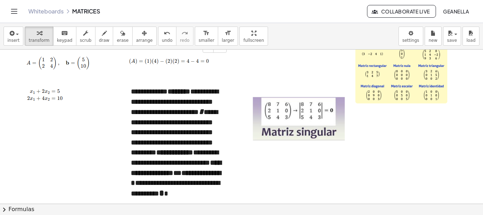
scroll to position [320, 0]
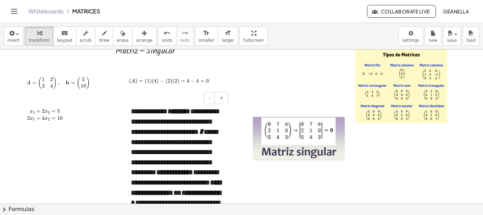
click at [132, 109] on div "**********" at bounding box center [177, 172] width 106 height 147
click at [214, 103] on button "-" at bounding box center [209, 98] width 11 height 12
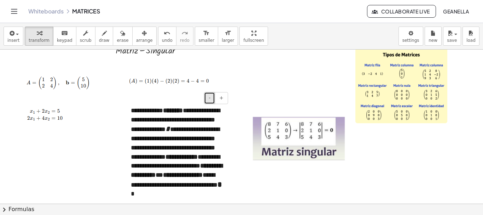
click at [213, 101] on button "-" at bounding box center [209, 98] width 11 height 12
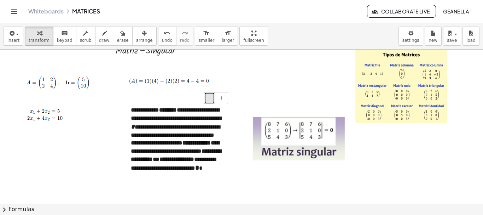
click at [213, 101] on button "-" at bounding box center [209, 98] width 11 height 12
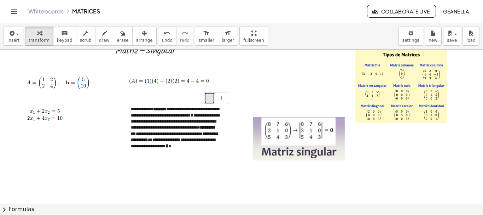
click at [213, 101] on button "-" at bounding box center [209, 98] width 11 height 12
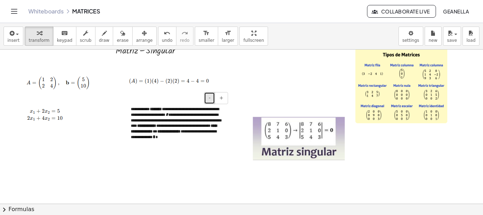
click at [213, 101] on button "-" at bounding box center [209, 98] width 11 height 12
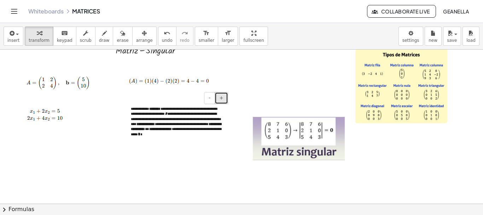
click at [221, 99] on span "+" at bounding box center [221, 98] width 4 height 6
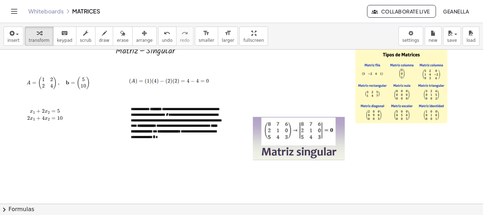
click at [9, 14] on button "Toggle navigation" at bounding box center [13, 11] width 11 height 11
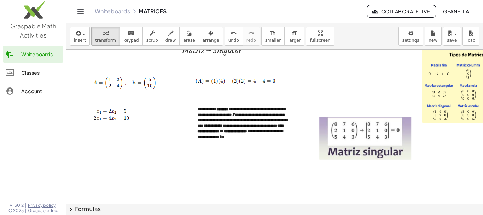
click at [81, 12] on icon "Toggle navigation" at bounding box center [80, 11] width 8 height 8
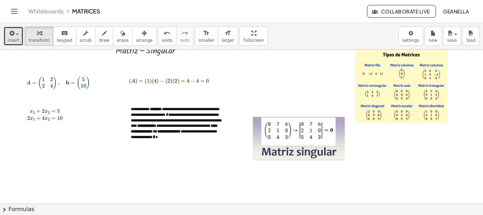
click at [18, 37] on div "button" at bounding box center [13, 33] width 12 height 8
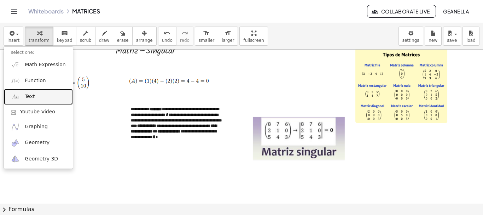
click at [34, 99] on link "Text" at bounding box center [38, 97] width 69 height 16
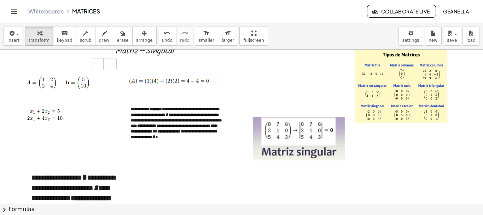
scroll to position [361, 0]
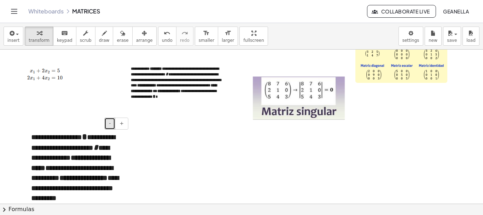
click at [111, 121] on span "-" at bounding box center [110, 123] width 2 height 6
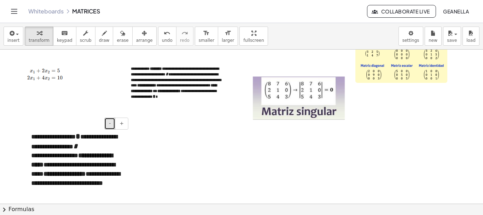
click at [111, 121] on span "-" at bounding box center [110, 123] width 2 height 6
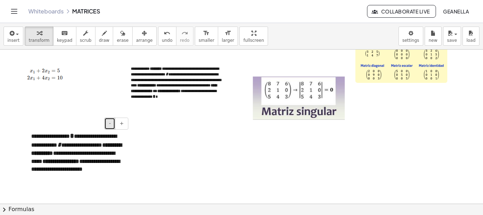
click at [111, 121] on span "-" at bounding box center [110, 123] width 2 height 6
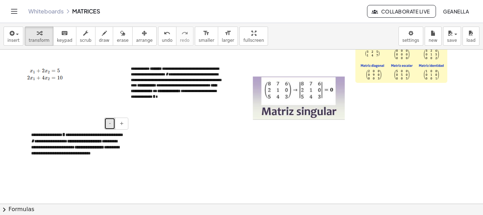
click at [111, 121] on span "-" at bounding box center [110, 123] width 2 height 6
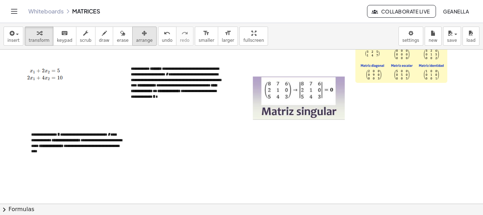
click at [136, 40] on span "arrange" at bounding box center [144, 40] width 17 height 5
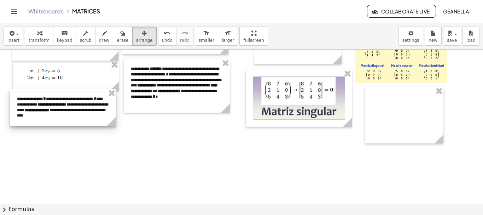
drag, startPoint x: 74, startPoint y: 143, endPoint x: 59, endPoint y: 107, distance: 38.4
click at [59, 107] on div at bounding box center [63, 107] width 106 height 37
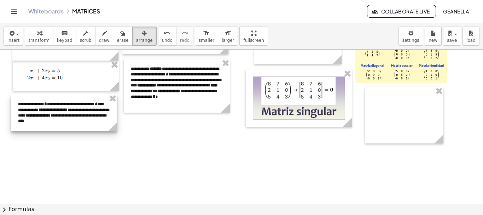
drag, startPoint x: 79, startPoint y: 116, endPoint x: 80, endPoint y: 121, distance: 5.4
click at [80, 121] on div at bounding box center [64, 112] width 106 height 37
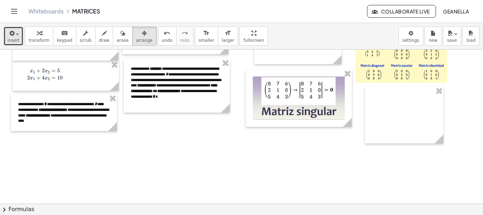
click at [17, 35] on div "button" at bounding box center [13, 33] width 12 height 8
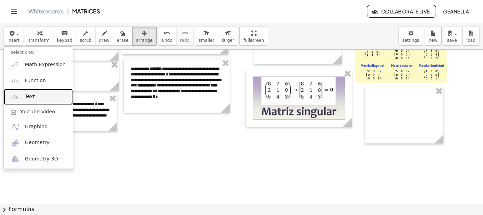
click at [29, 99] on span "Text" at bounding box center [30, 96] width 10 height 7
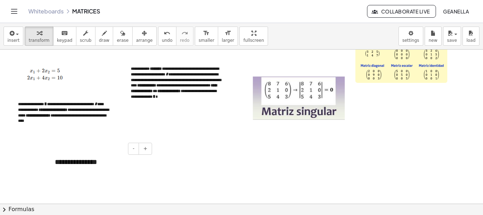
scroll to position [425, 0]
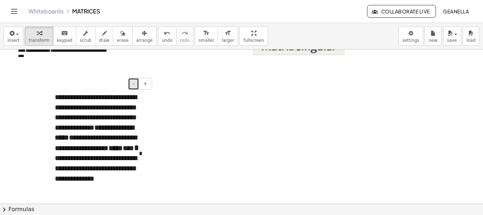
click at [138, 85] on button "-" at bounding box center [133, 84] width 11 height 12
click at [137, 85] on button "-" at bounding box center [133, 84] width 11 height 12
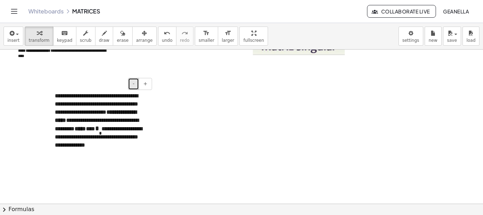
click at [137, 85] on button "-" at bounding box center [133, 84] width 11 height 12
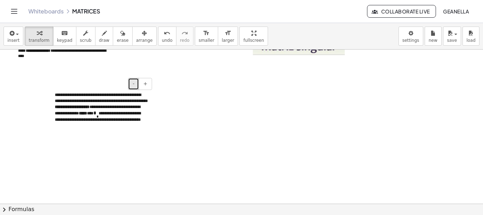
click at [137, 85] on button "-" at bounding box center [133, 84] width 11 height 12
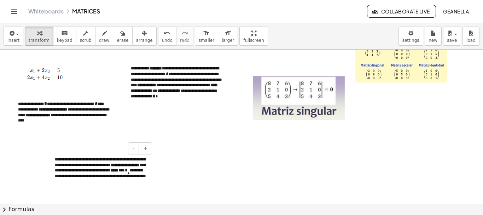
scroll to position [355, 0]
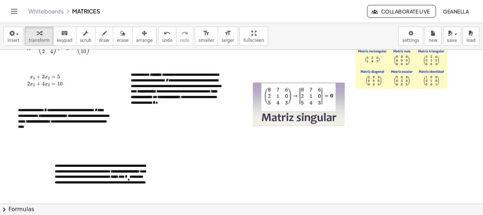
click at [142, 37] on icon "button" at bounding box center [144, 33] width 5 height 8
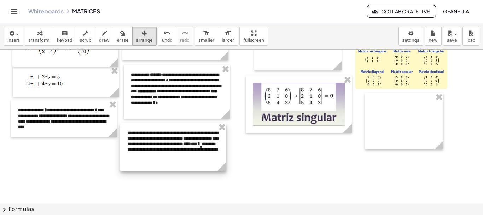
drag, startPoint x: 164, startPoint y: 152, endPoint x: 189, endPoint y: 147, distance: 25.0
click at [189, 147] on div at bounding box center [173, 147] width 106 height 48
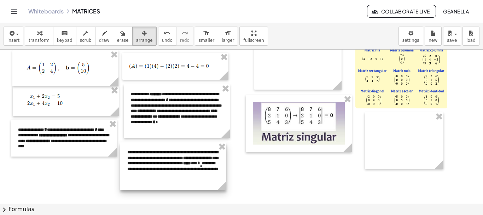
scroll to position [319, 0]
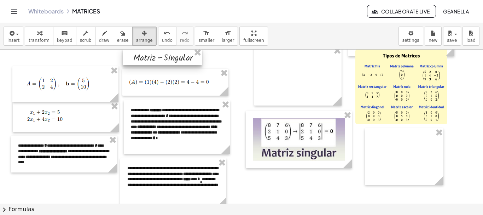
drag, startPoint x: 166, startPoint y: 53, endPoint x: 183, endPoint y: 59, distance: 18.7
click at [183, 59] on div at bounding box center [162, 56] width 79 height 17
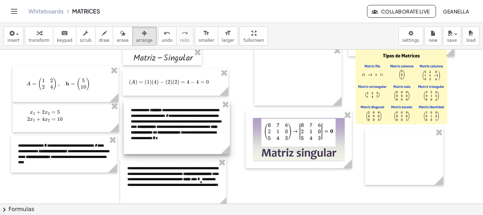
click at [165, 133] on div at bounding box center [177, 127] width 106 height 54
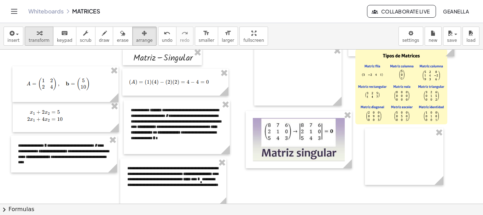
click at [40, 35] on div "button" at bounding box center [39, 33] width 21 height 8
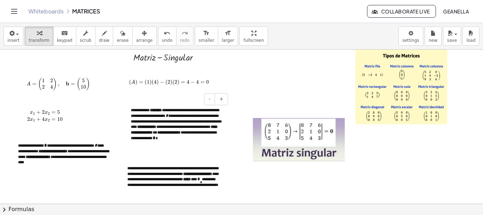
click at [158, 128] on div "**********" at bounding box center [177, 127] width 106 height 54
click at [179, 109] on div "**********" at bounding box center [177, 127] width 106 height 54
click at [210, 98] on span "-" at bounding box center [210, 99] width 2 height 6
drag, startPoint x: 188, startPoint y: 141, endPoint x: 188, endPoint y: 145, distance: 3.9
click at [188, 141] on div "**********" at bounding box center [177, 122] width 106 height 45
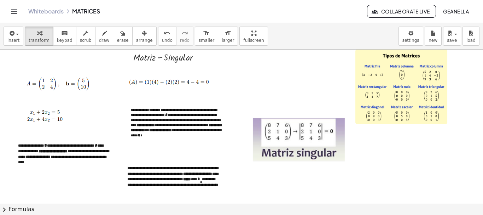
click at [136, 40] on span "arrange" at bounding box center [144, 40] width 17 height 5
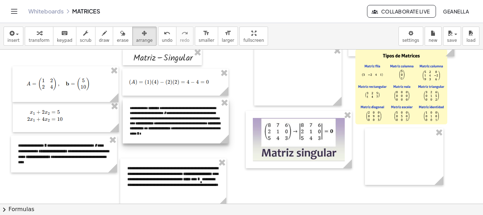
click at [175, 123] on div at bounding box center [176, 120] width 106 height 45
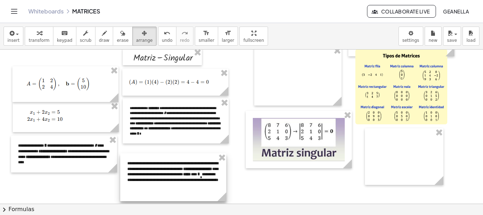
drag, startPoint x: 178, startPoint y: 179, endPoint x: 178, endPoint y: 174, distance: 4.6
click at [178, 174] on div at bounding box center [173, 177] width 106 height 48
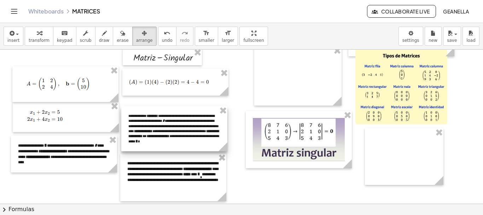
drag, startPoint x: 179, startPoint y: 139, endPoint x: 177, endPoint y: 145, distance: 6.7
click at [177, 145] on div at bounding box center [174, 128] width 106 height 45
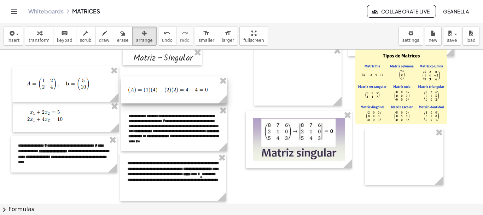
drag, startPoint x: 178, startPoint y: 92, endPoint x: 177, endPoint y: 100, distance: 7.9
click at [177, 100] on div at bounding box center [174, 89] width 106 height 27
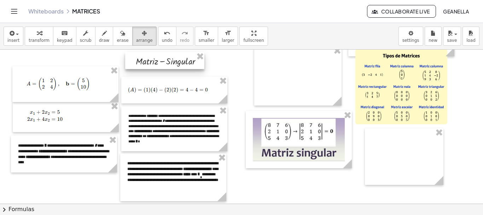
drag, startPoint x: 169, startPoint y: 59, endPoint x: 171, endPoint y: 63, distance: 4.6
click at [171, 63] on div at bounding box center [164, 60] width 79 height 17
click at [307, 204] on button "chevron_right Formulas" at bounding box center [241, 209] width 483 height 11
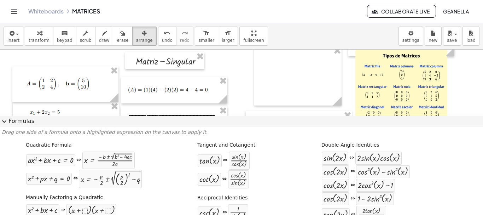
click at [10, 121] on button "expand_more Formulas" at bounding box center [241, 121] width 483 height 11
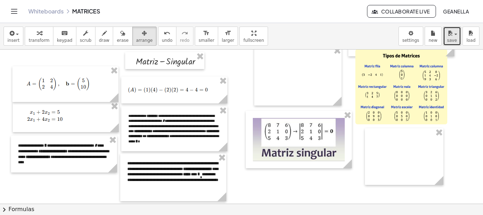
click at [451, 37] on icon "button" at bounding box center [450, 33] width 6 height 8
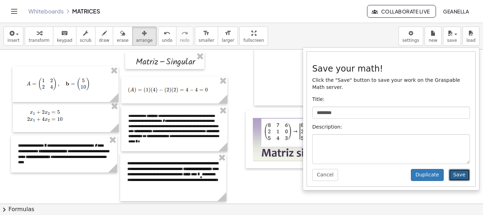
click at [460, 169] on button "Save" at bounding box center [459, 175] width 21 height 12
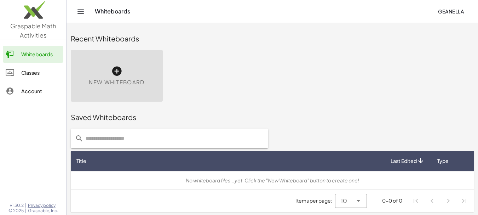
scroll to position [1, 0]
